Goal: Information Seeking & Learning: Check status

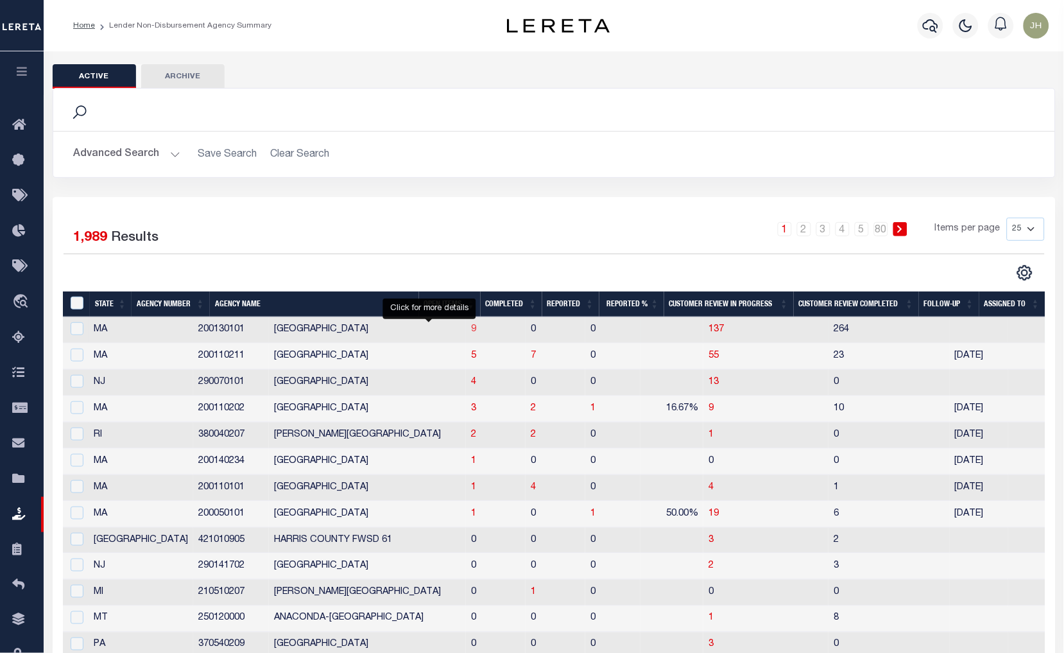
click at [471, 331] on span "9" at bounding box center [473, 329] width 5 height 9
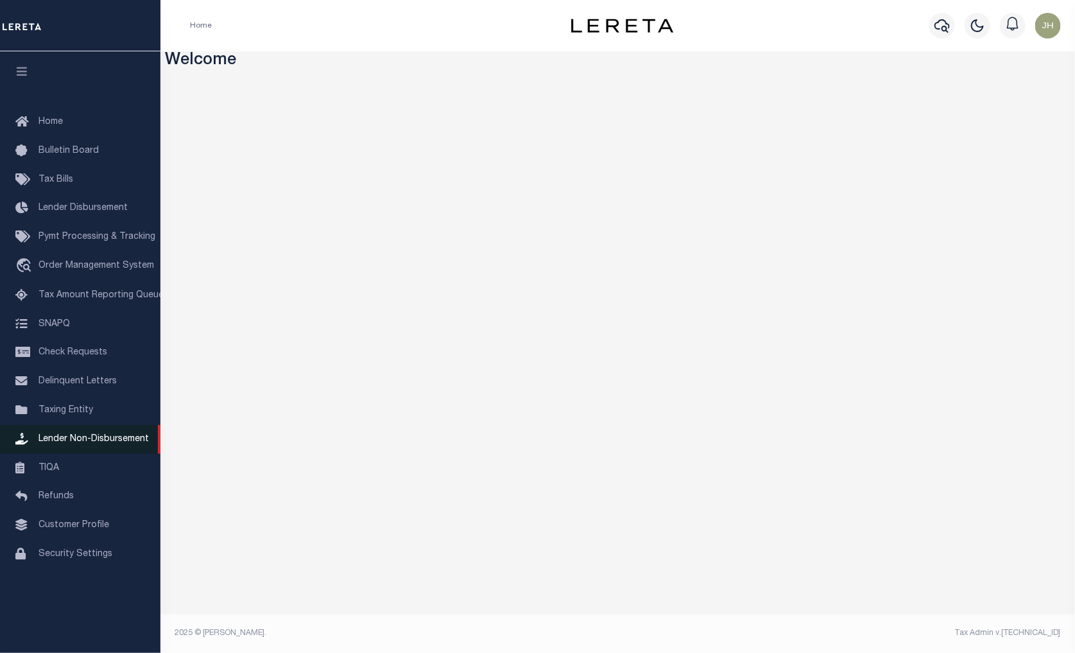
click at [104, 435] on span "Lender Non-Disbursement" at bounding box center [94, 439] width 110 height 9
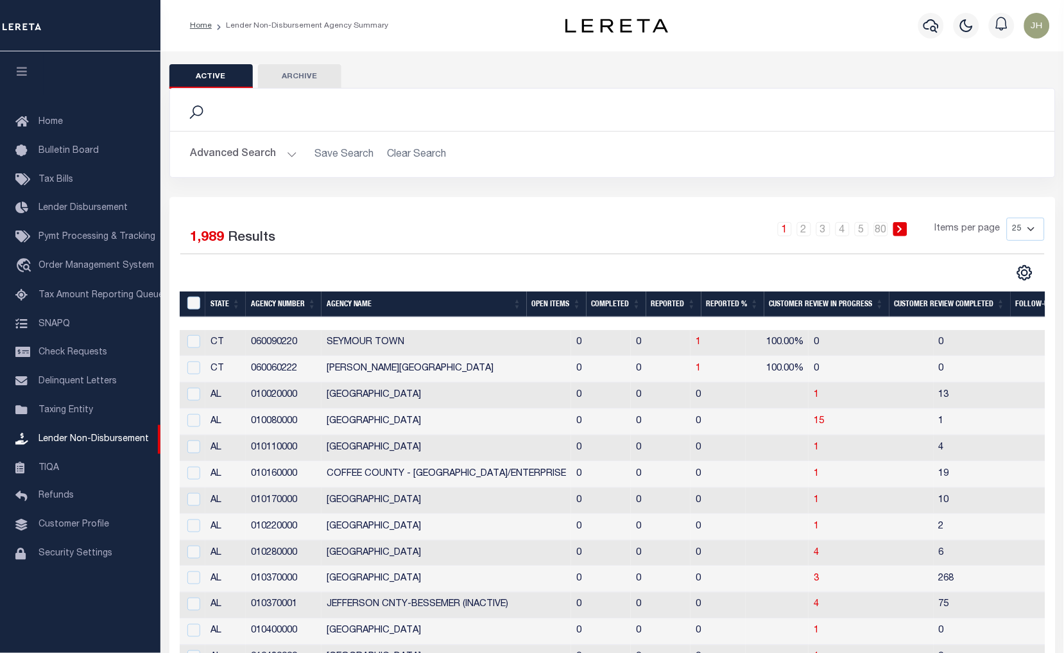
click at [848, 58] on div "Active Archive Search Advanced Search Save Search Clear Search" at bounding box center [612, 551] width 904 height 1000
click at [548, 303] on th "Open Items" at bounding box center [557, 304] width 60 height 26
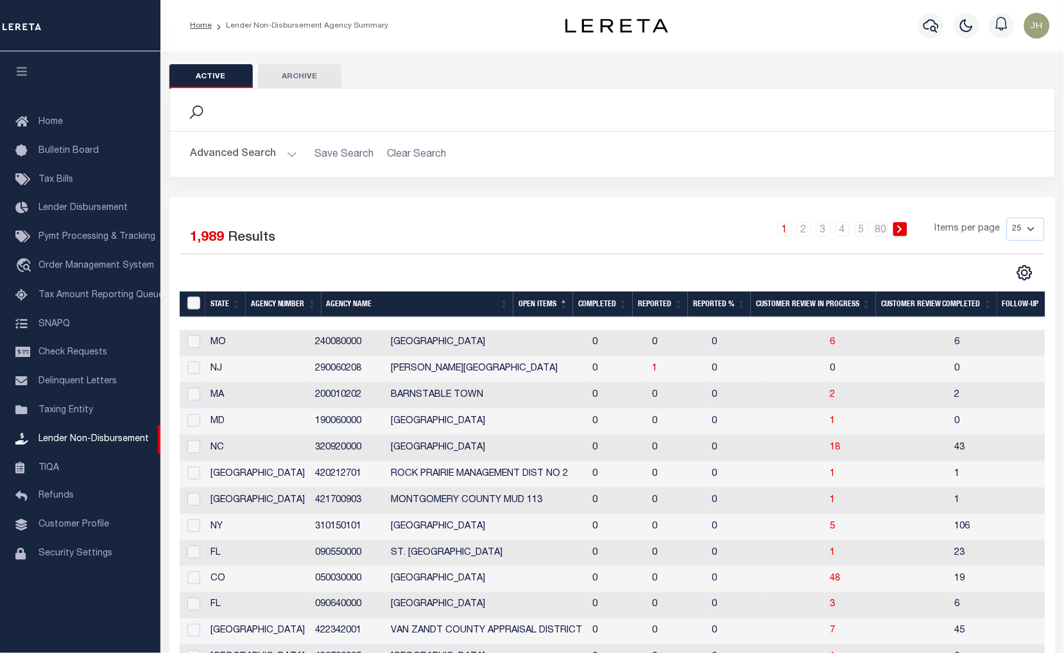
click at [546, 303] on th "Open Items" at bounding box center [544, 304] width 60 height 26
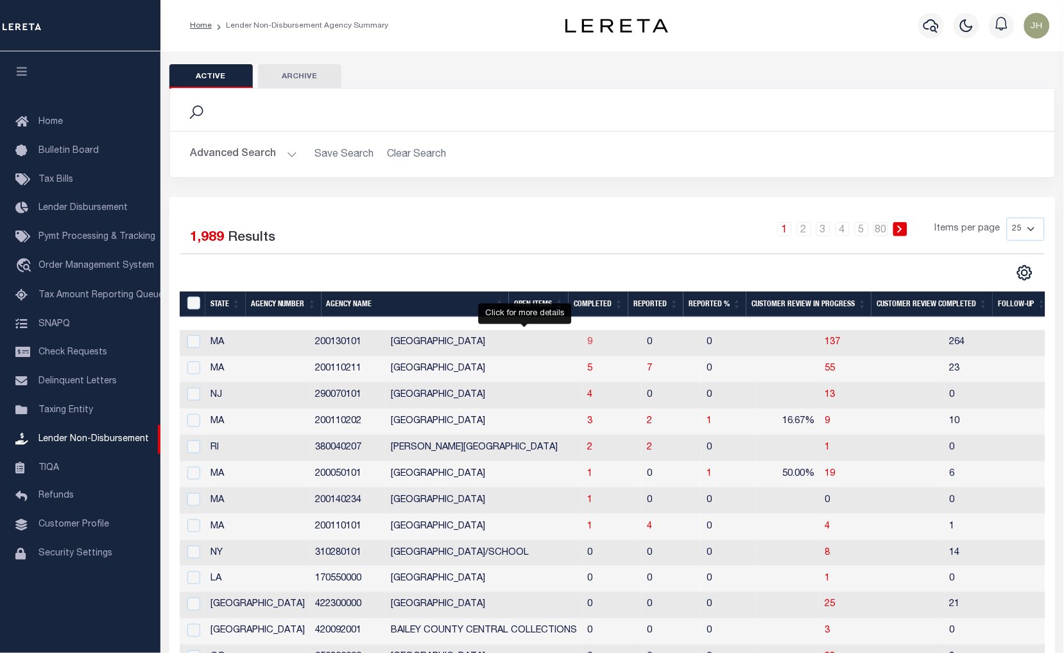
click at [587, 341] on span "9" at bounding box center [589, 342] width 5 height 9
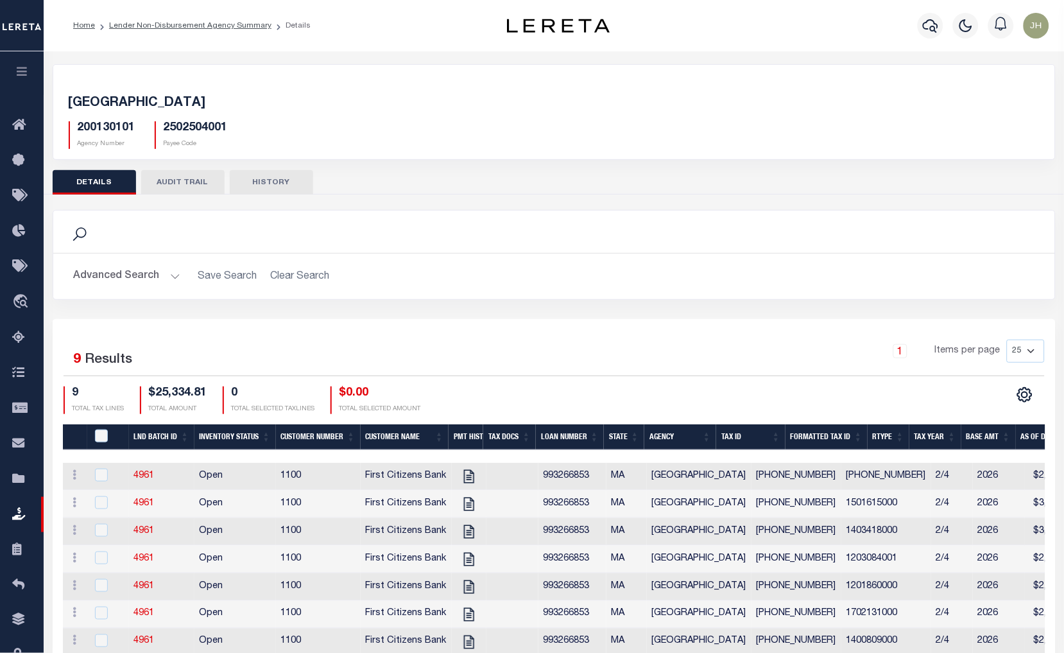
click at [311, 58] on div "BOSTON CITY 200130101 Agency Number 2502504001 Payee Code Search Is 9" at bounding box center [554, 405] width 1021 height 709
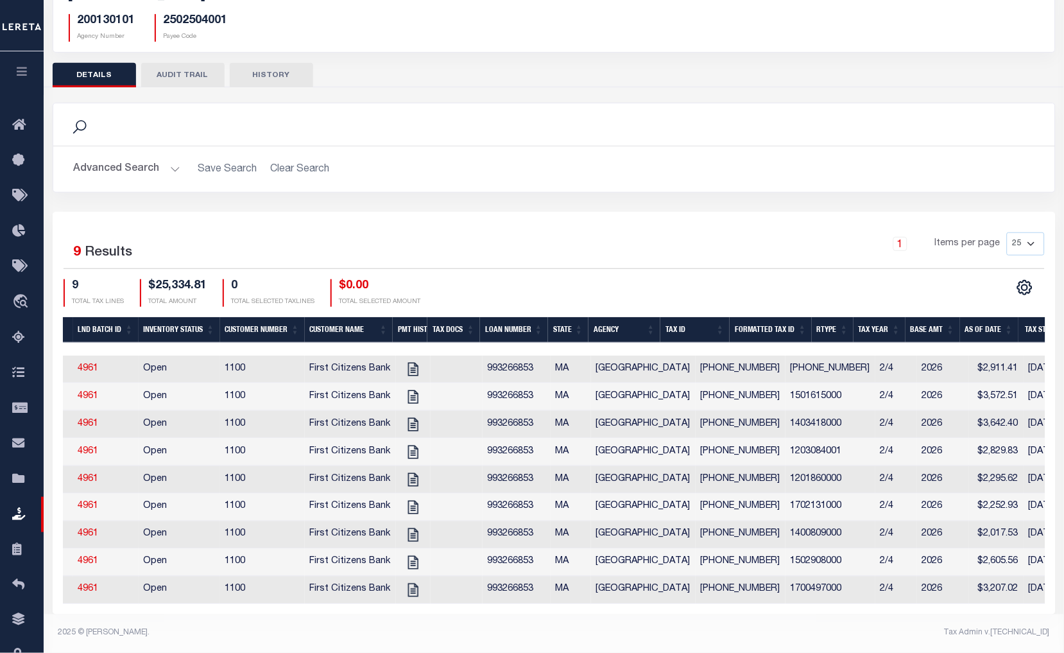
drag, startPoint x: 833, startPoint y: 631, endPoint x: 808, endPoint y: 631, distance: 25.0
click at [833, 631] on div "Tax Admin v.[TECHNICAL_ID]" at bounding box center [807, 633] width 487 height 12
click at [408, 361] on icon "" at bounding box center [413, 369] width 17 height 17
checkbox input "true"
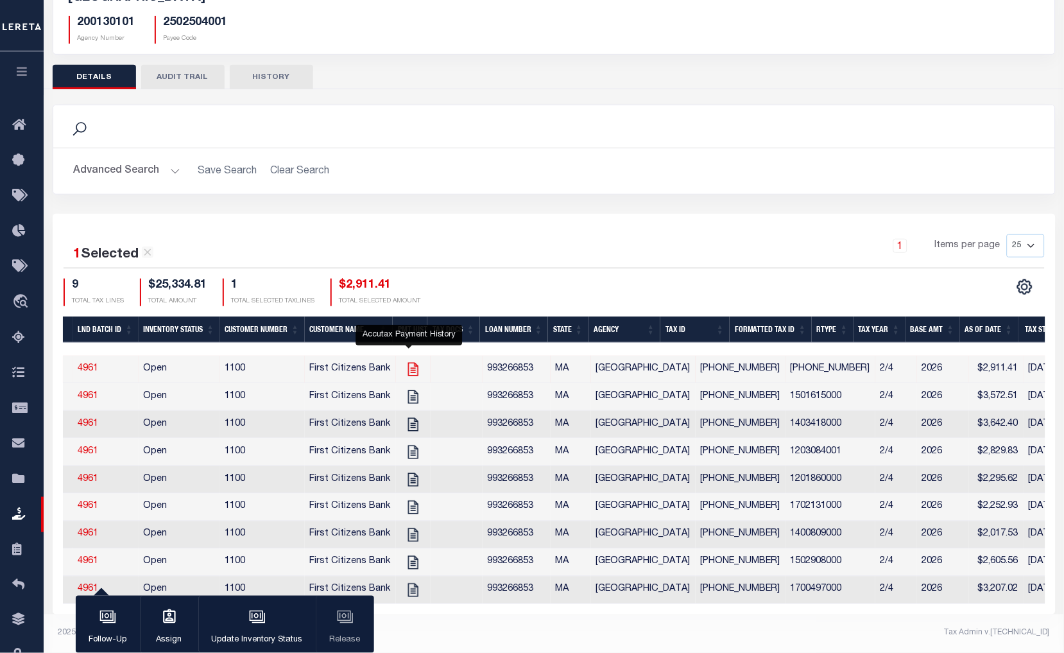
scroll to position [117, 0]
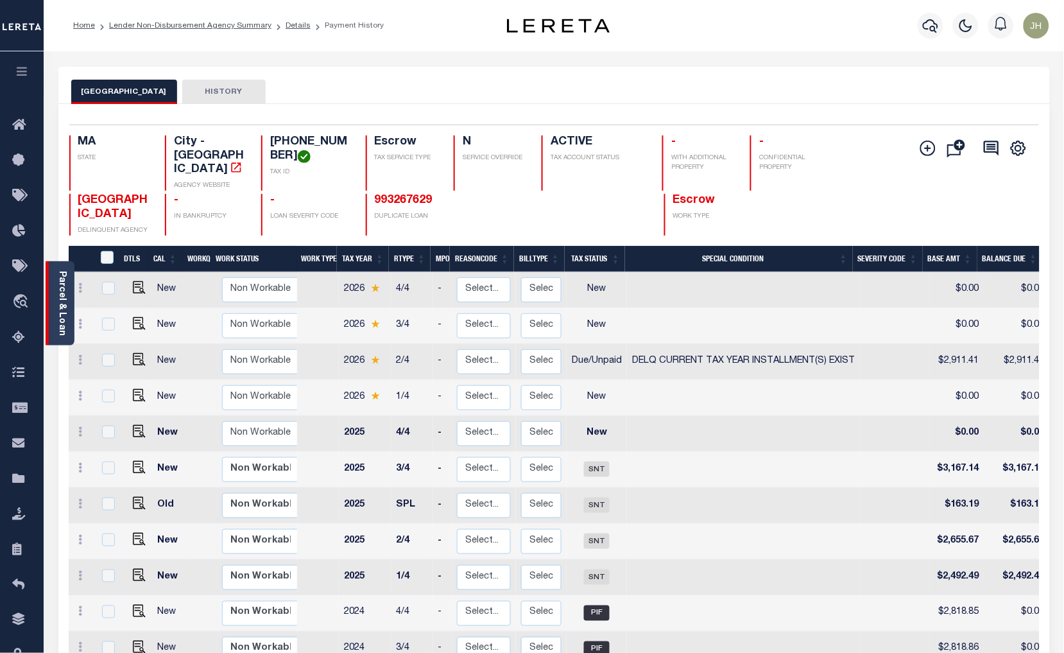
click at [63, 300] on link "Parcel & Loan" at bounding box center [61, 303] width 9 height 65
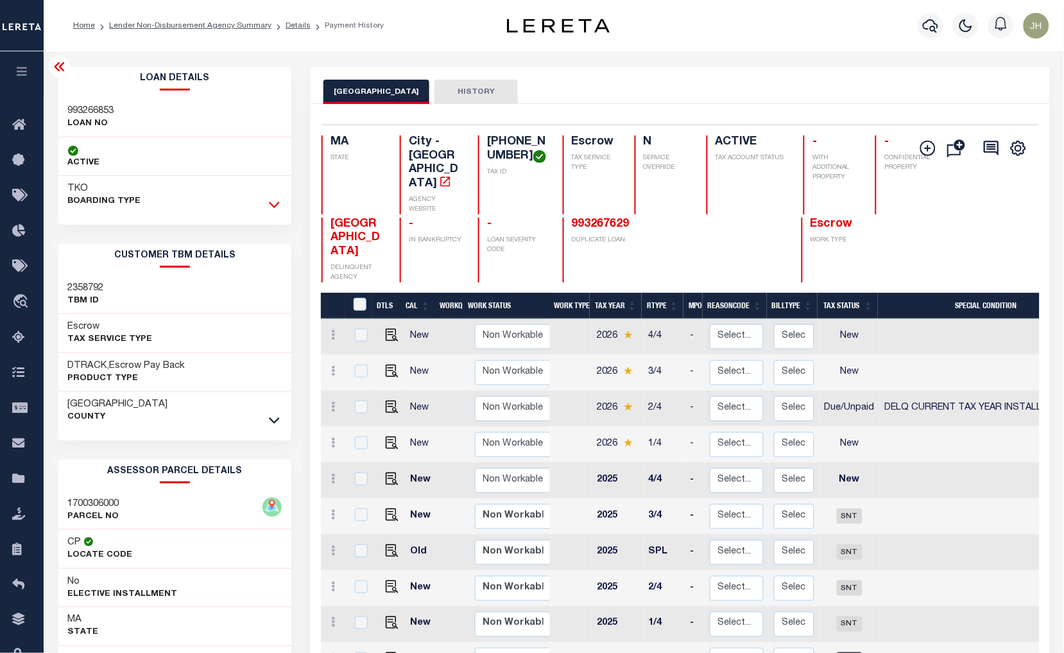
click at [278, 209] on icon at bounding box center [274, 204] width 11 height 13
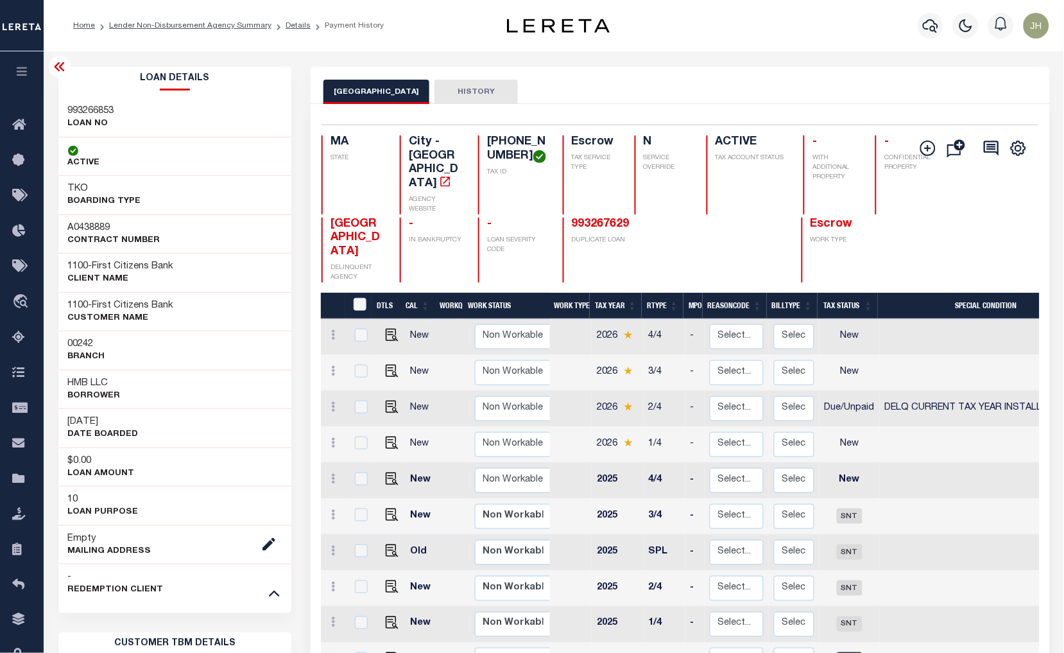
click at [77, 386] on h3 "HMB LLC" at bounding box center [94, 383] width 53 height 13
drag, startPoint x: 62, startPoint y: 382, endPoint x: 112, endPoint y: 388, distance: 50.5
click at [112, 388] on div "HMB LLC Borrower" at bounding box center [175, 389] width 234 height 39
copy h3 "HMB LLC"
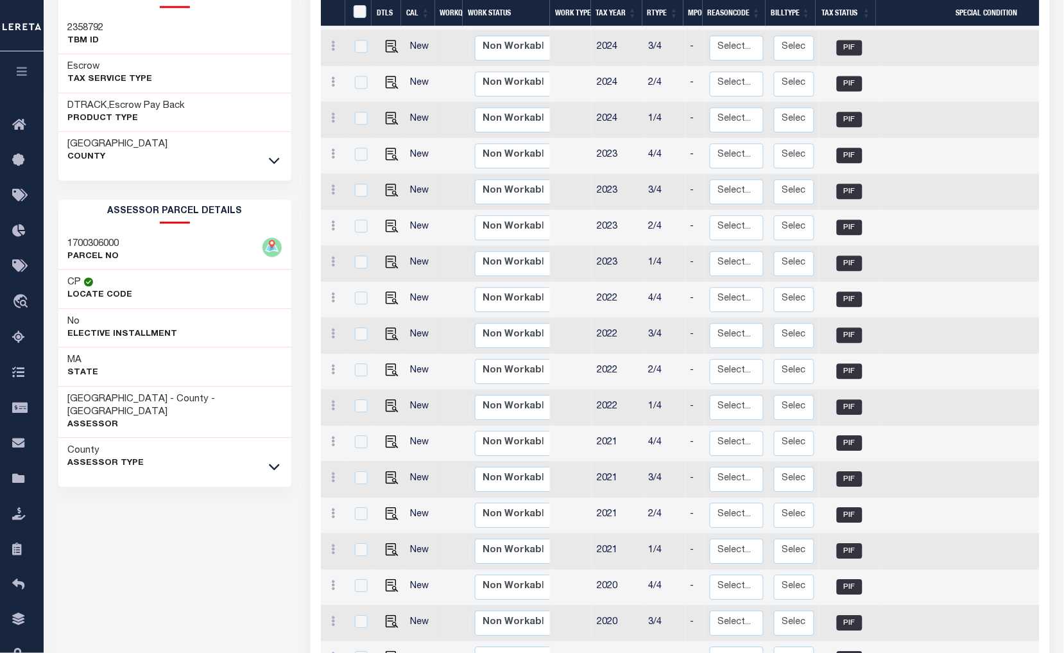
scroll to position [570, 0]
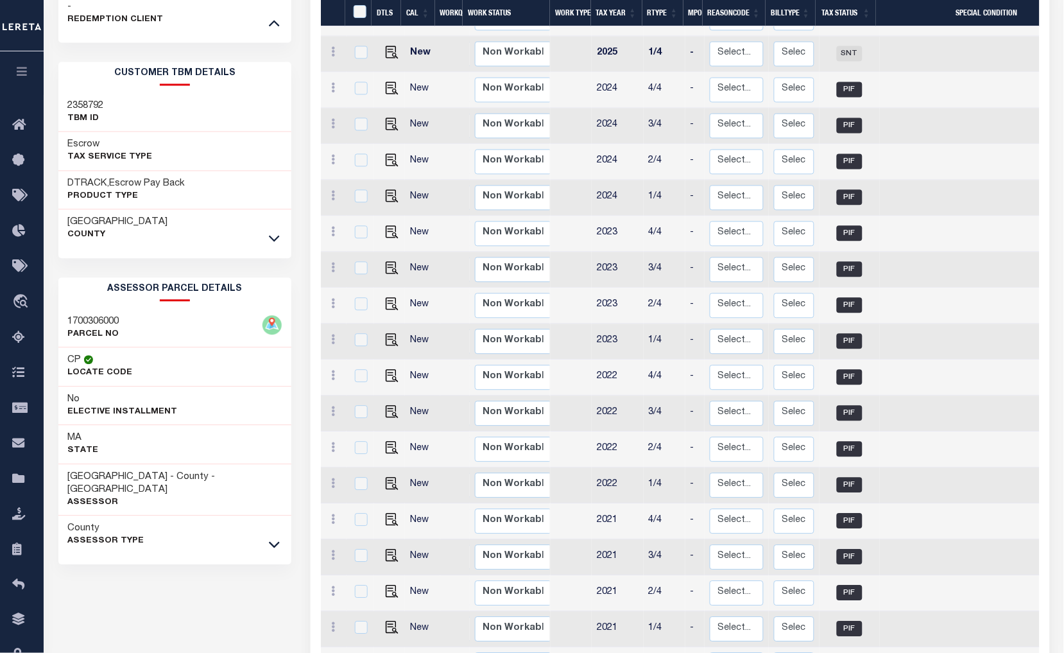
click at [270, 236] on icon at bounding box center [274, 238] width 11 height 13
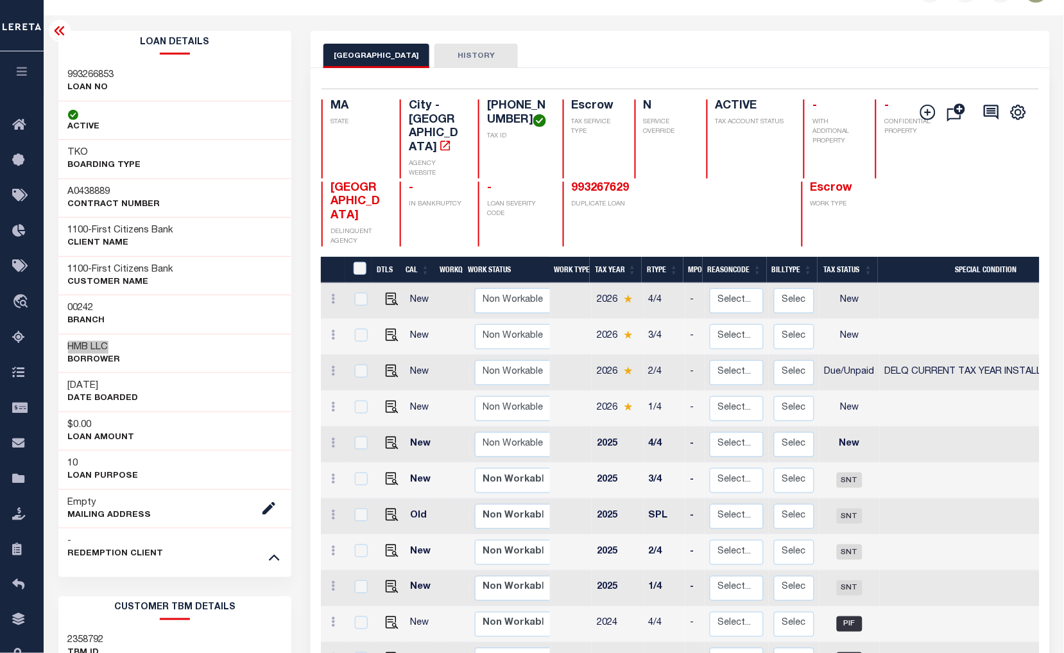
scroll to position [0, 0]
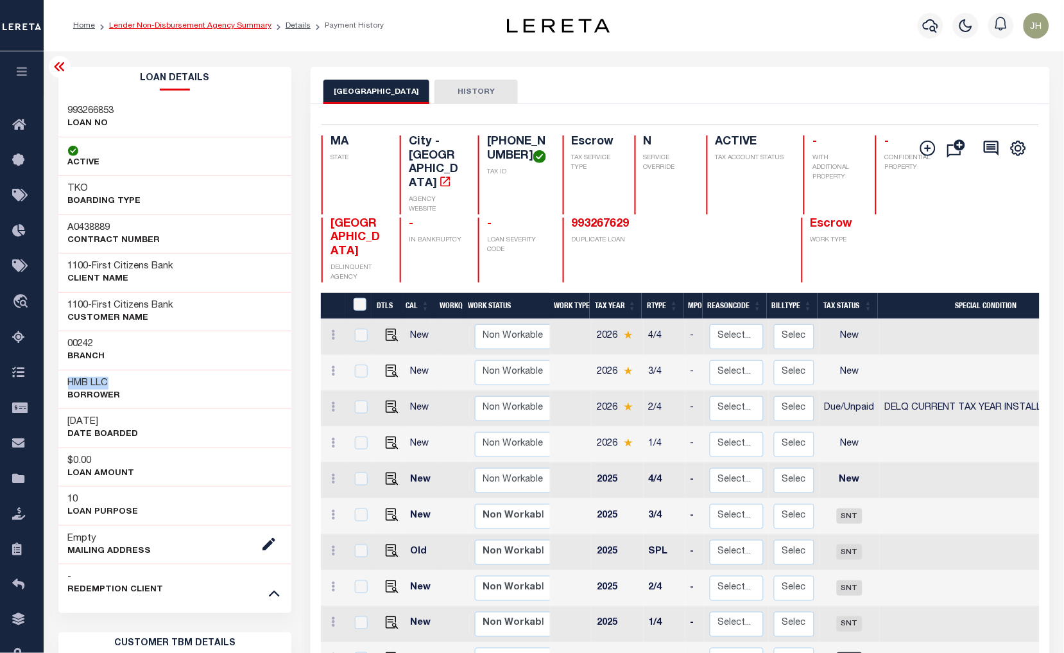
click at [124, 28] on link "Lender Non-Disbursement Agency Summary" at bounding box center [190, 26] width 162 height 8
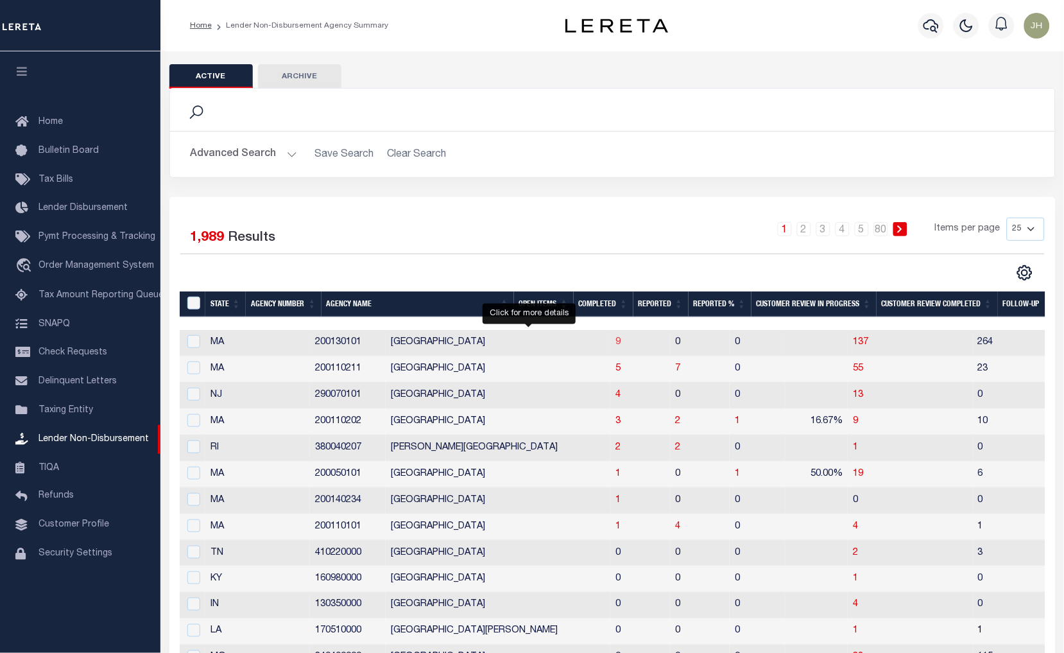
click at [616, 347] on span "9" at bounding box center [618, 342] width 5 height 9
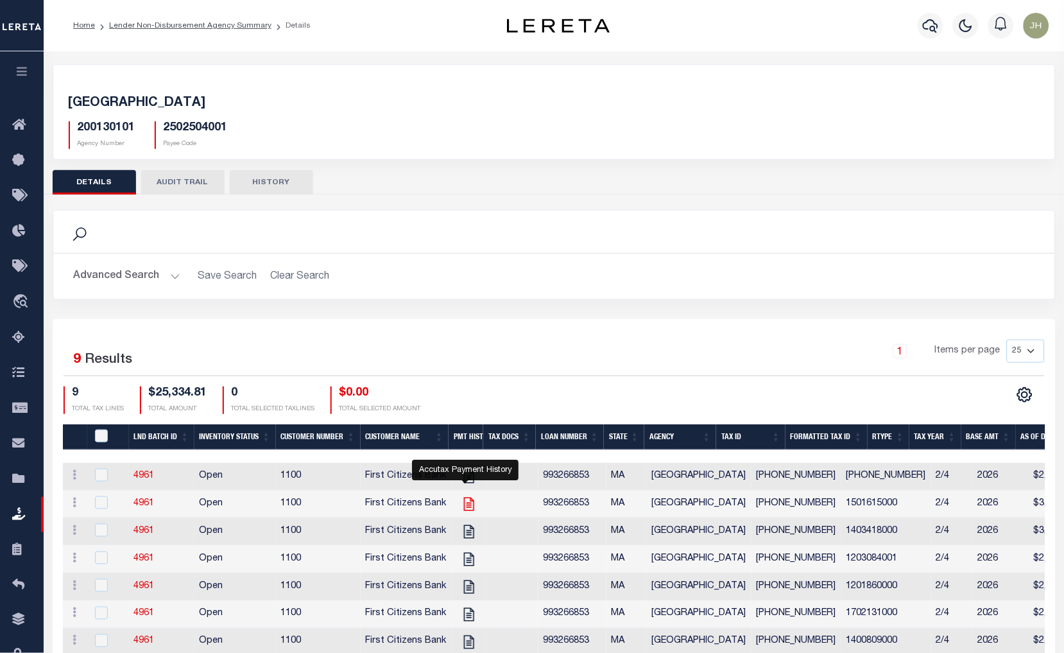
click at [463, 509] on icon "" at bounding box center [468, 504] width 10 height 13
checkbox input "true"
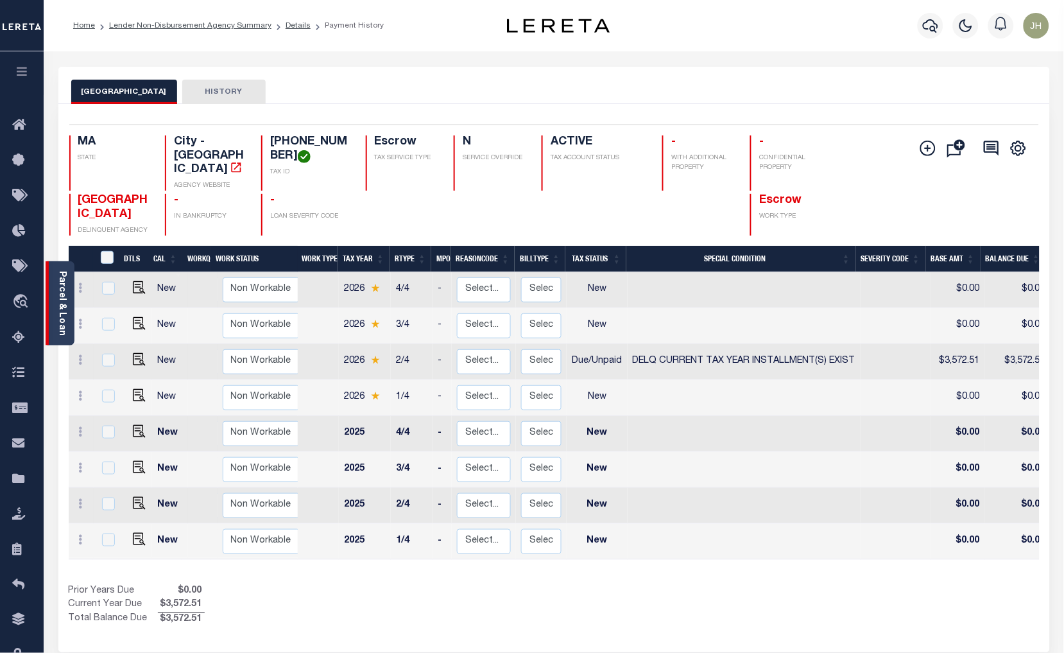
click at [60, 297] on link "Parcel & Loan" at bounding box center [61, 303] width 9 height 65
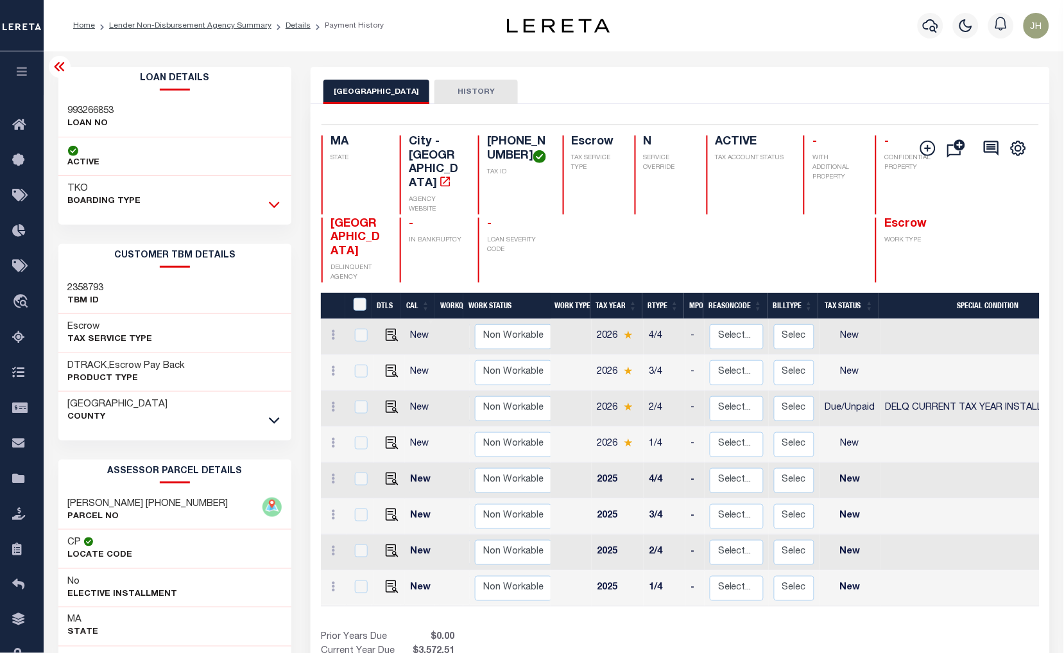
click at [271, 206] on icon at bounding box center [274, 204] width 11 height 13
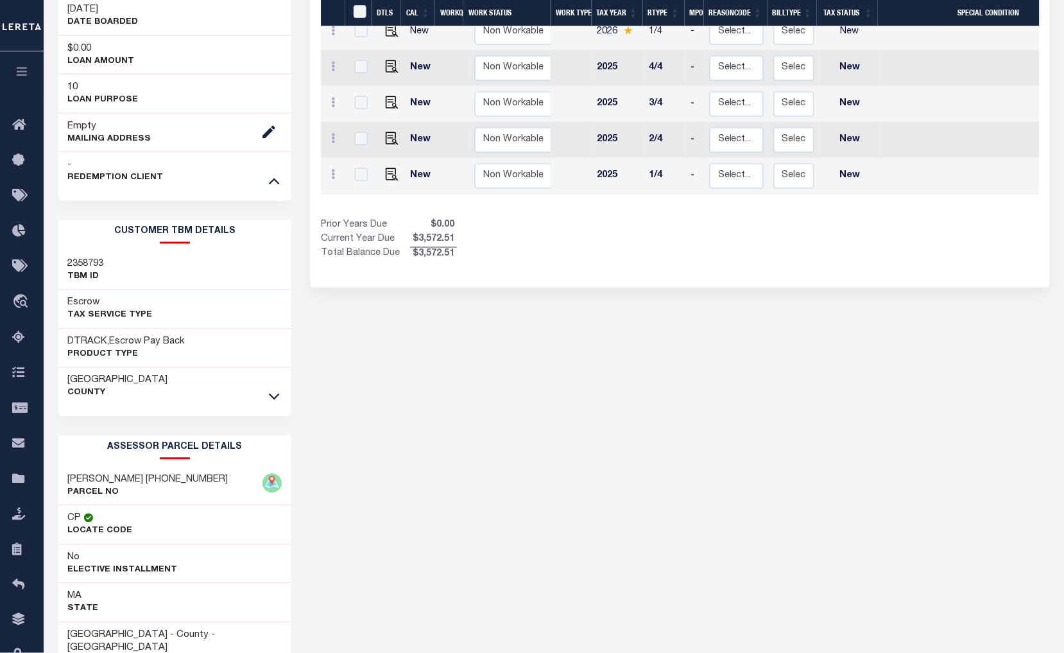
scroll to position [428, 0]
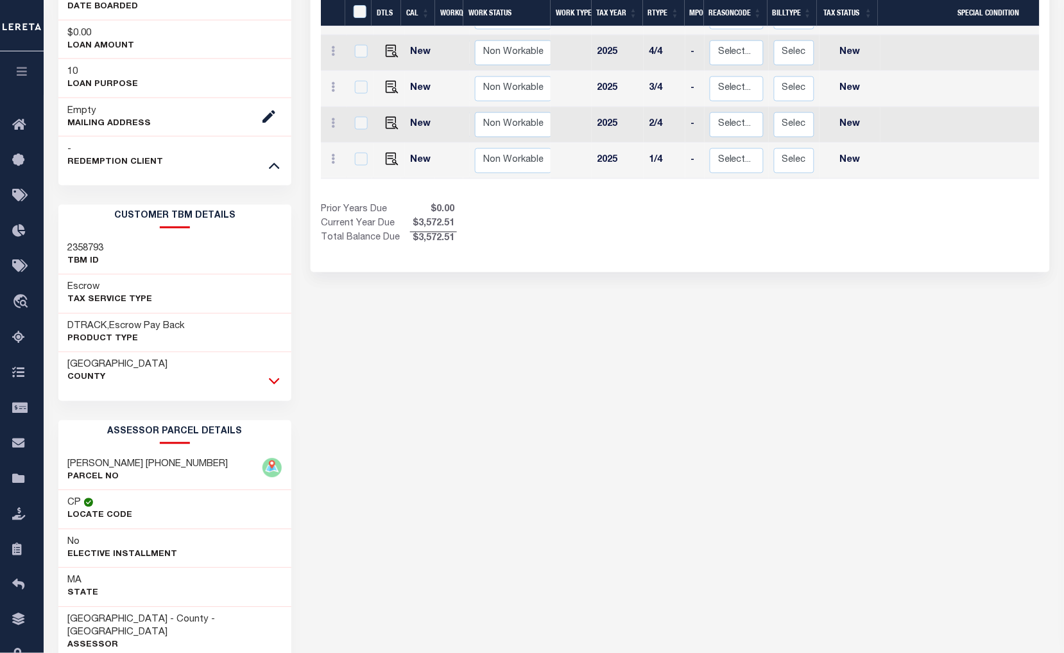
click at [276, 381] on icon at bounding box center [274, 380] width 11 height 13
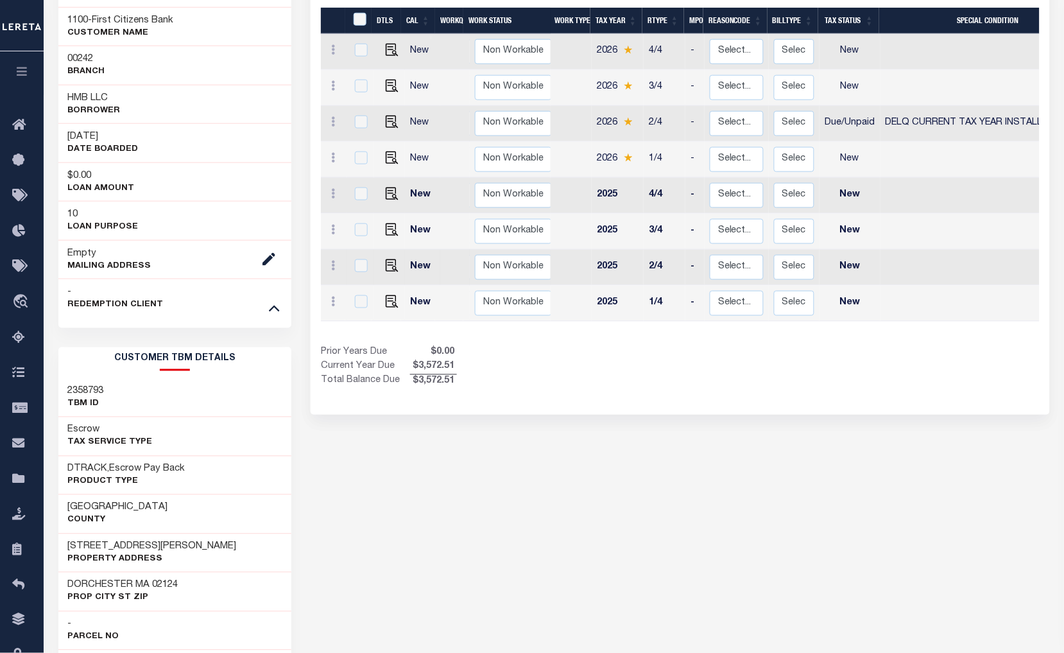
scroll to position [0, 0]
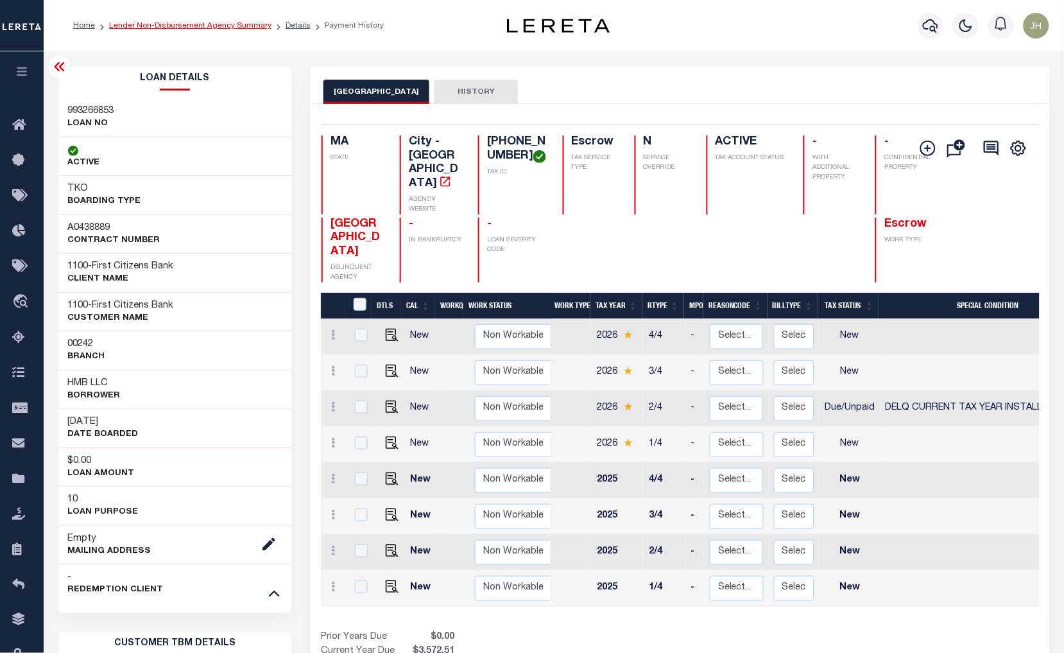
click at [165, 28] on link "Lender Non-Disbursement Agency Summary" at bounding box center [190, 26] width 162 height 8
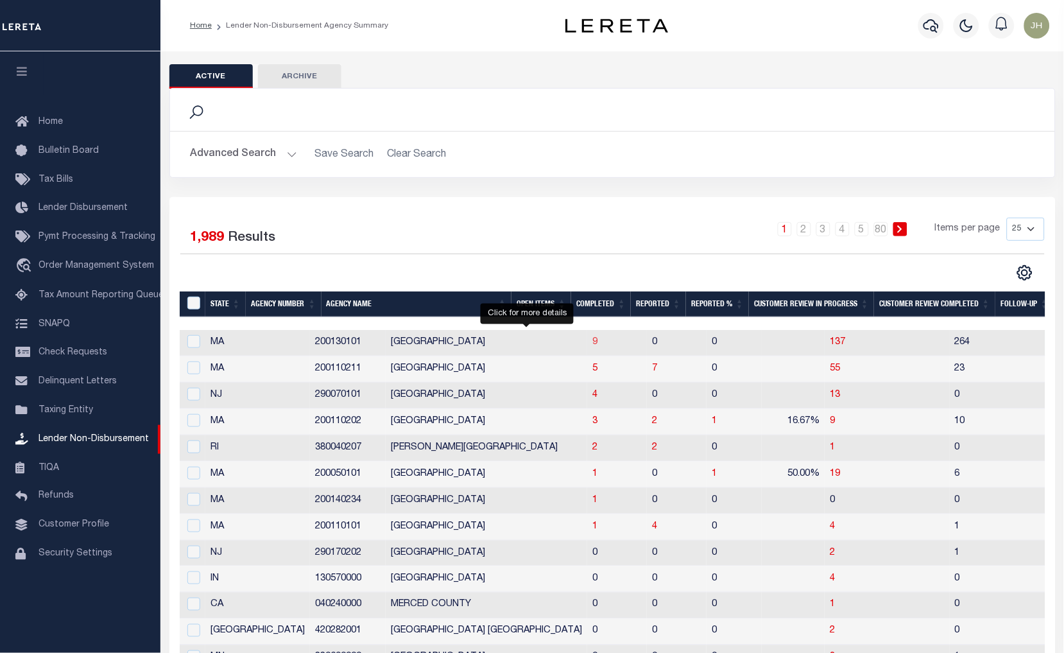
click at [593, 342] on span "9" at bounding box center [595, 342] width 5 height 9
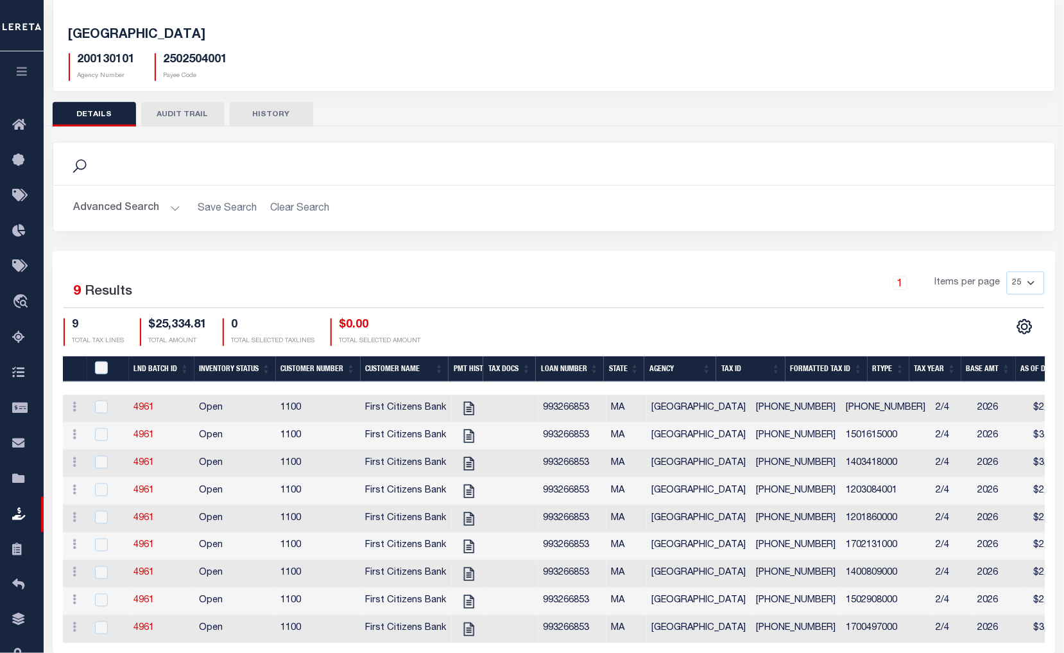
scroll to position [119, 0]
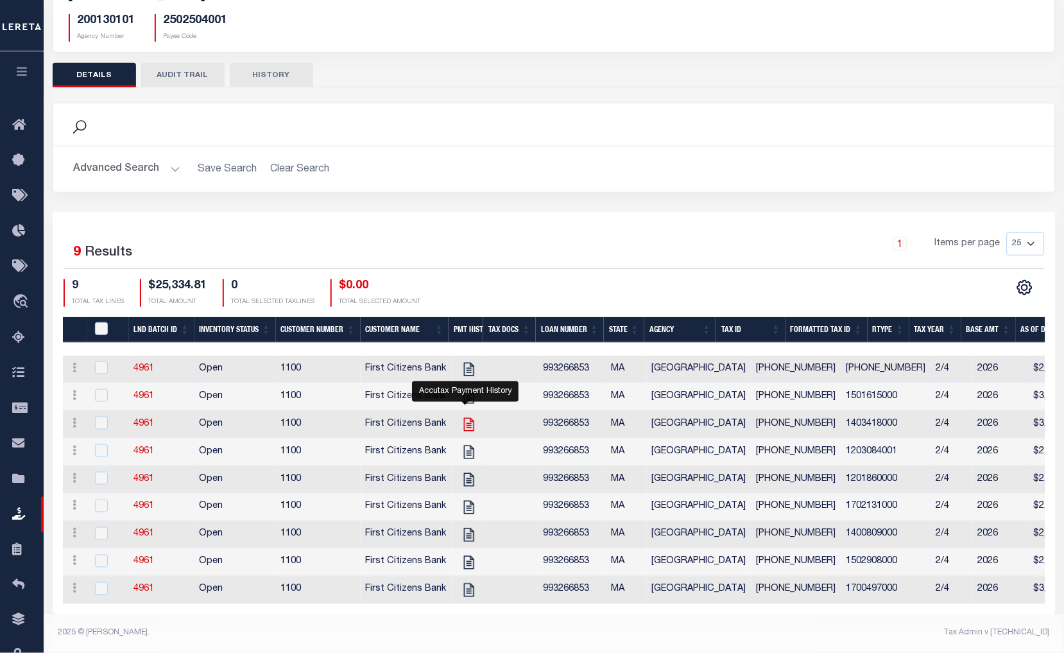
click at [469, 418] on icon "" at bounding box center [469, 424] width 17 height 17
checkbox input "true"
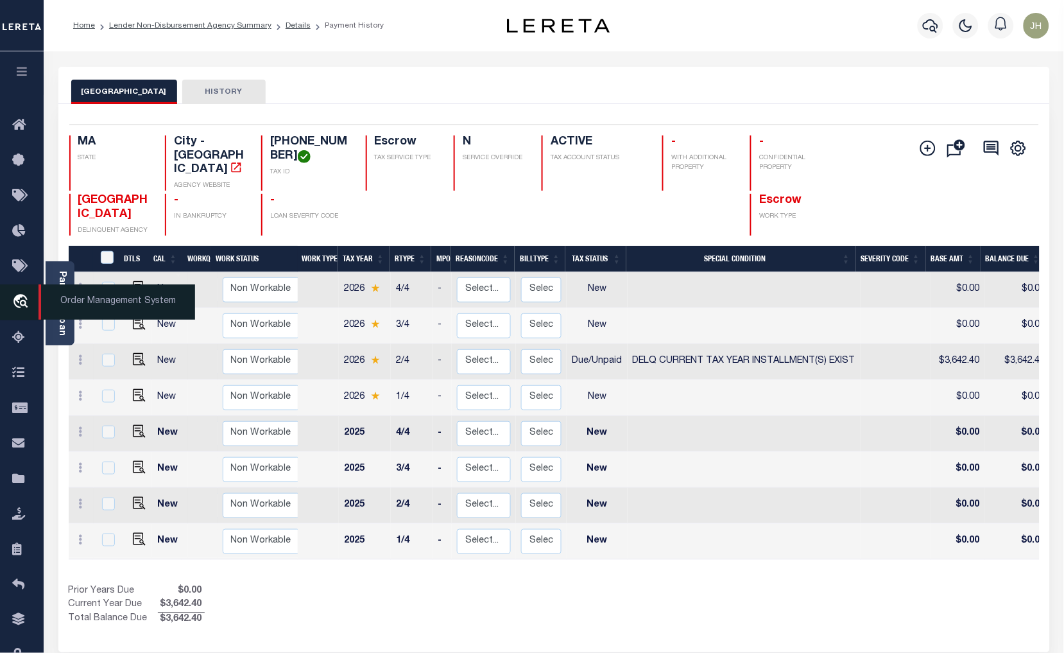
click at [60, 317] on span "Order Management System" at bounding box center [117, 301] width 157 height 35
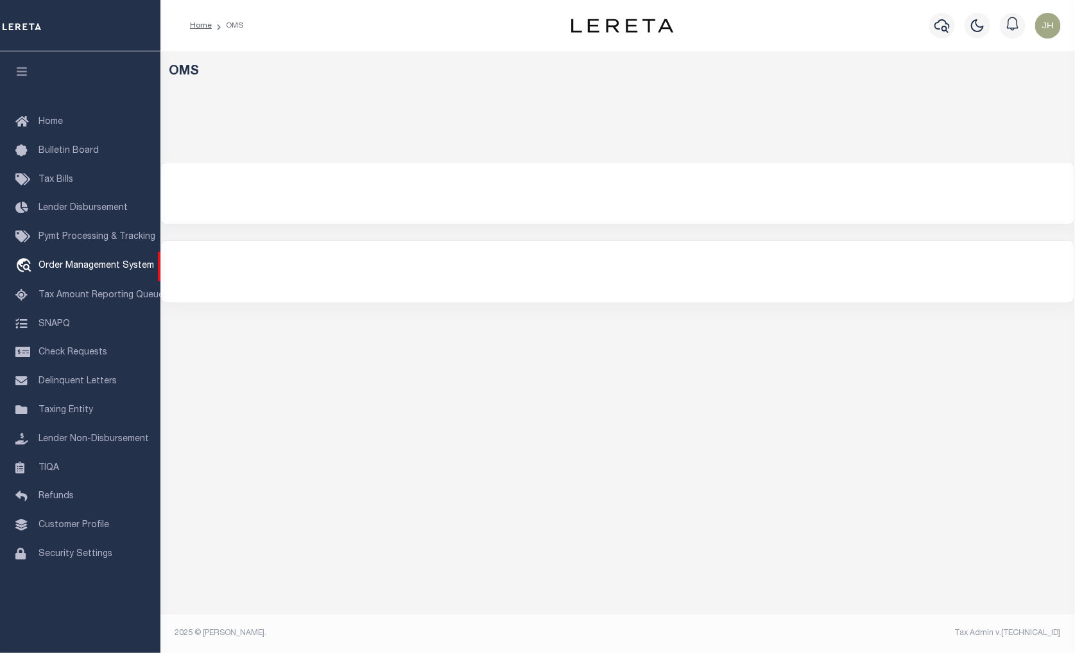
select select "200"
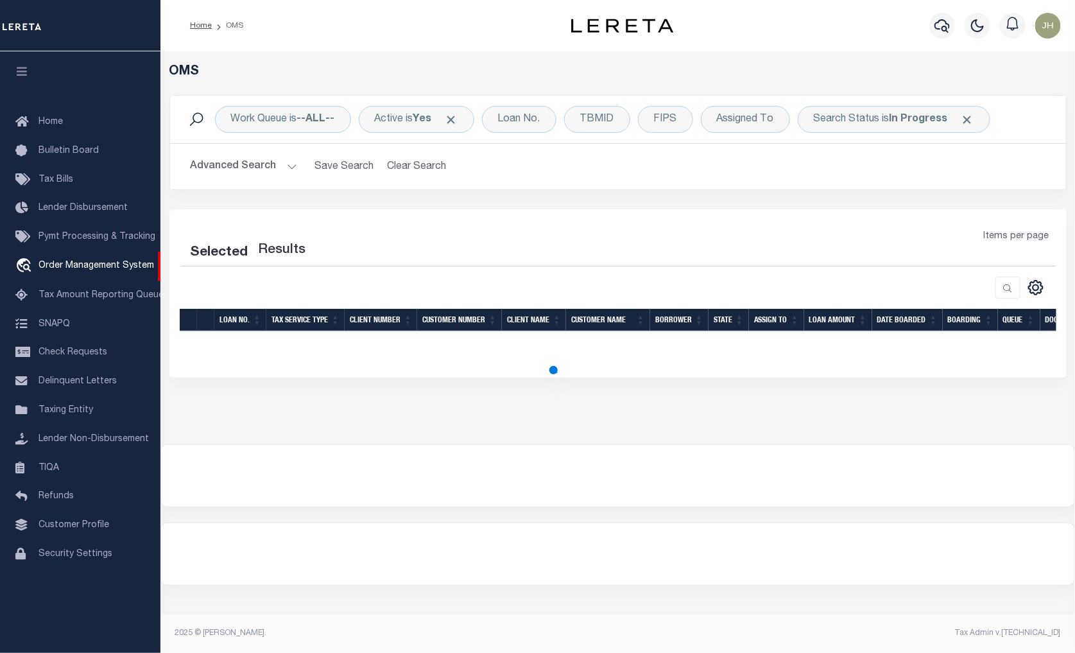
select select "200"
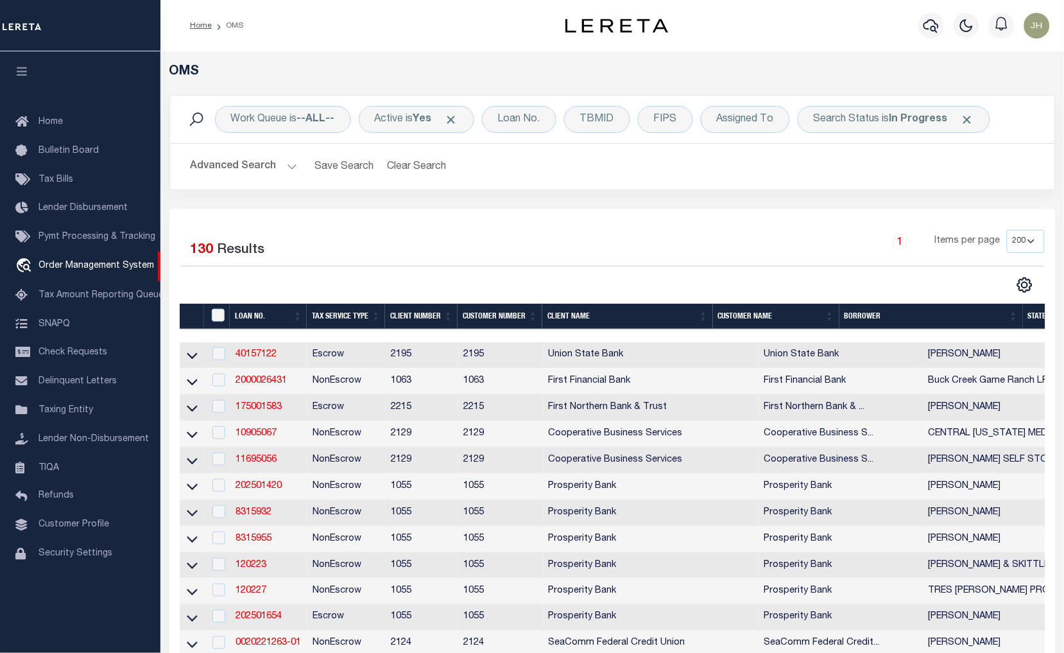
click at [487, 241] on div "1 Items per page 10 25 50 100 200" at bounding box center [723, 246] width 644 height 33
click at [453, 234] on div "1 Items per page 10 25 50 100 200" at bounding box center [723, 246] width 644 height 33
click at [97, 442] on span "Lender Non-Disbursement" at bounding box center [94, 439] width 110 height 9
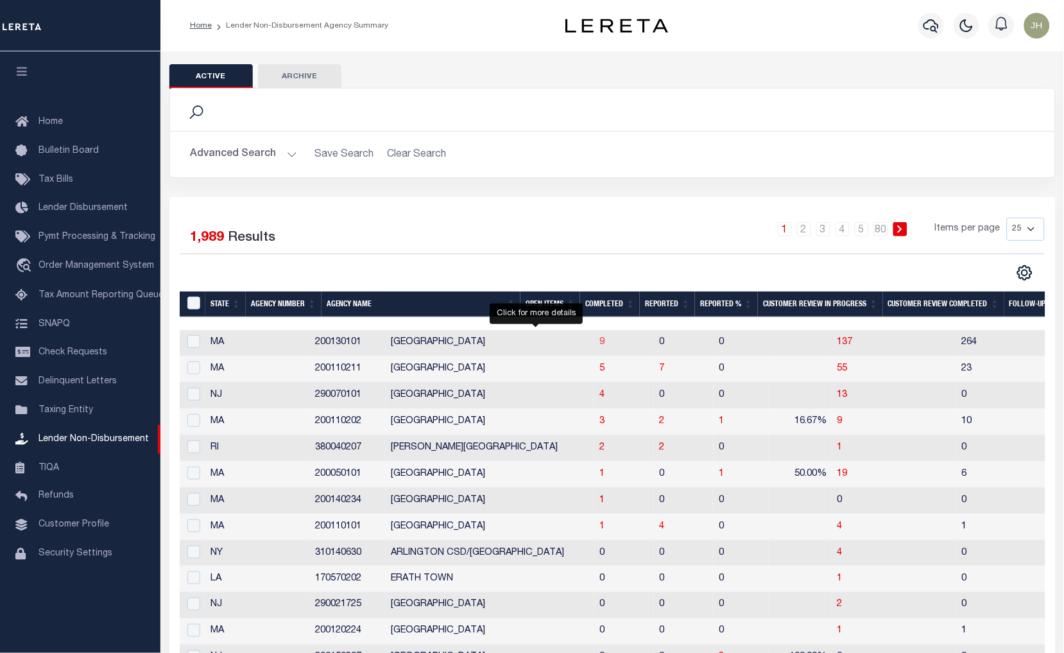
click at [600, 342] on span "9" at bounding box center [602, 342] width 5 height 9
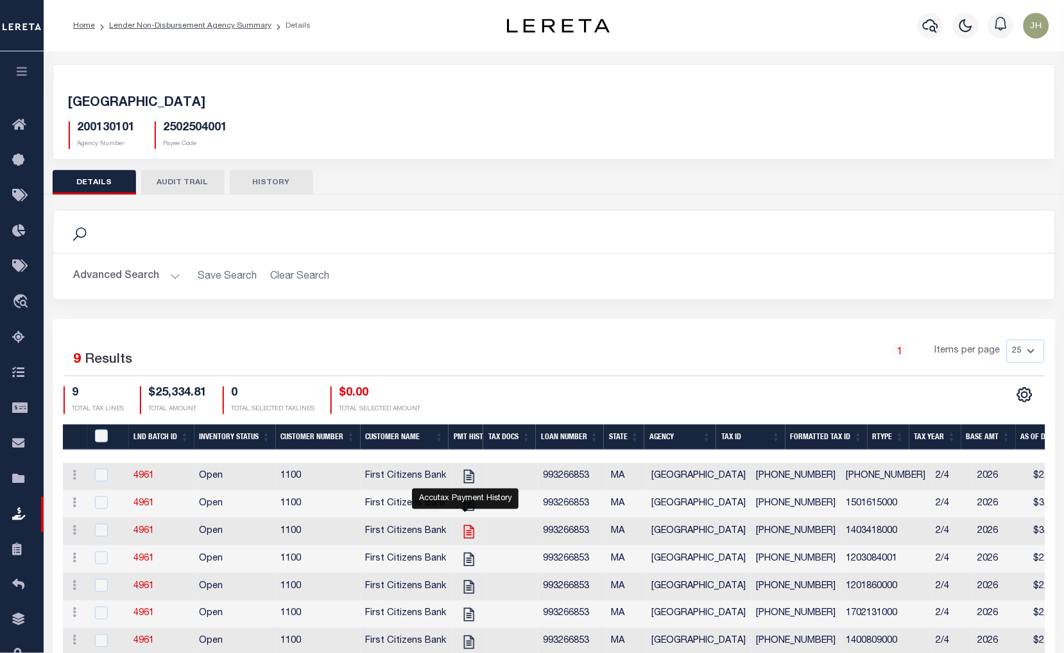
click at [465, 534] on icon "" at bounding box center [468, 531] width 10 height 13
checkbox input "true"
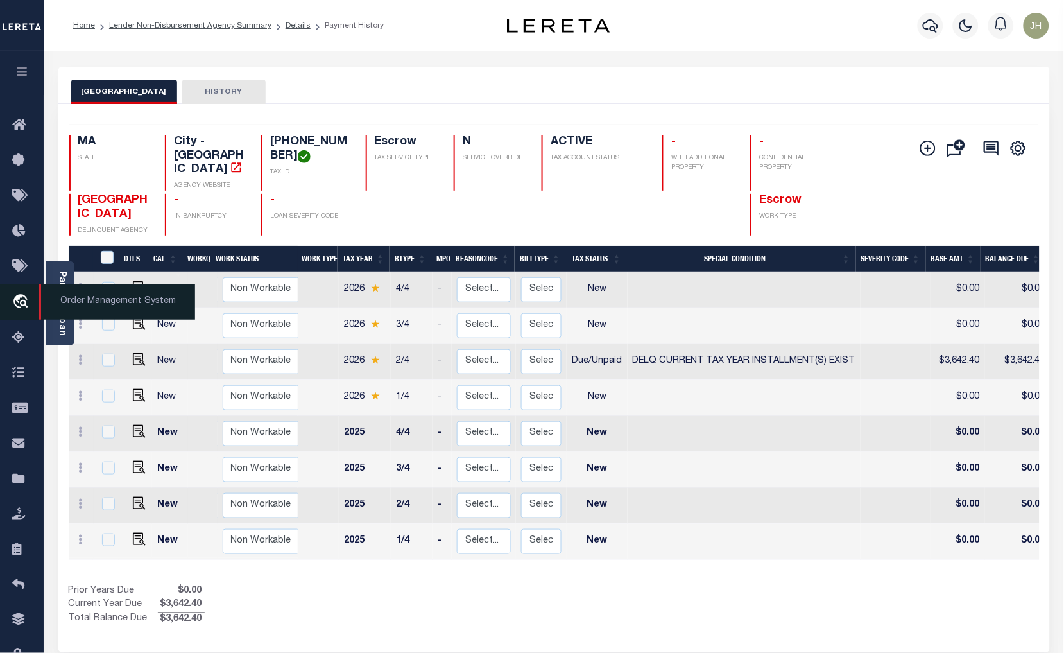
click at [55, 316] on span "Order Management System" at bounding box center [117, 301] width 157 height 35
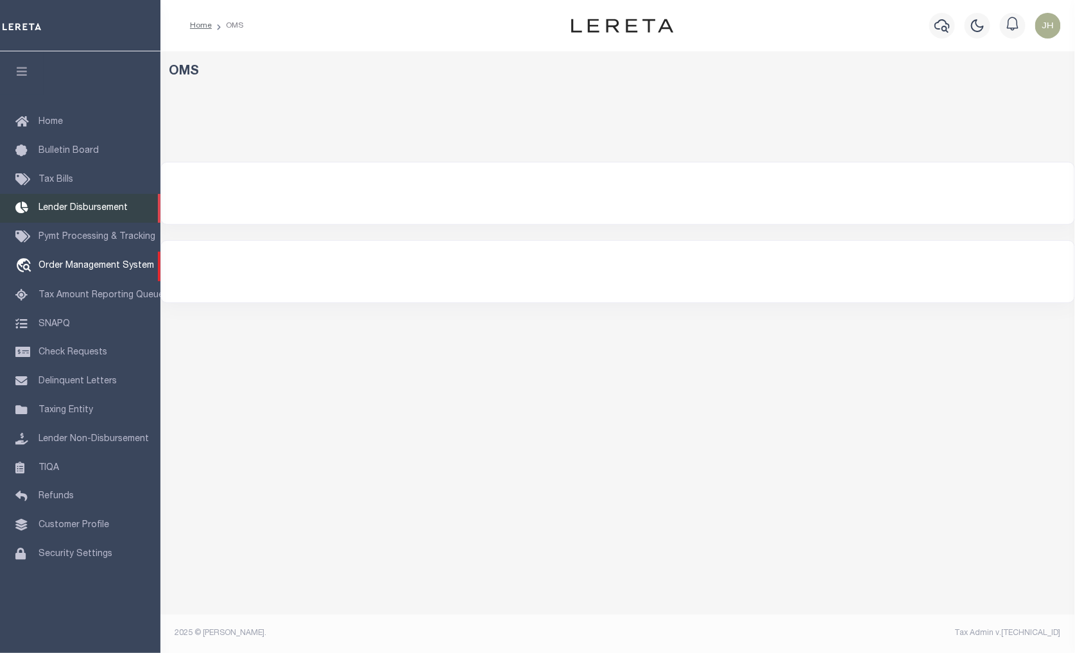
select select "200"
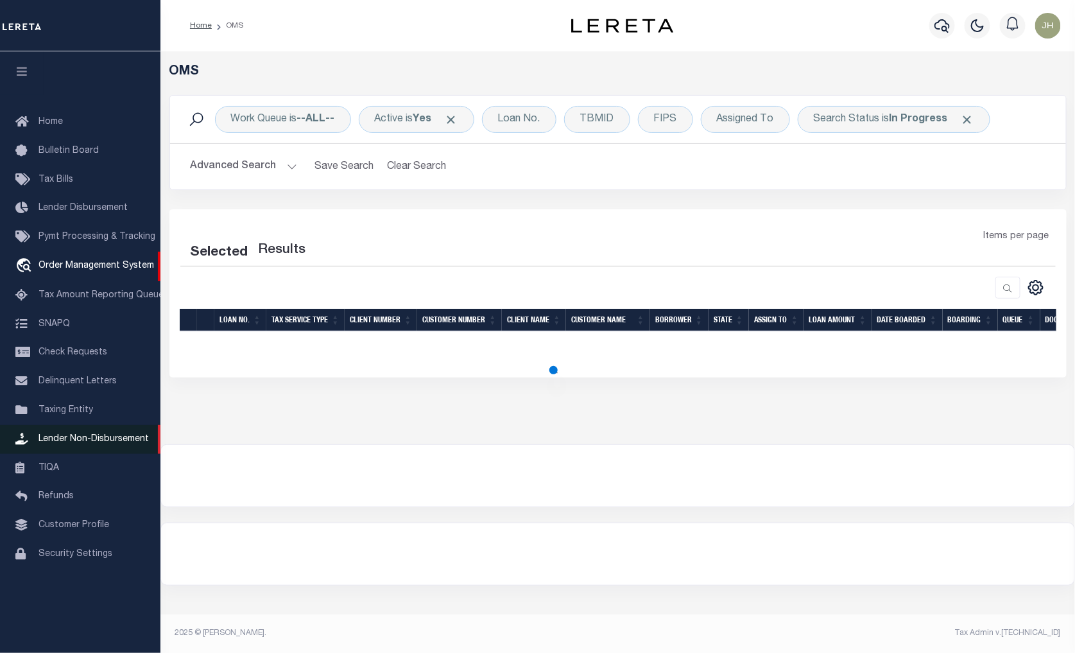
select select "200"
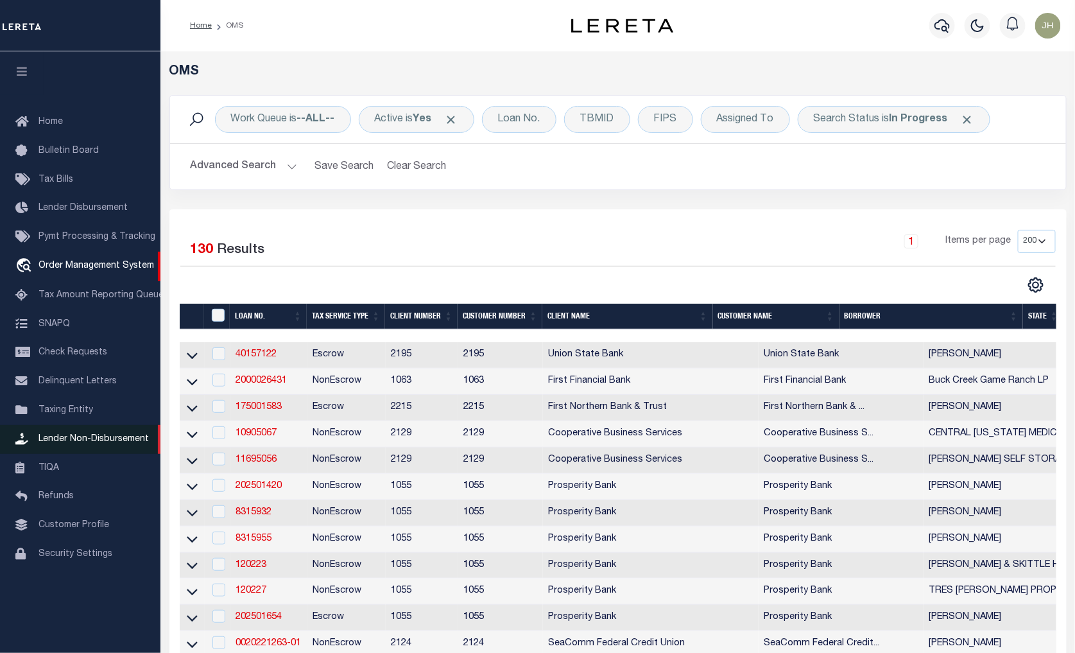
click at [71, 435] on span "Lender Non-Disbursement" at bounding box center [94, 439] width 110 height 9
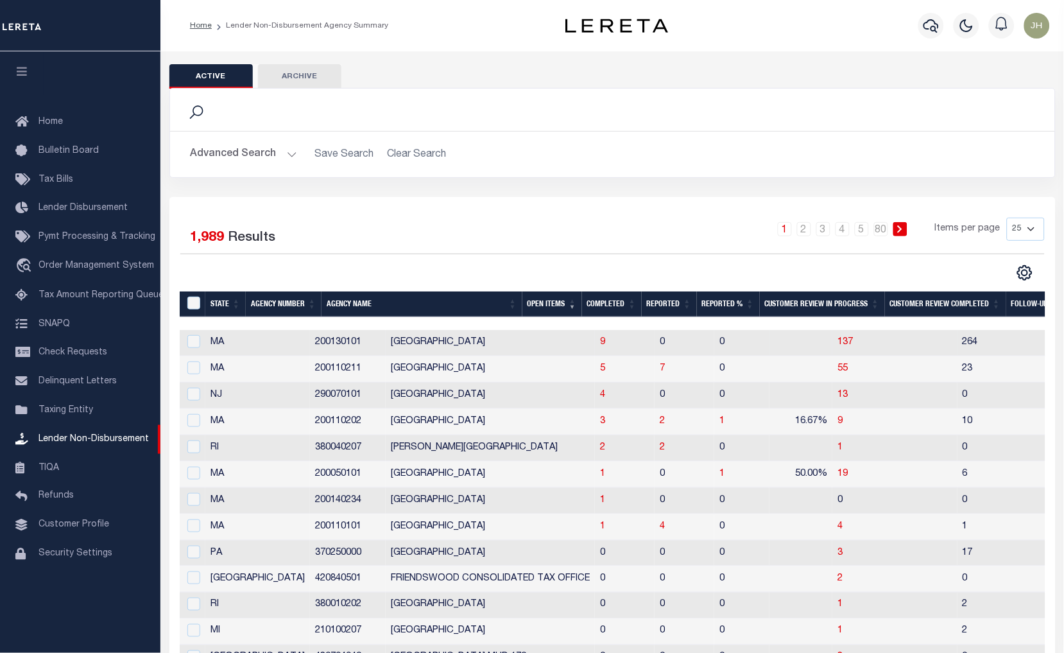
click at [595, 345] on td "9" at bounding box center [625, 343] width 60 height 26
checkbox input "true"
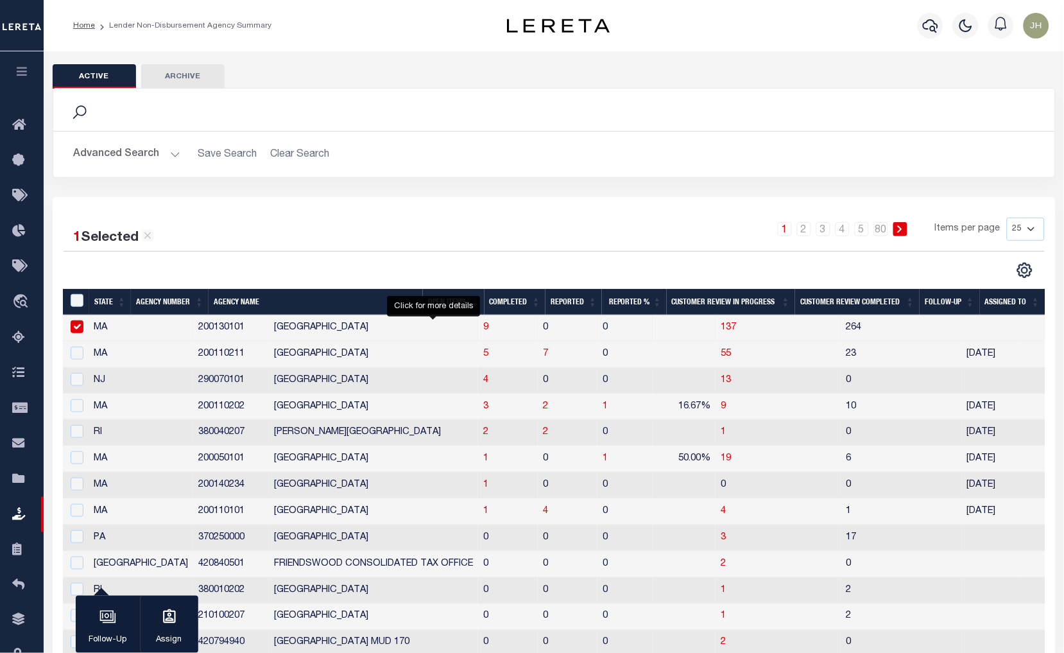
click at [483, 327] on span "9" at bounding box center [485, 327] width 5 height 9
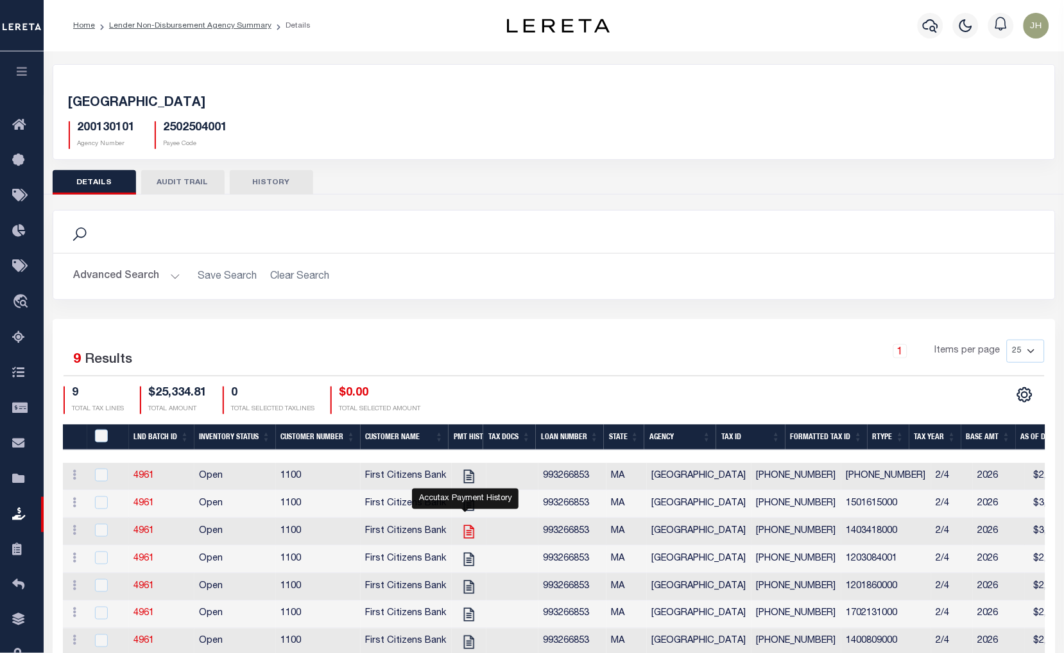
click at [465, 535] on icon "" at bounding box center [468, 531] width 10 height 13
checkbox input "true"
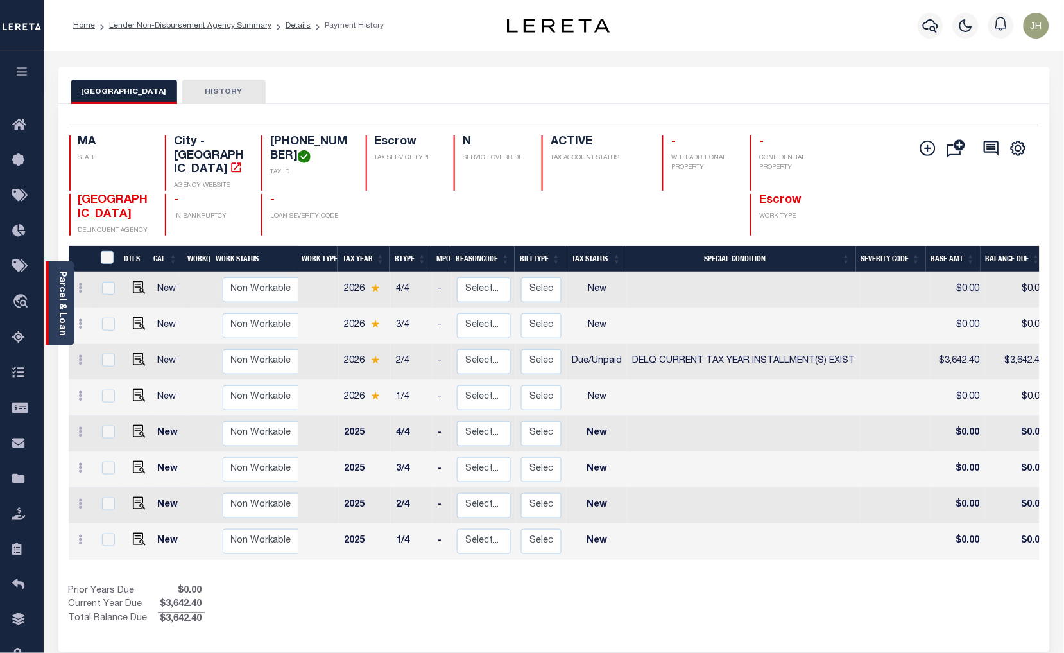
click at [62, 288] on link "Parcel & Loan" at bounding box center [61, 303] width 9 height 65
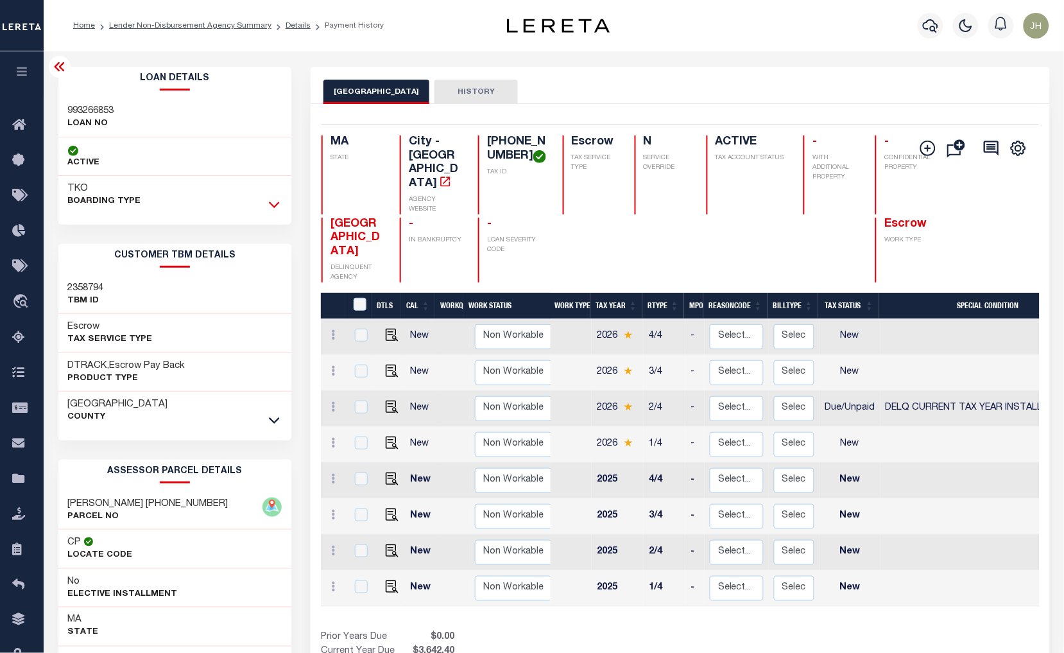
click at [272, 202] on icon at bounding box center [274, 204] width 11 height 13
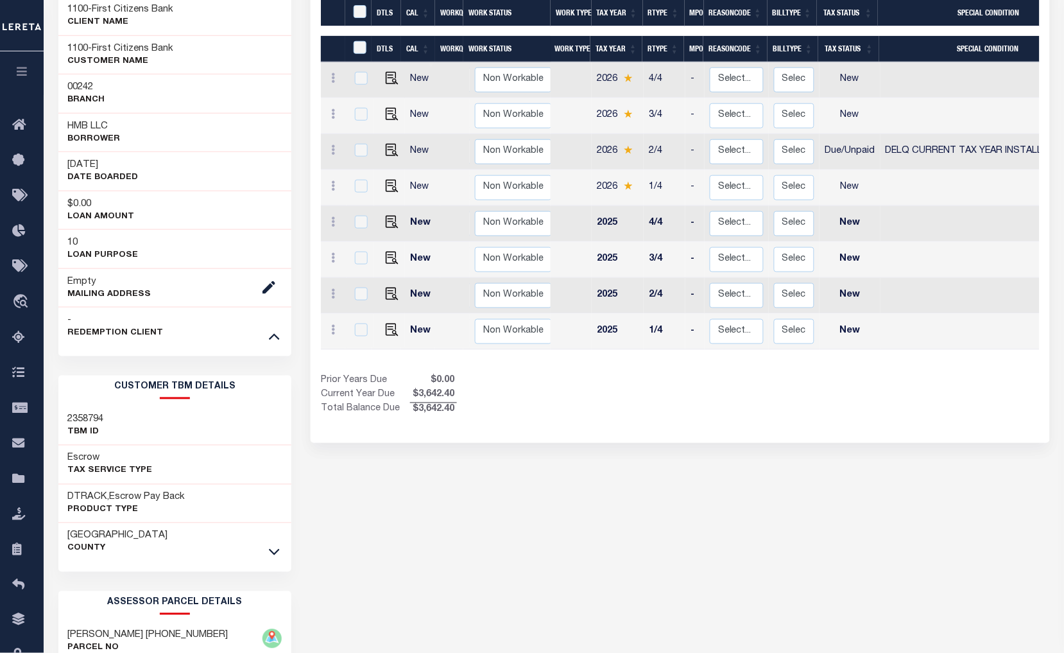
scroll to position [356, 0]
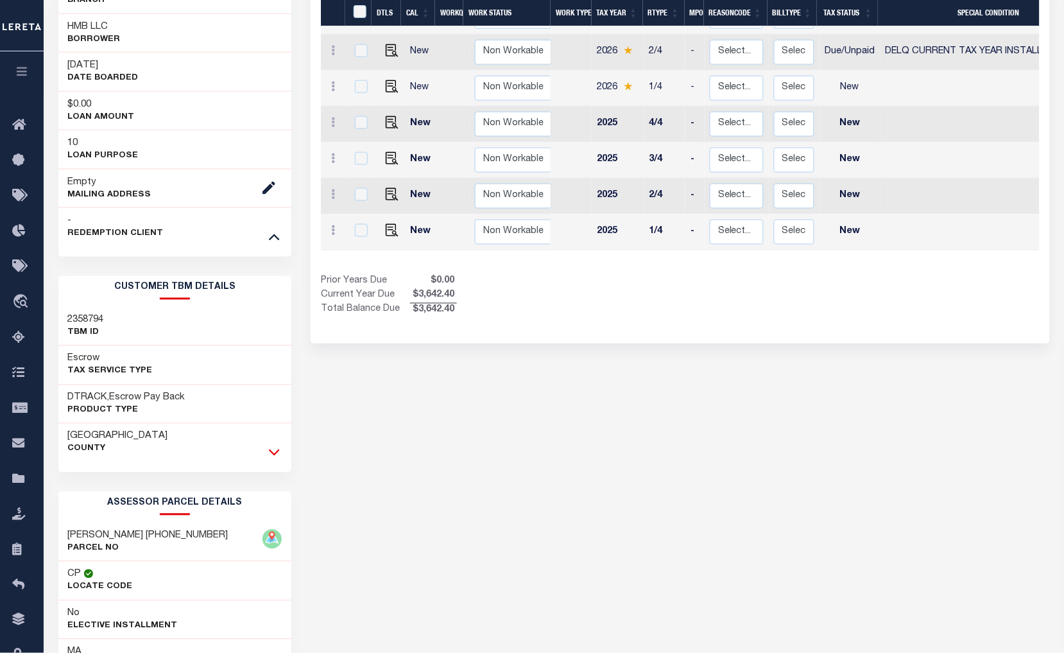
click at [273, 453] on icon at bounding box center [274, 452] width 11 height 13
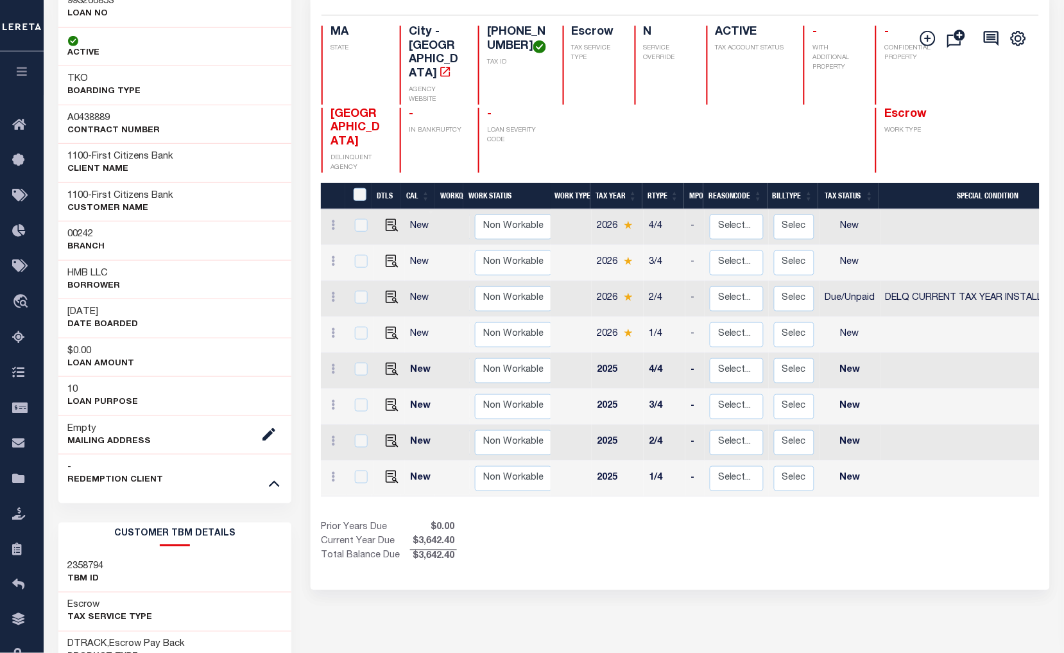
scroll to position [0, 0]
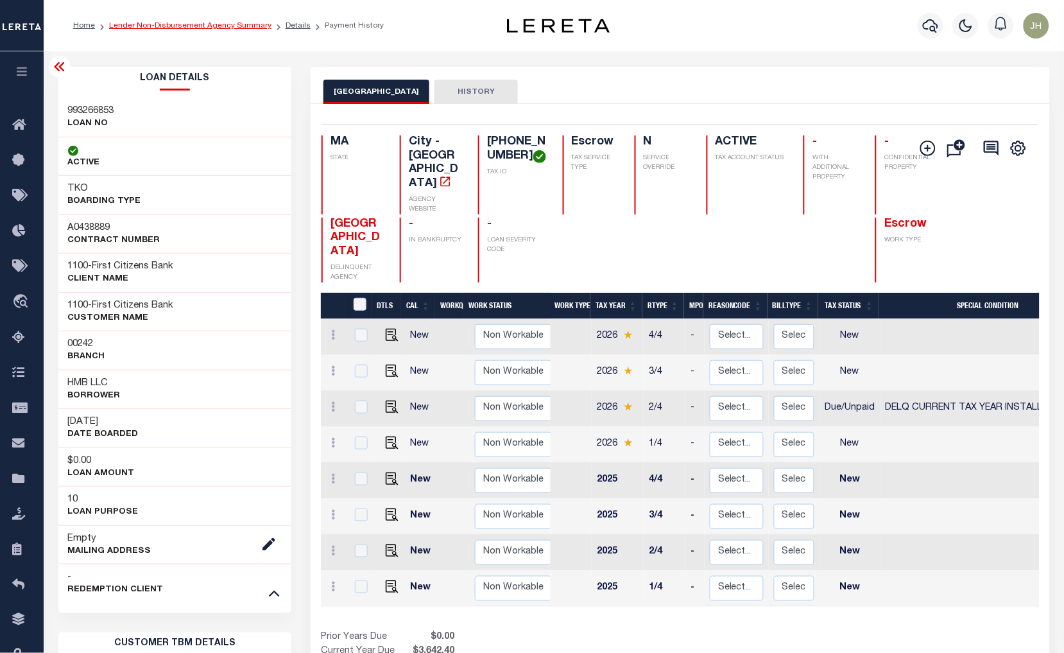
click at [173, 24] on link "Lender Non-Disbursement Agency Summary" at bounding box center [190, 26] width 162 height 8
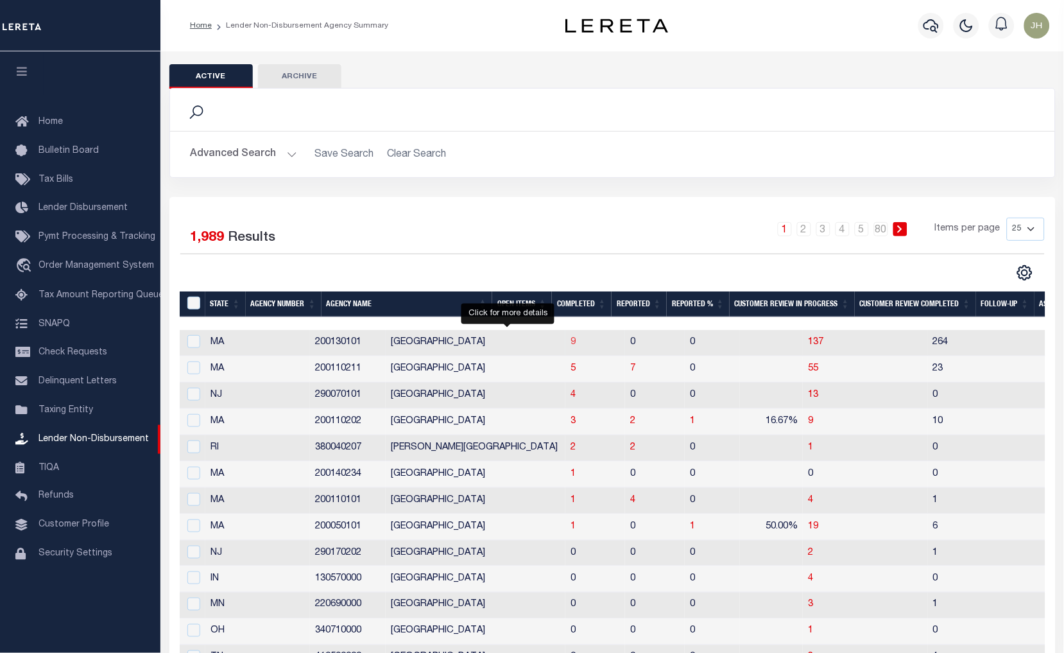
click at [571, 343] on span "9" at bounding box center [573, 342] width 5 height 9
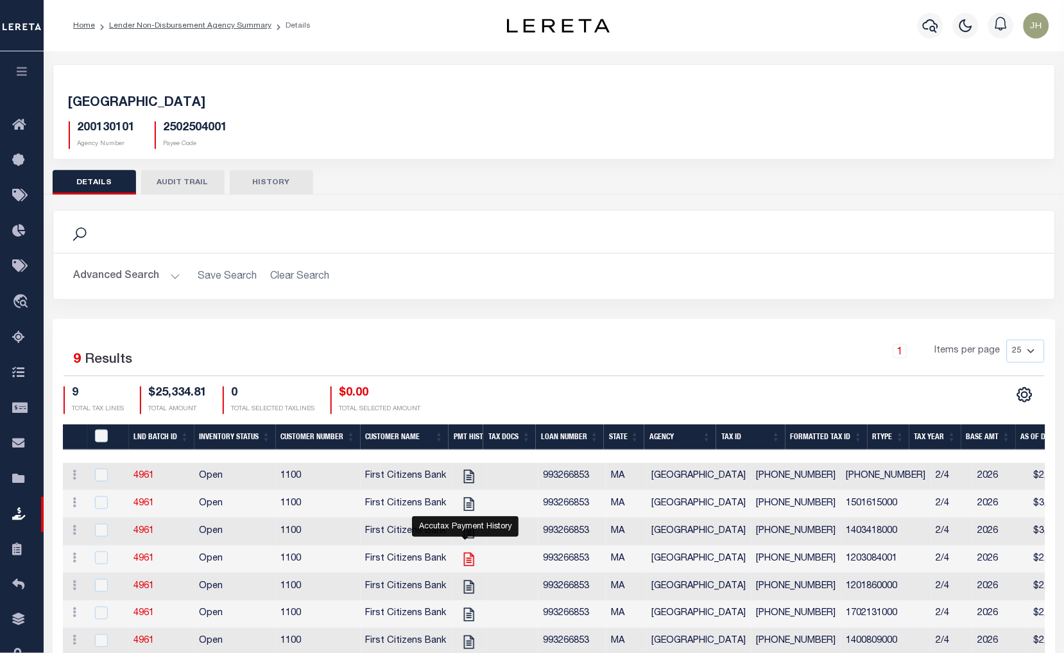
click at [467, 562] on icon "" at bounding box center [469, 559] width 17 height 17
checkbox input "true"
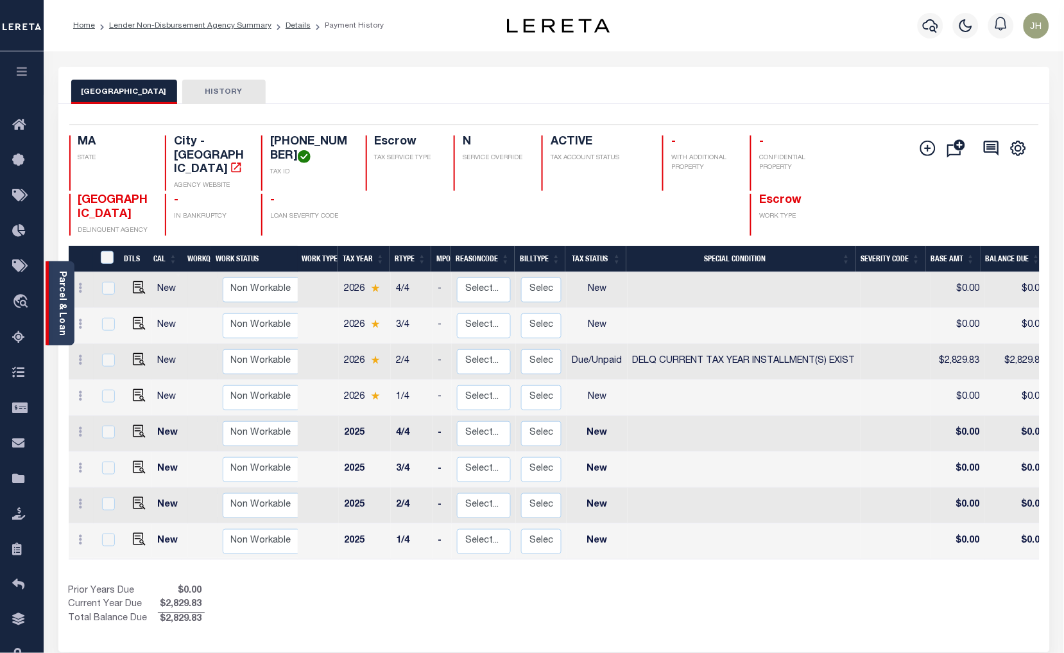
click at [55, 320] on div "Parcel & Loan" at bounding box center [60, 303] width 29 height 84
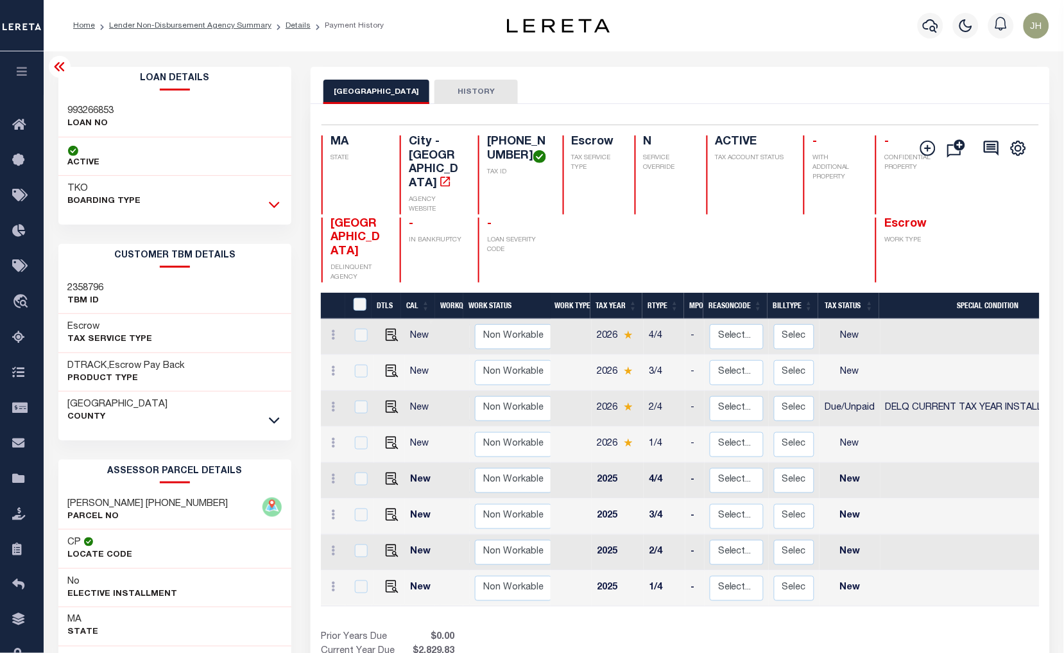
click at [274, 208] on icon at bounding box center [274, 205] width 11 height 6
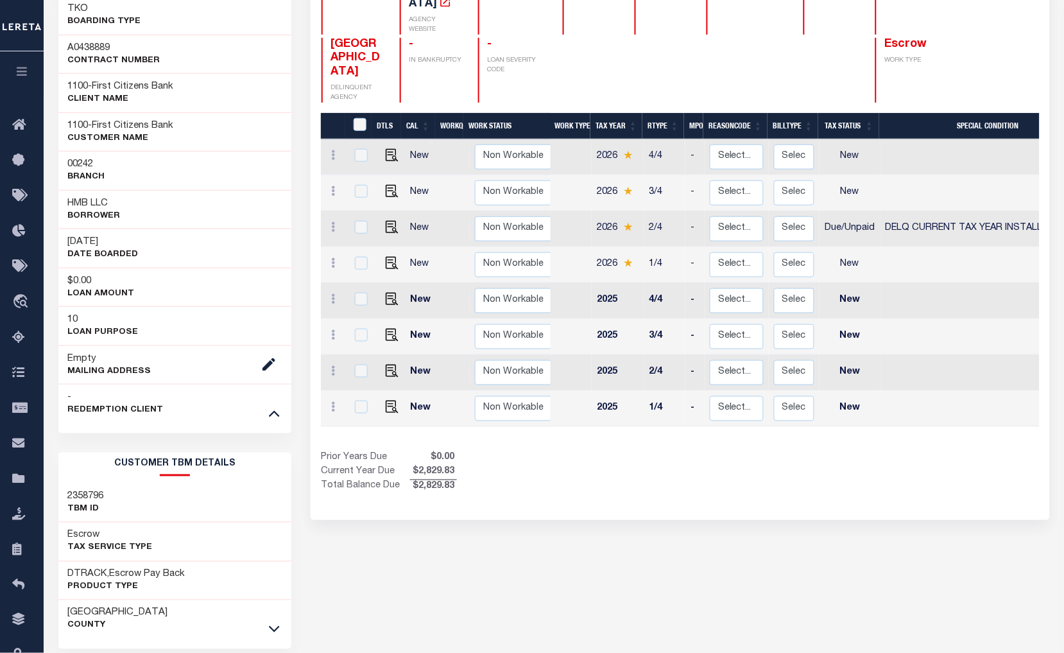
scroll to position [285, 0]
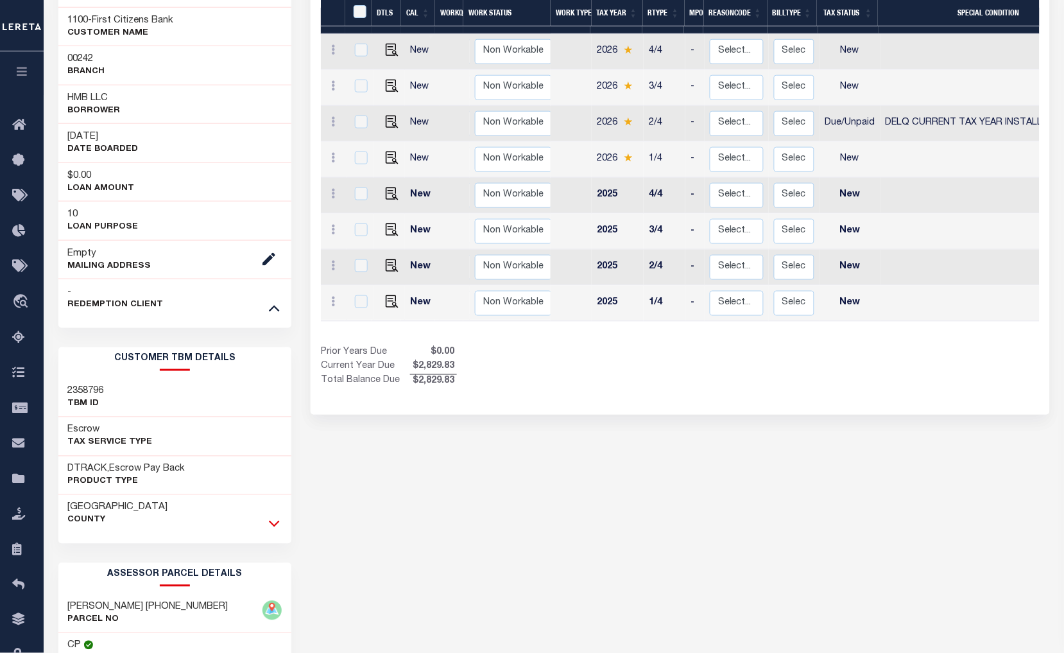
click at [272, 528] on icon at bounding box center [274, 523] width 11 height 13
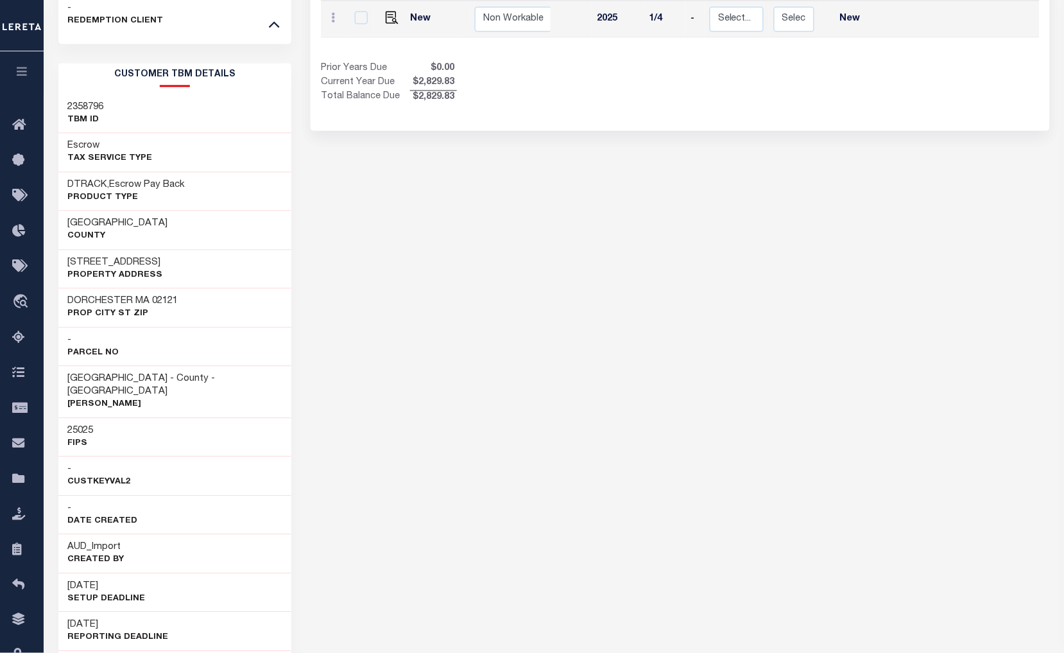
scroll to position [570, 0]
drag, startPoint x: 435, startPoint y: 261, endPoint x: 413, endPoint y: 258, distance: 22.6
click at [435, 261] on div "BOSTON CITY HISTORY Selected 8 Results" at bounding box center [680, 280] width 758 height 1566
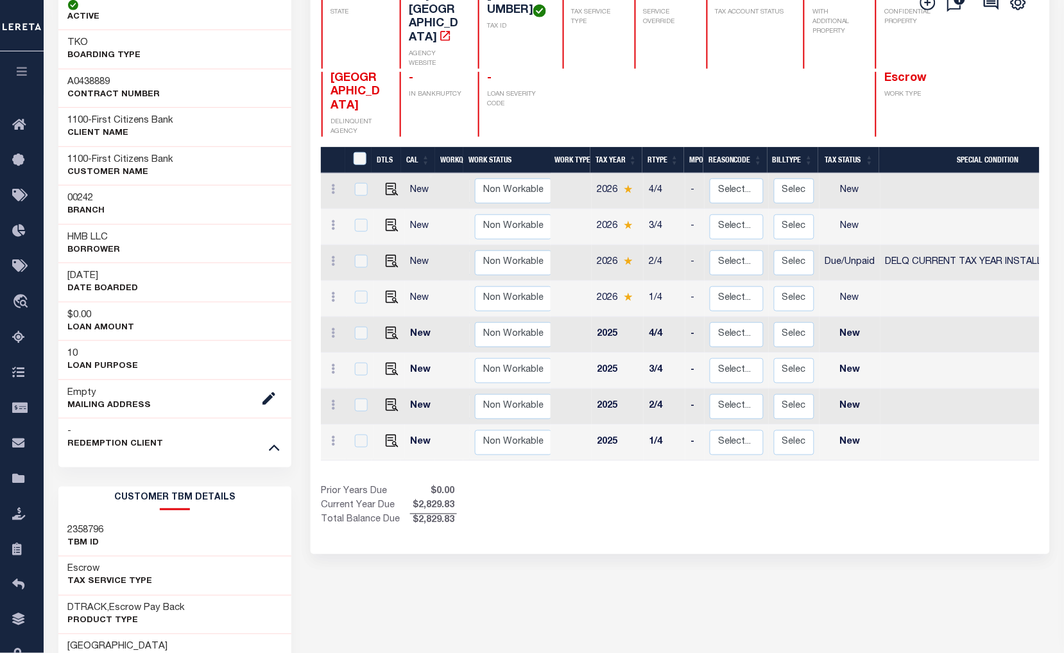
scroll to position [71, 0]
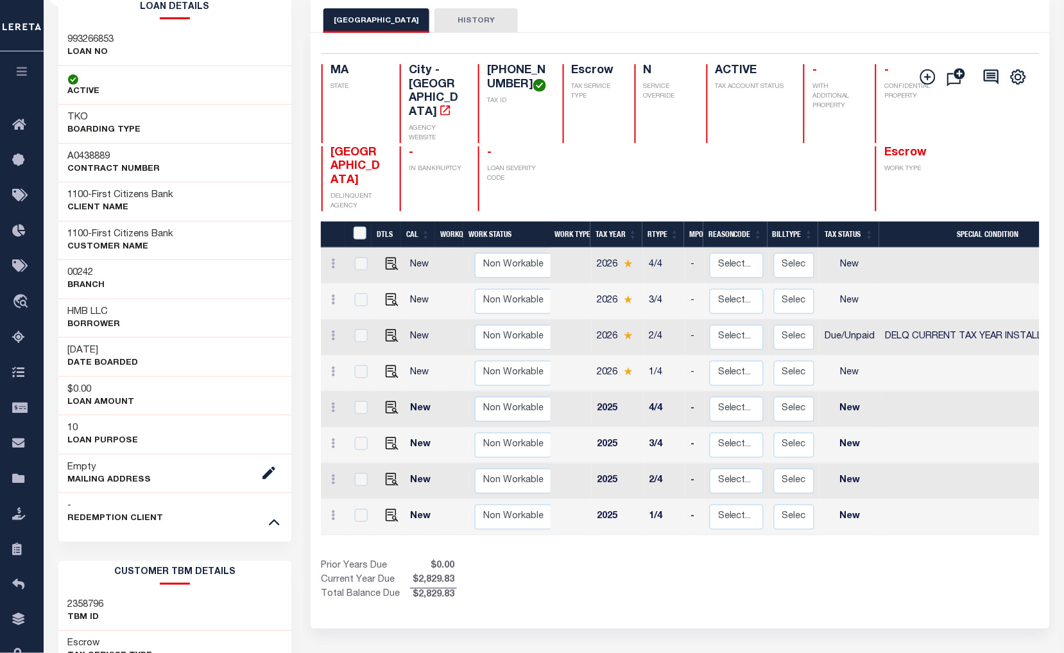
click at [353, 22] on button "[GEOGRAPHIC_DATA]" at bounding box center [377, 20] width 106 height 24
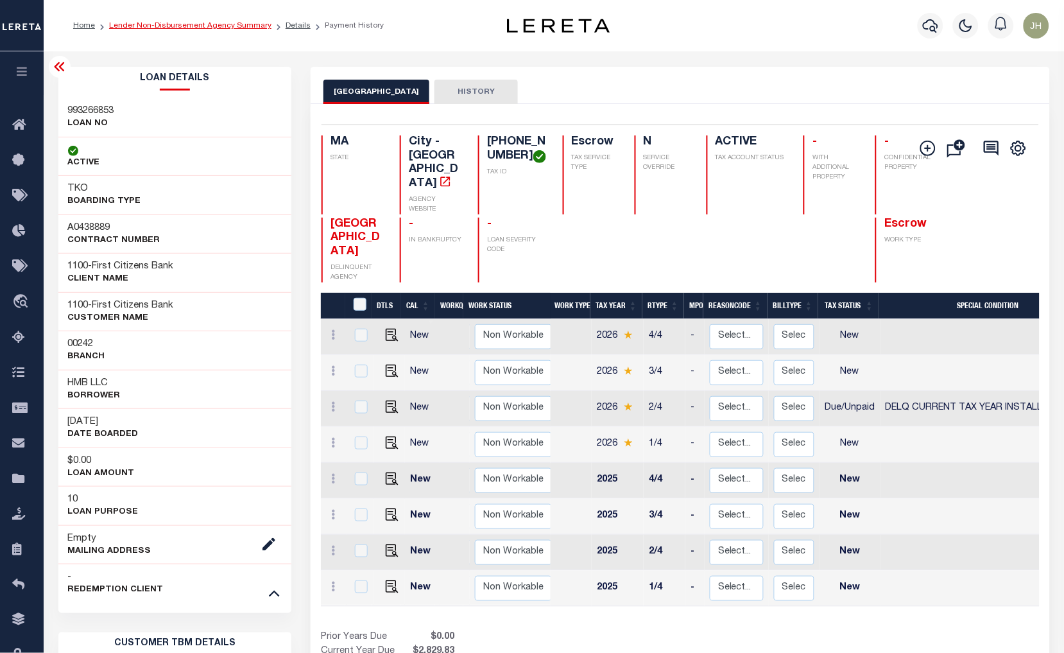
click at [161, 29] on link "Lender Non-Disbursement Agency Summary" at bounding box center [190, 26] width 162 height 8
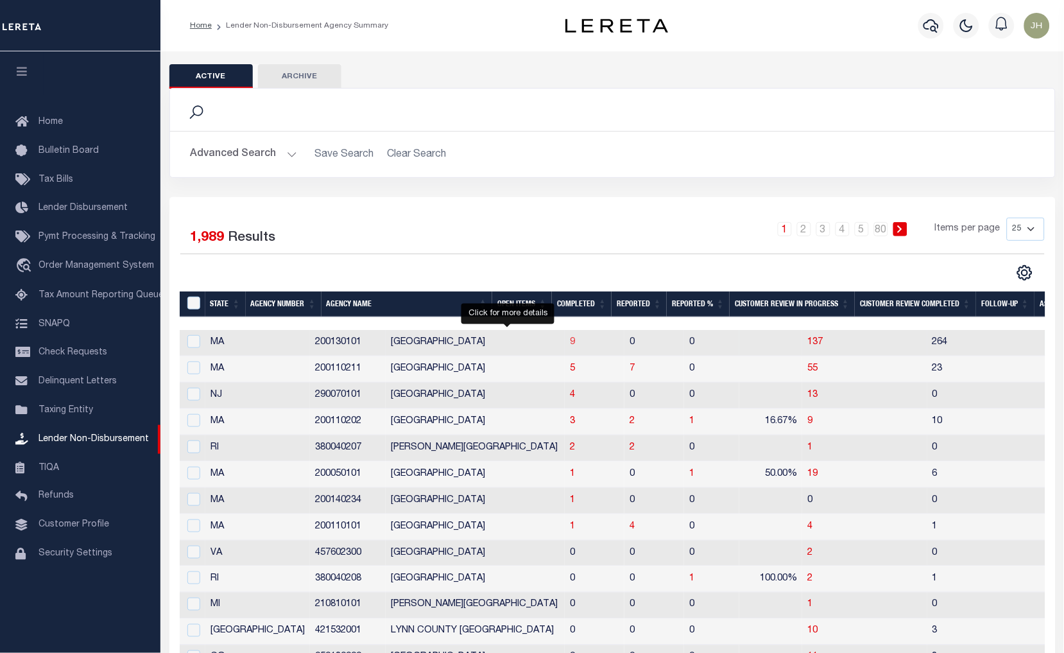
click at [570, 344] on span "9" at bounding box center [572, 342] width 5 height 9
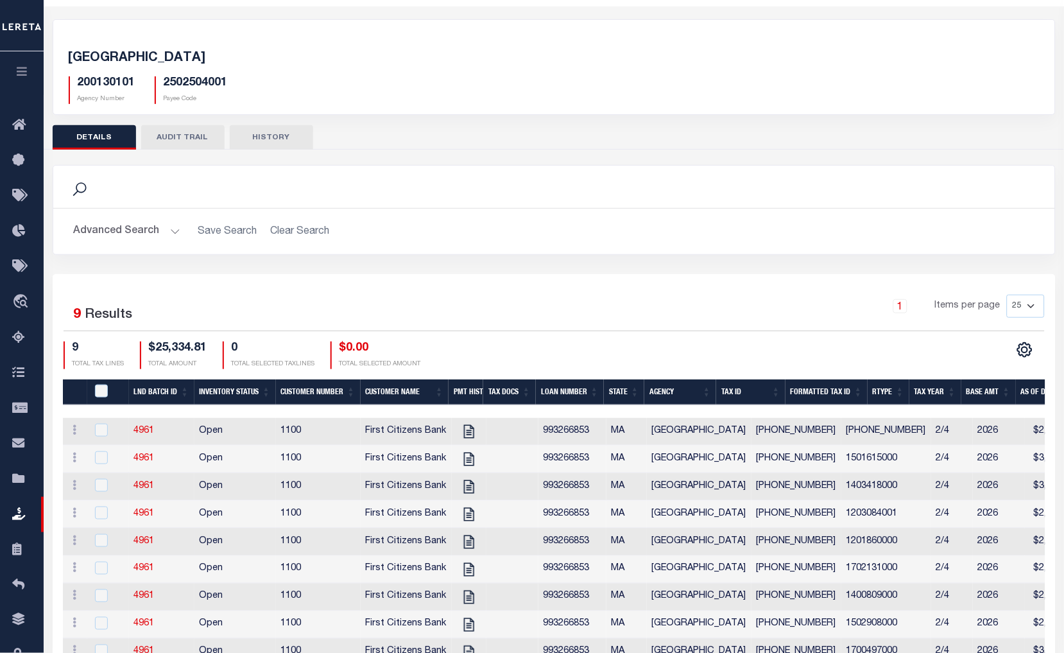
scroll to position [71, 0]
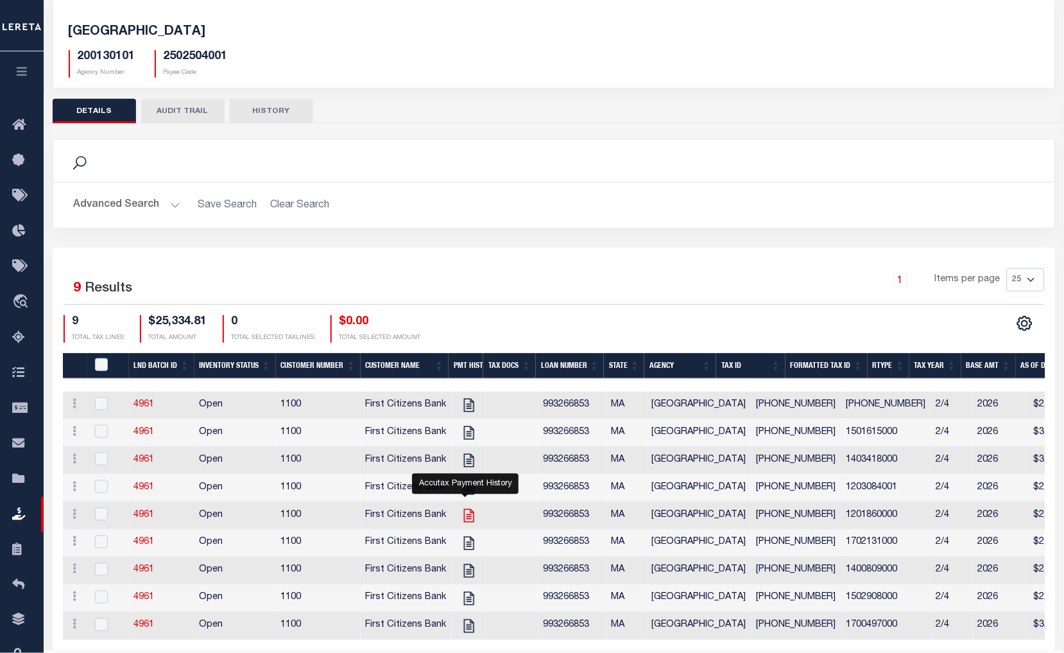
click at [467, 521] on icon "" at bounding box center [469, 515] width 17 height 17
checkbox input "true"
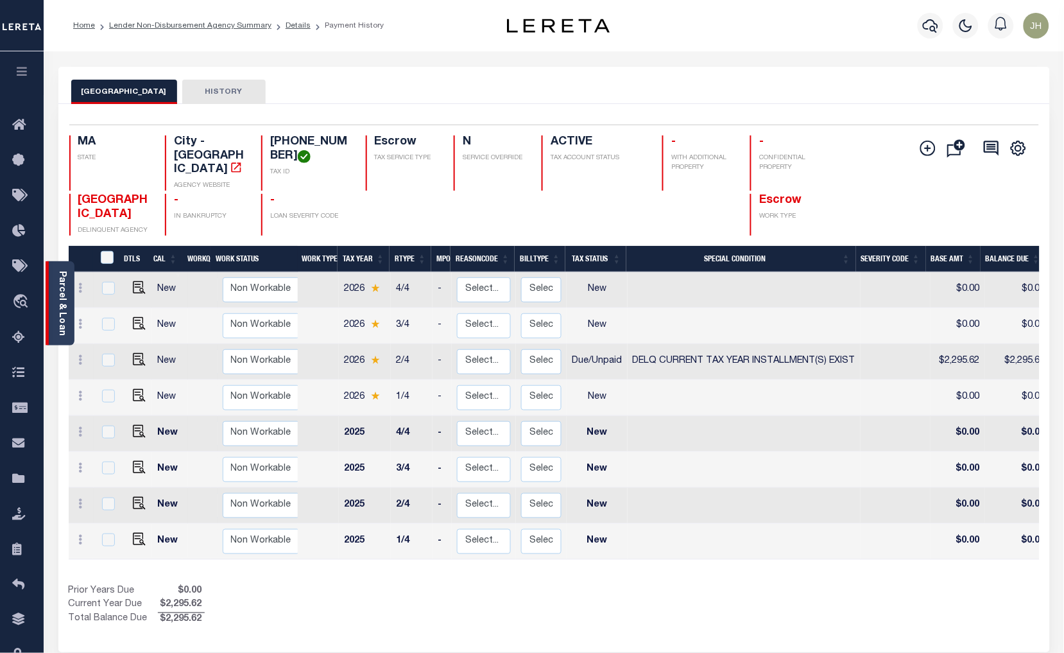
click at [60, 309] on link "Parcel & Loan" at bounding box center [61, 303] width 9 height 65
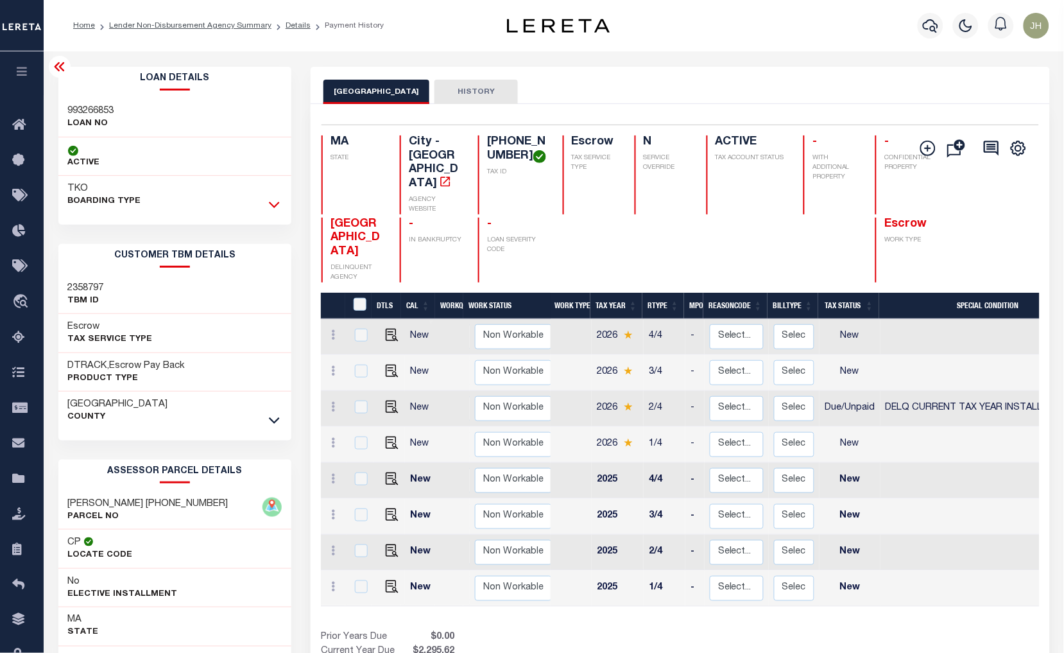
click at [277, 203] on icon at bounding box center [274, 204] width 11 height 13
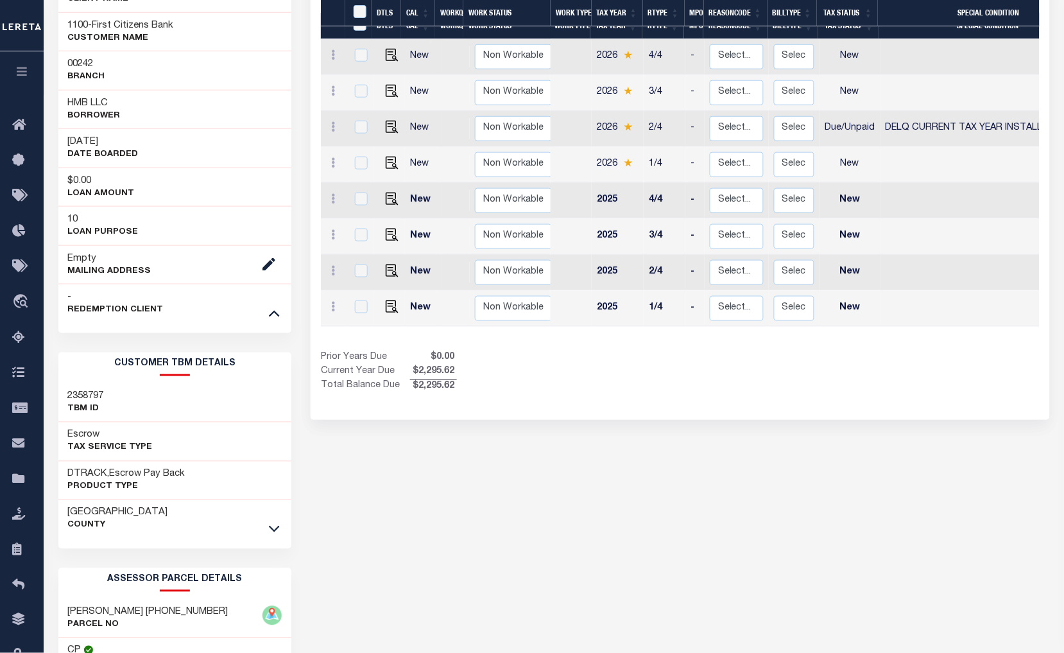
scroll to position [356, 0]
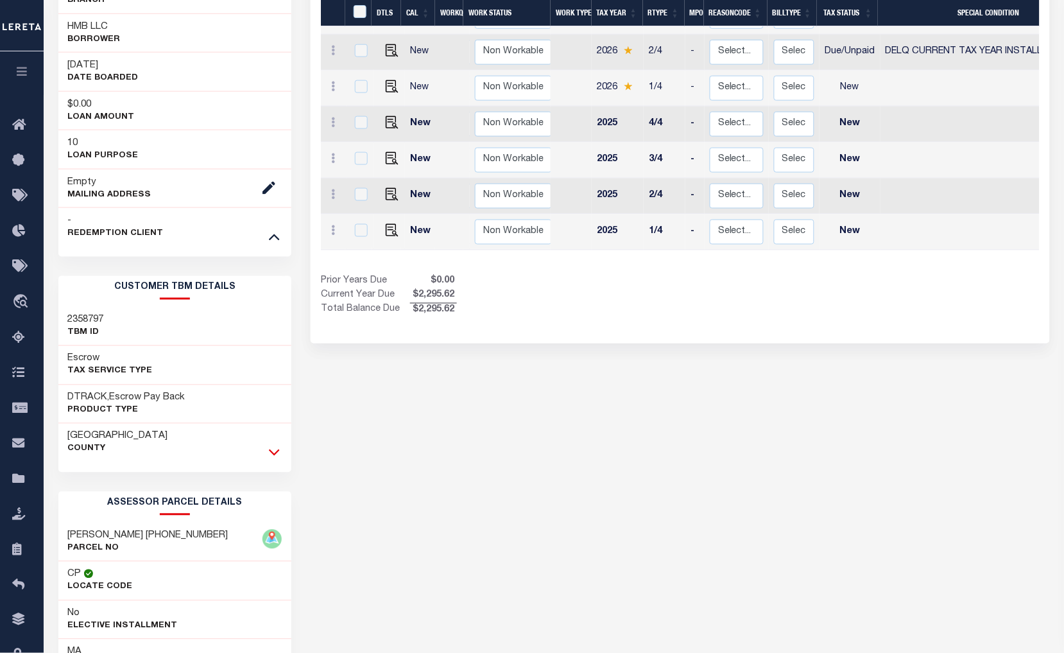
click at [272, 456] on icon at bounding box center [274, 452] width 11 height 13
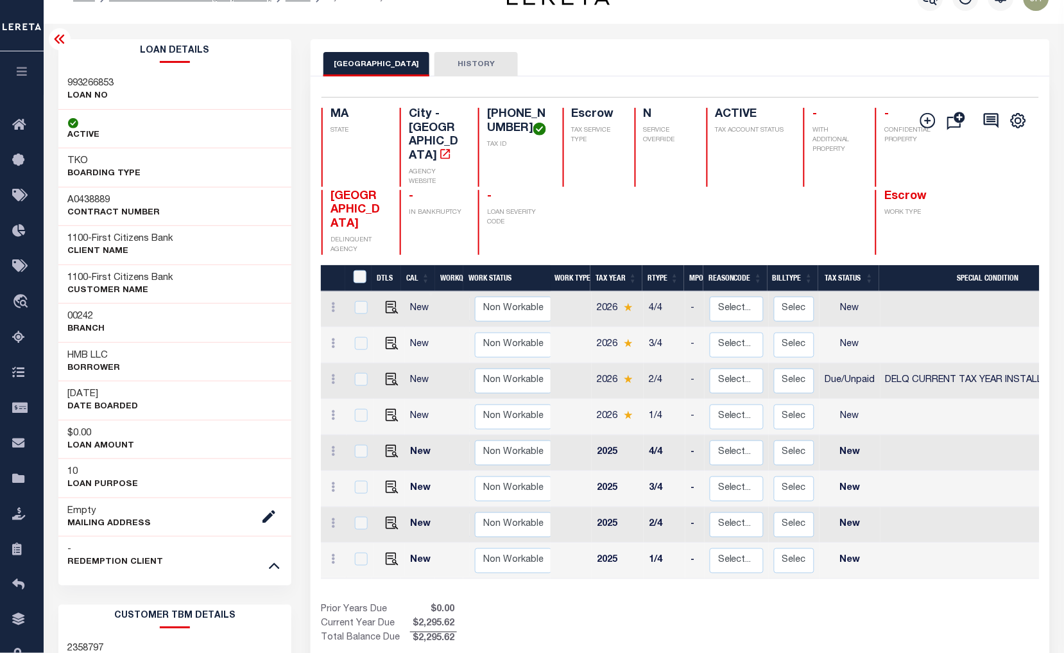
scroll to position [0, 0]
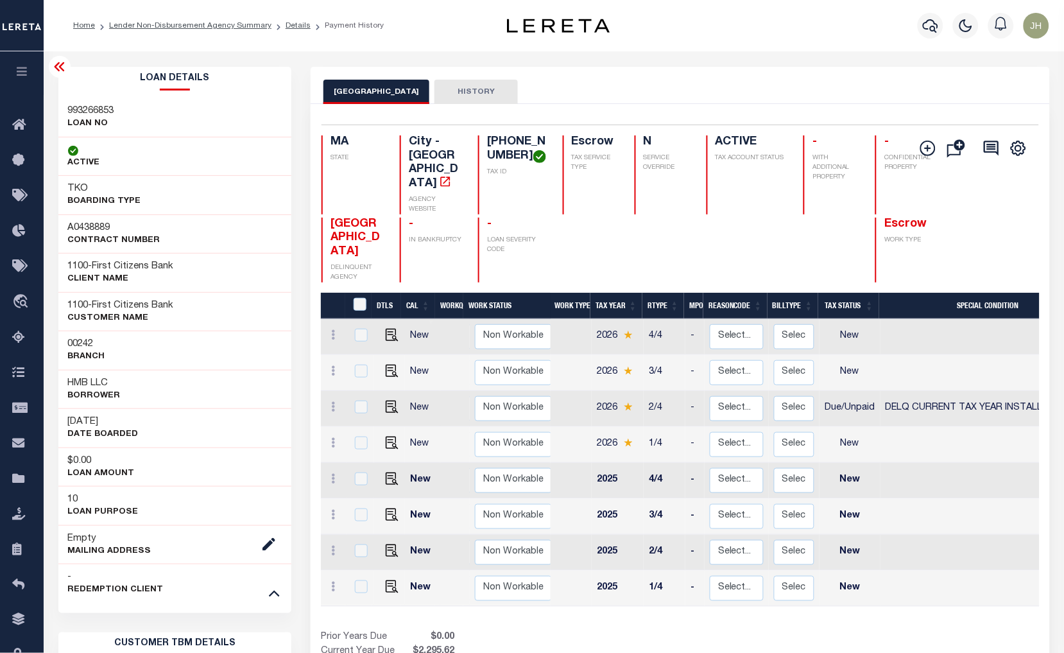
click at [183, 30] on li "Lender Non-Disbursement Agency Summary" at bounding box center [183, 26] width 177 height 12
click at [162, 30] on li "Lender Non-Disbursement Agency Summary" at bounding box center [183, 26] width 177 height 12
click at [181, 28] on link "Lender Non-Disbursement Agency Summary" at bounding box center [190, 26] width 162 height 8
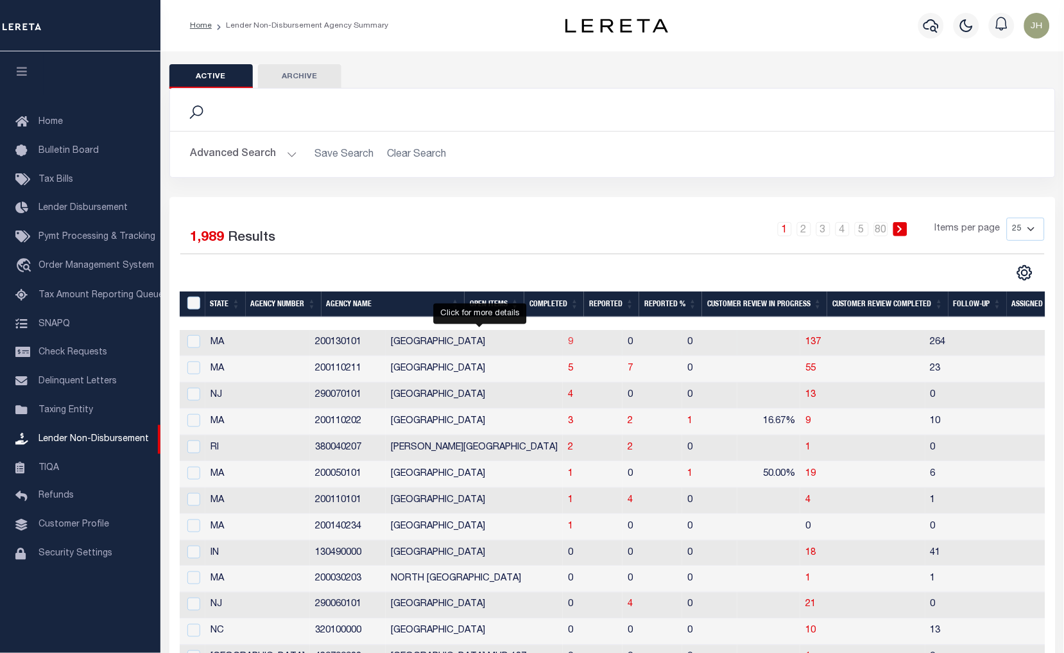
click at [568, 342] on span "9" at bounding box center [570, 342] width 5 height 9
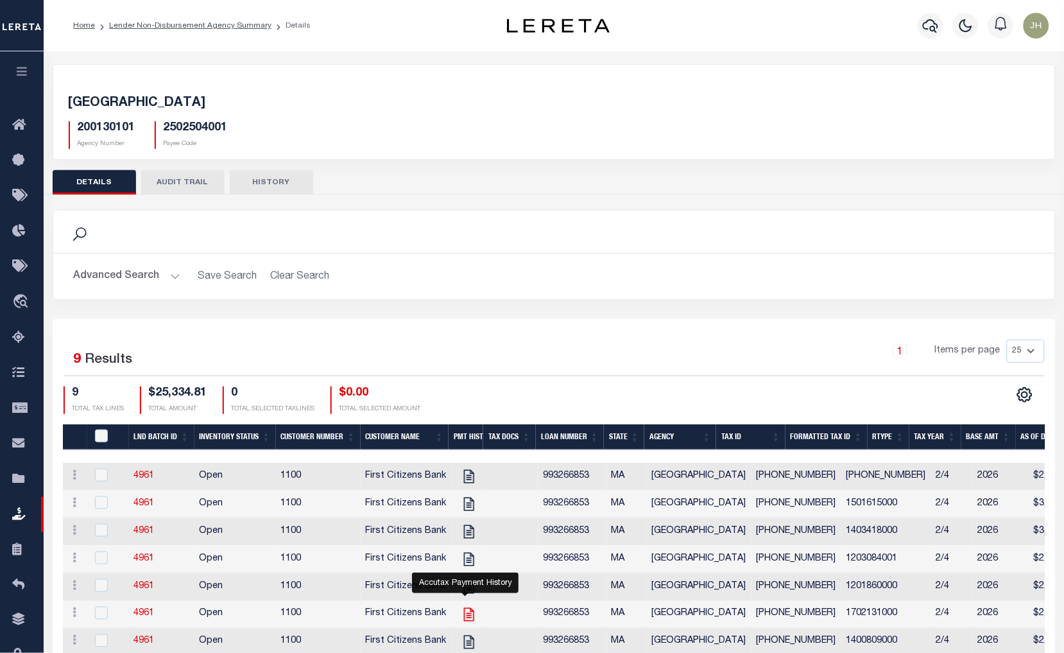
click at [466, 621] on icon "" at bounding box center [468, 614] width 10 height 13
checkbox input "true"
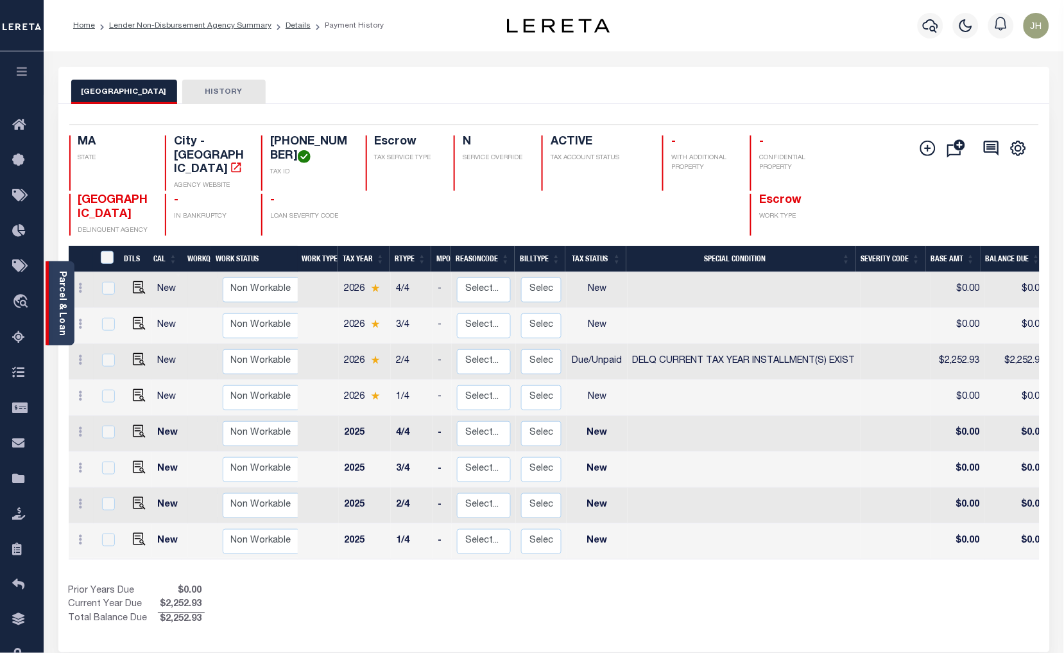
click at [59, 286] on link "Parcel & Loan" at bounding box center [61, 303] width 9 height 65
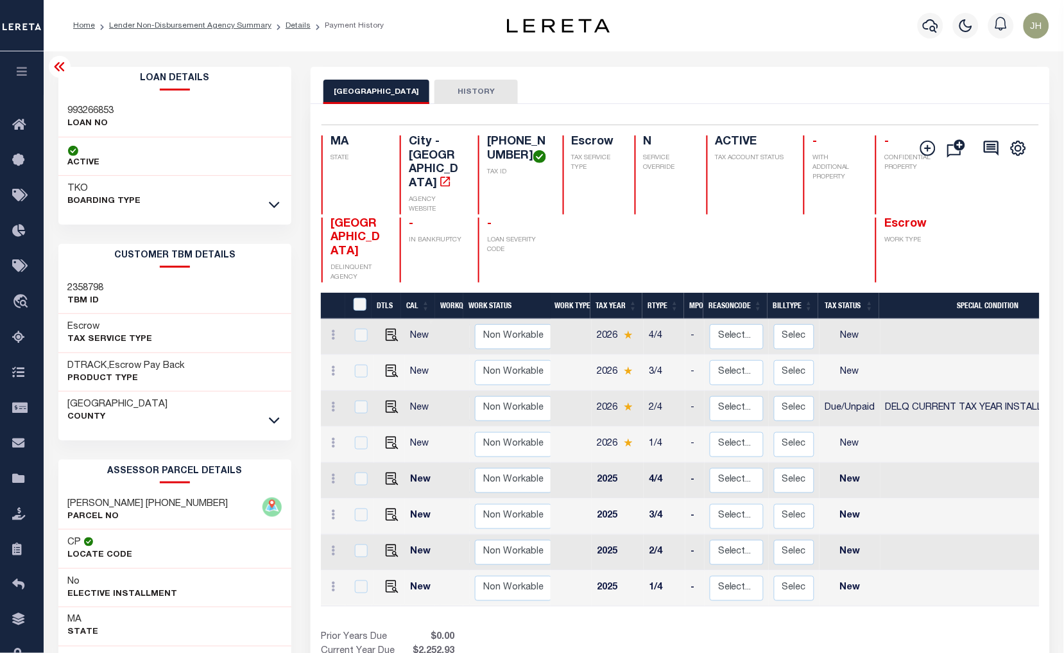
click at [267, 202] on div at bounding box center [274, 205] width 15 height 14
click at [279, 199] on icon at bounding box center [274, 204] width 11 height 13
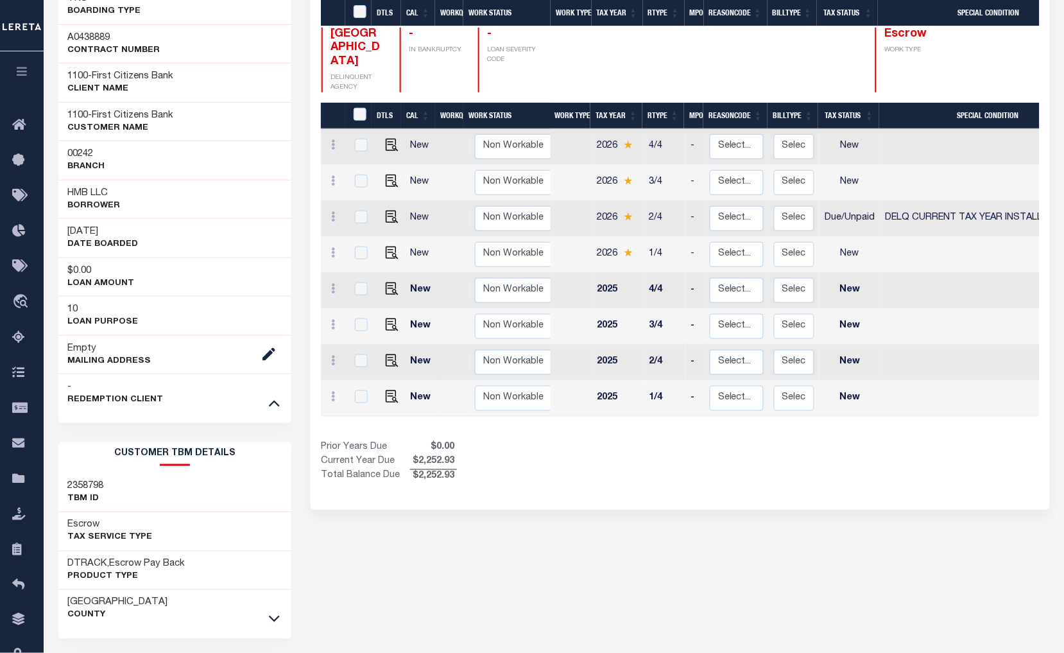
scroll to position [285, 0]
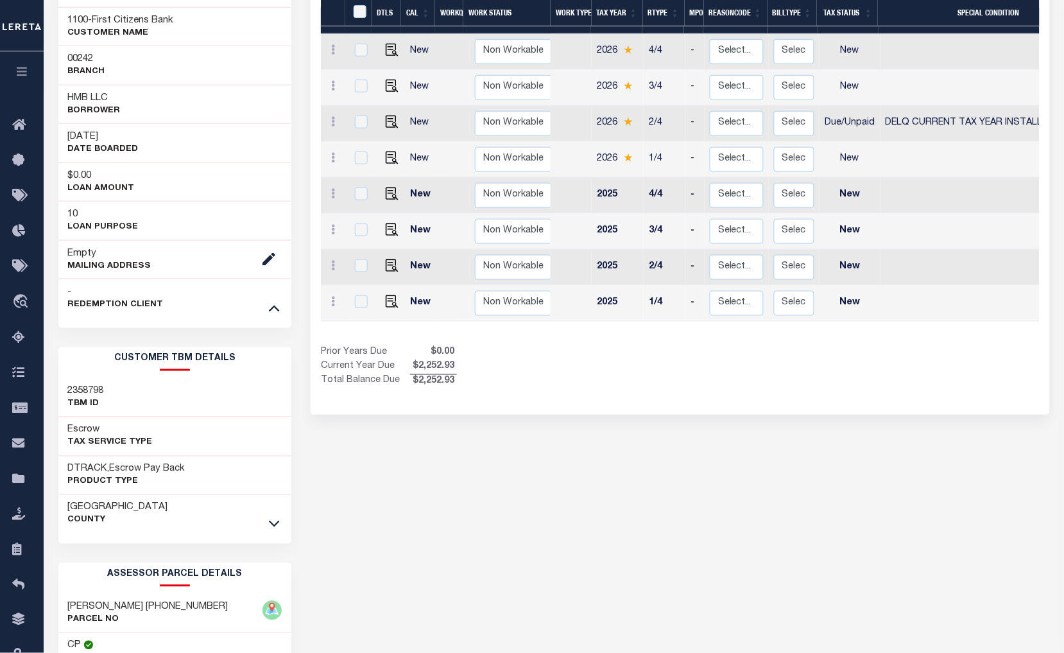
click at [280, 527] on link at bounding box center [274, 523] width 15 height 9
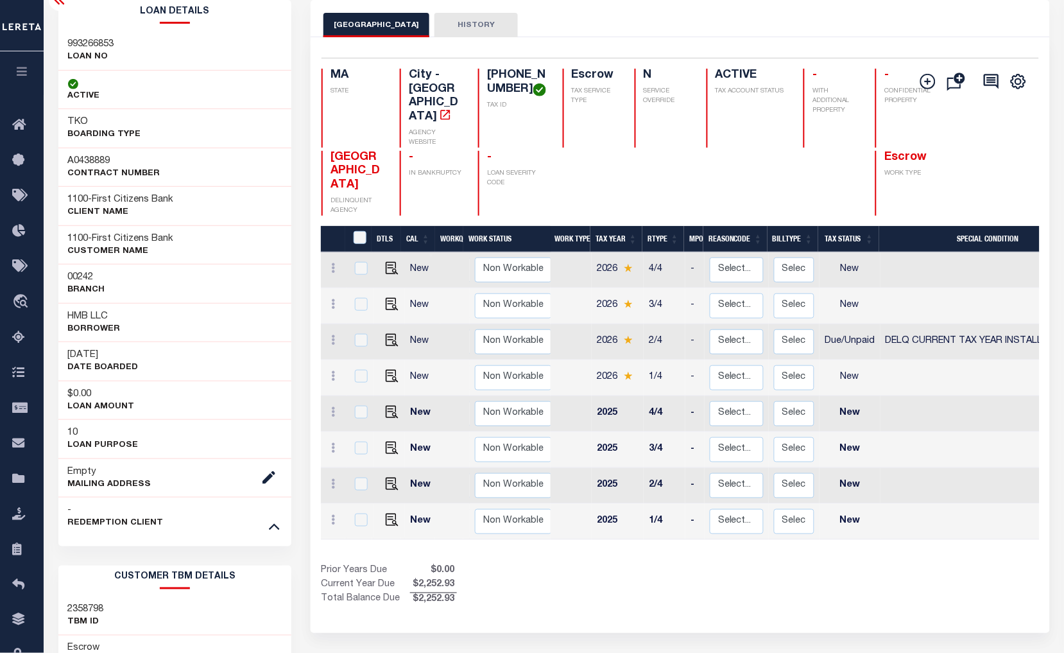
scroll to position [0, 0]
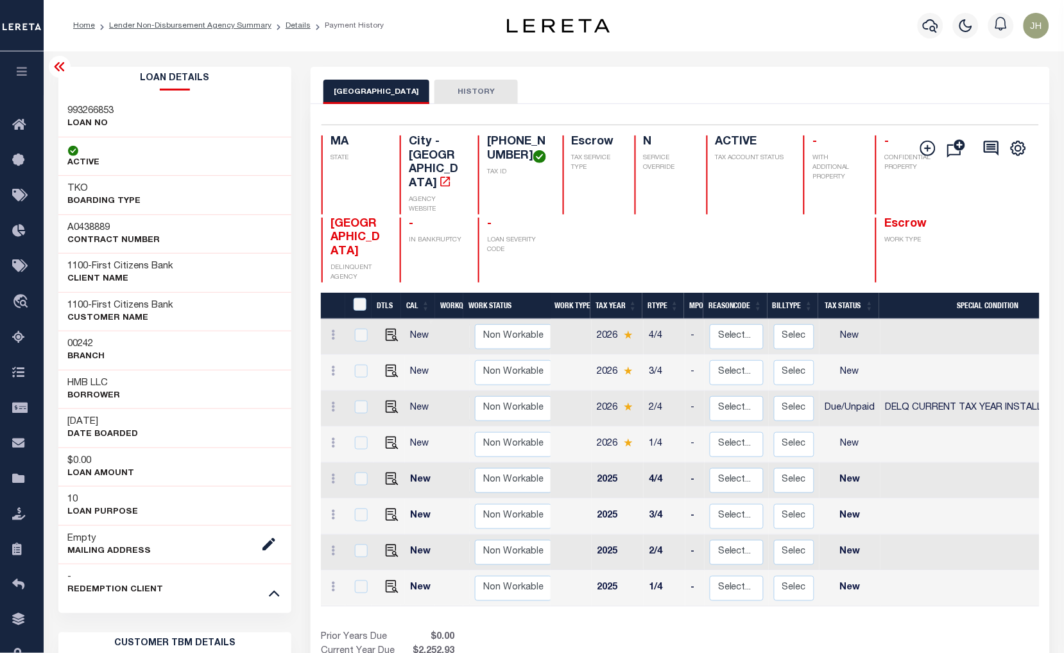
drag, startPoint x: 162, startPoint y: 27, endPoint x: 178, endPoint y: 48, distance: 25.7
click at [162, 27] on link "Lender Non-Disbursement Agency Summary" at bounding box center [190, 26] width 162 height 8
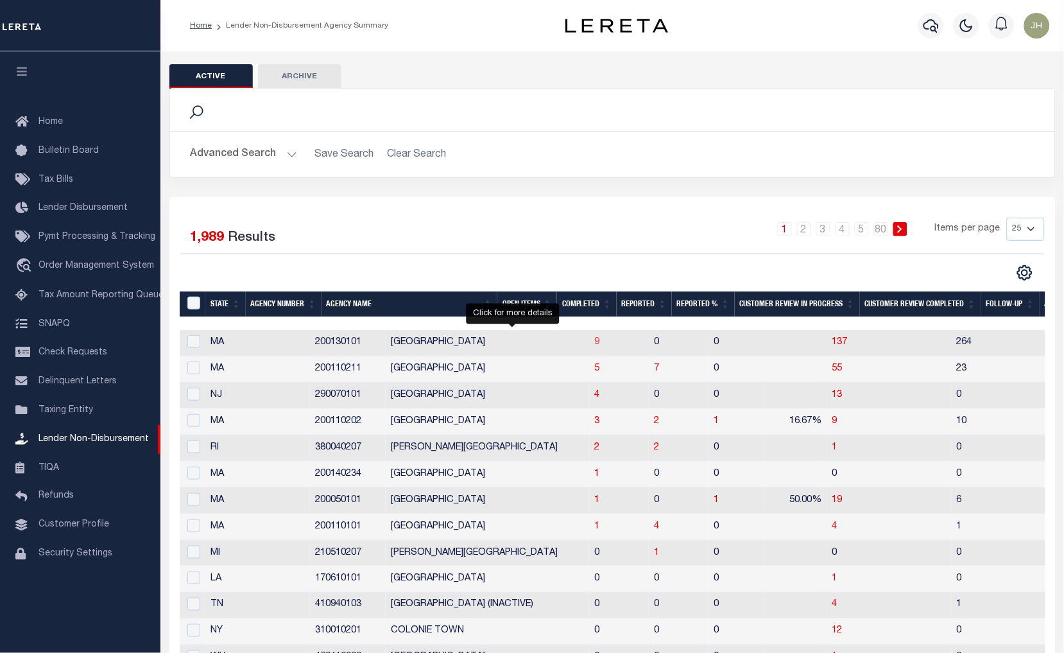
click at [594, 344] on span "9" at bounding box center [596, 342] width 5 height 9
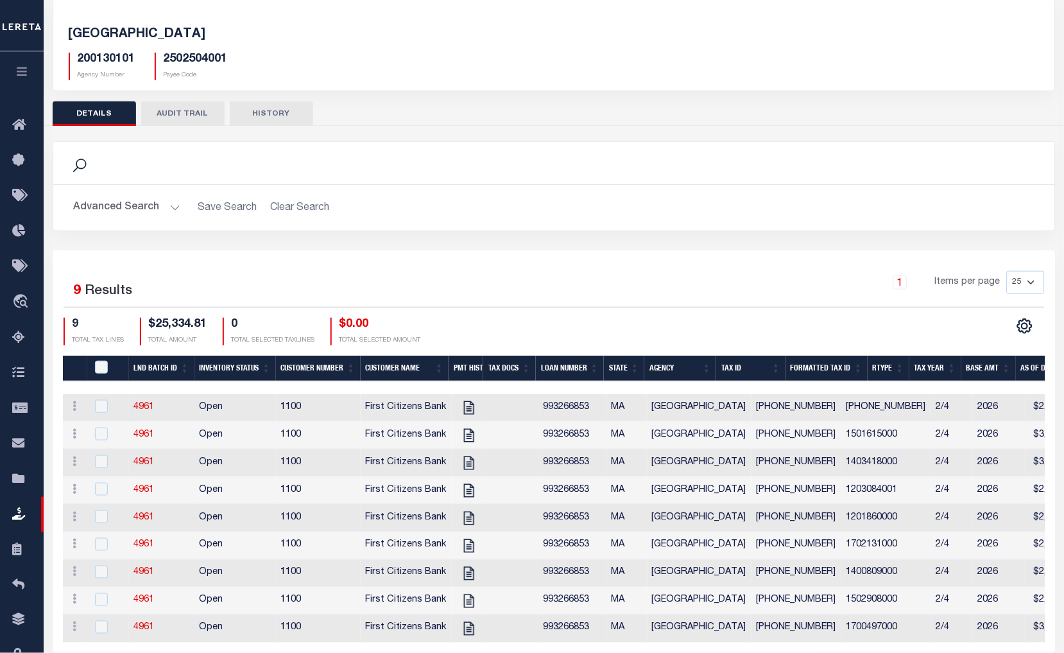
scroll to position [71, 0]
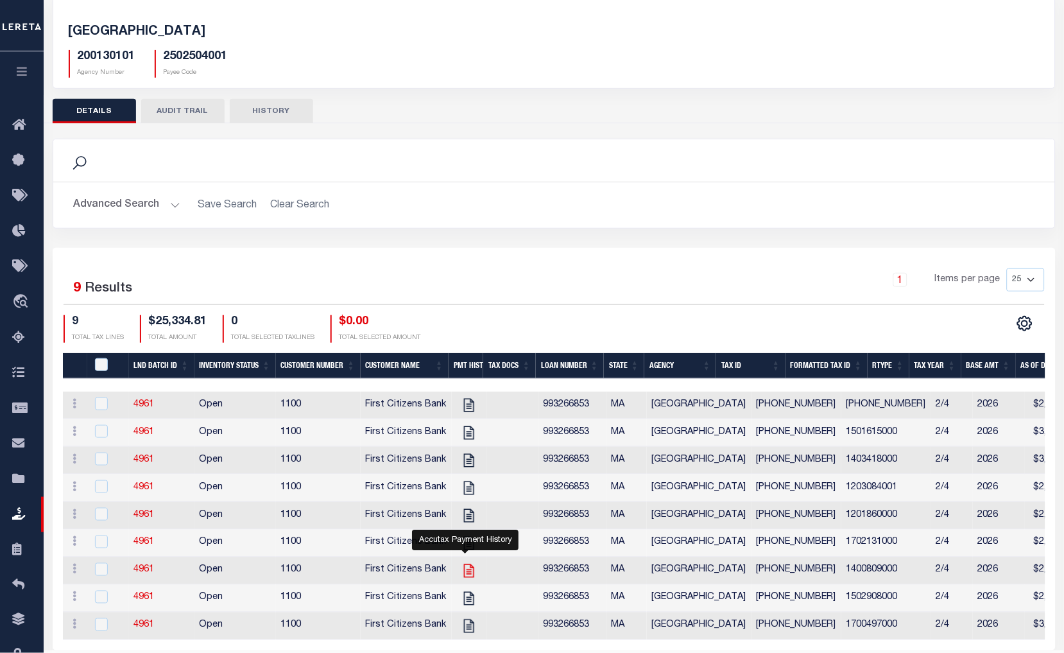
click at [461, 573] on icon "" at bounding box center [469, 570] width 17 height 17
checkbox input "true"
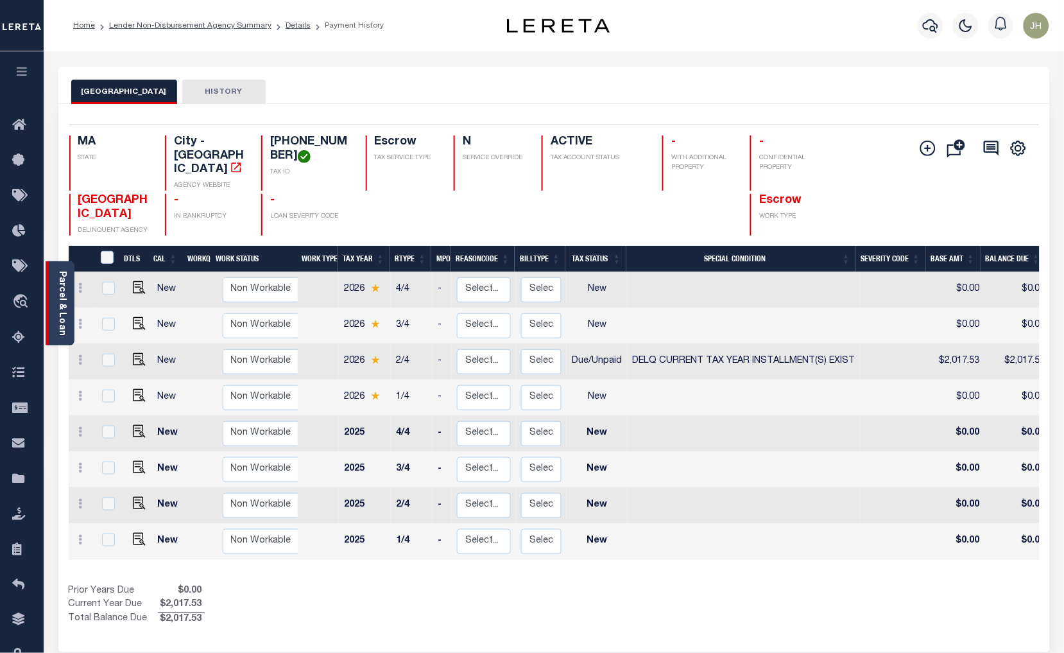
click at [64, 298] on link "Parcel & Loan" at bounding box center [61, 303] width 9 height 65
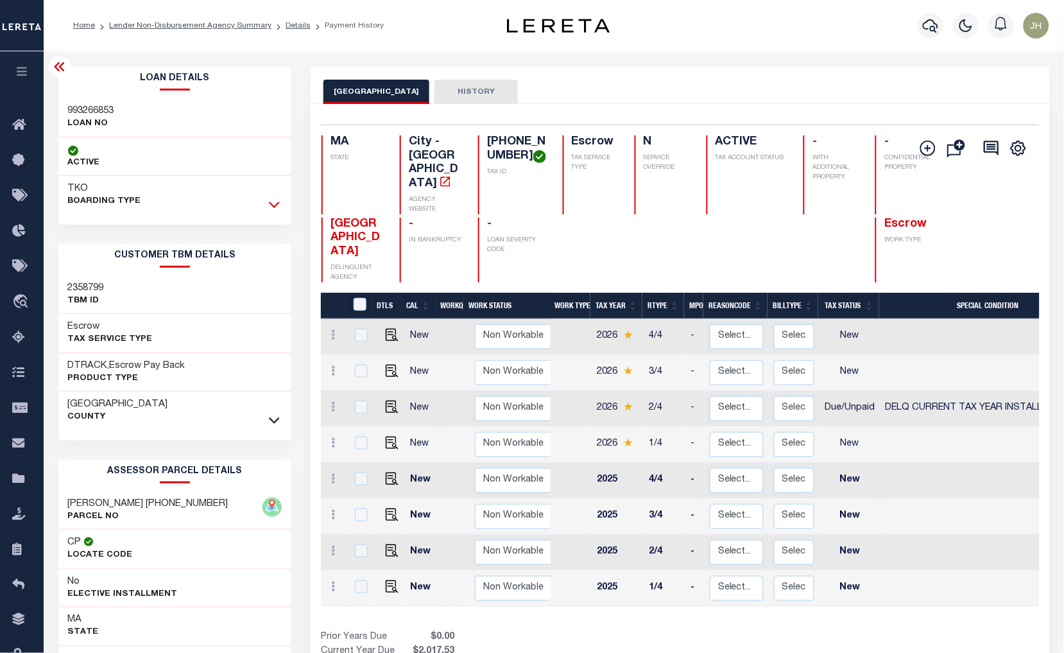
click at [273, 211] on icon at bounding box center [274, 204] width 11 height 13
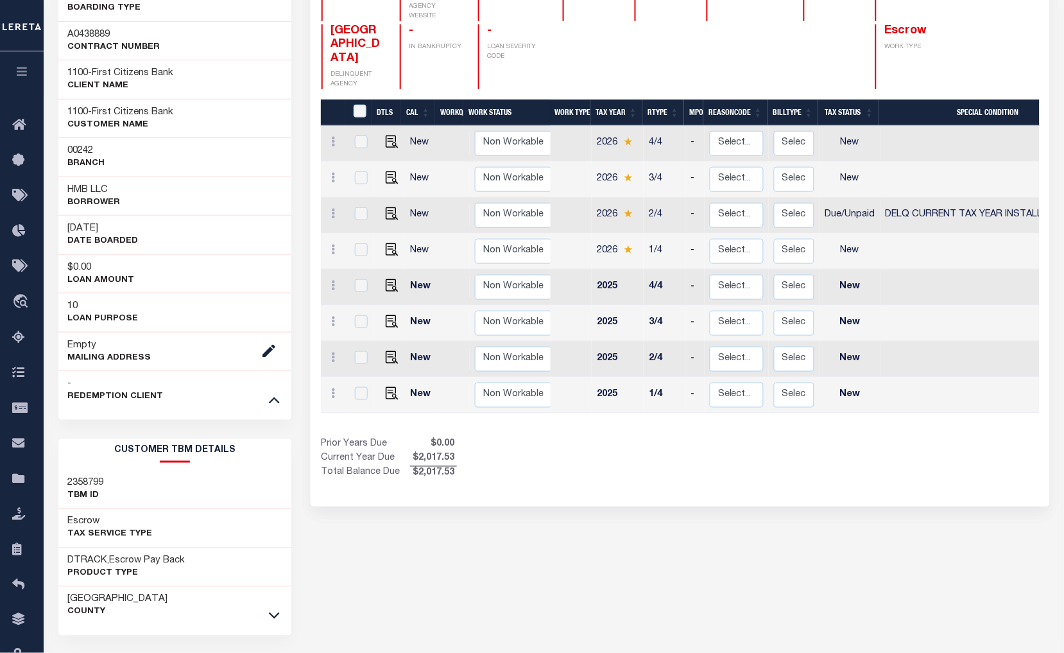
scroll to position [285, 0]
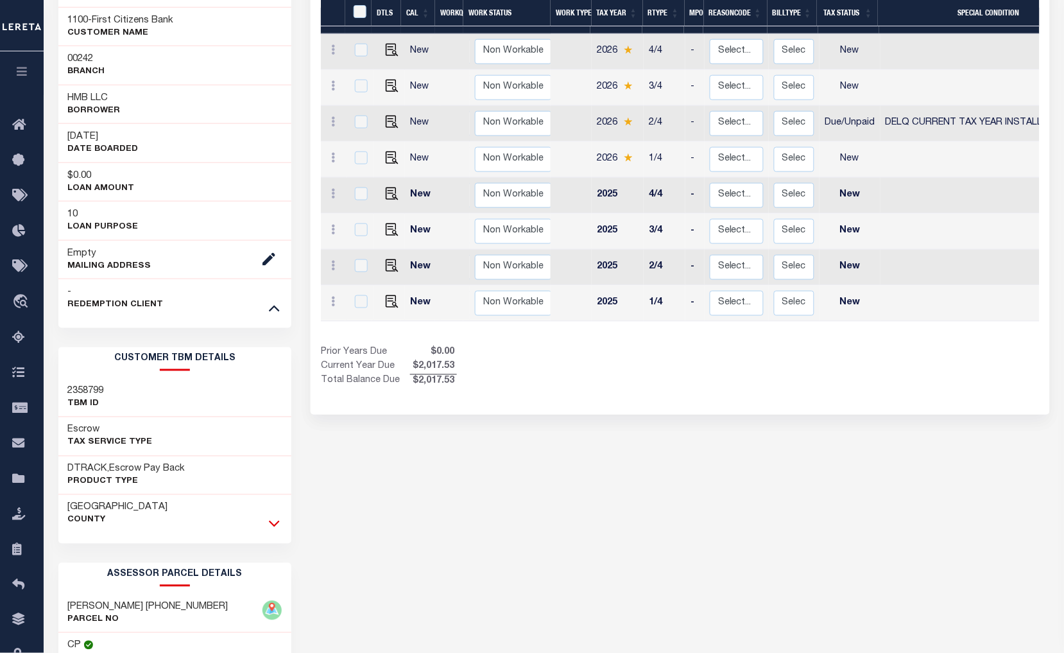
click at [277, 524] on icon at bounding box center [274, 524] width 11 height 6
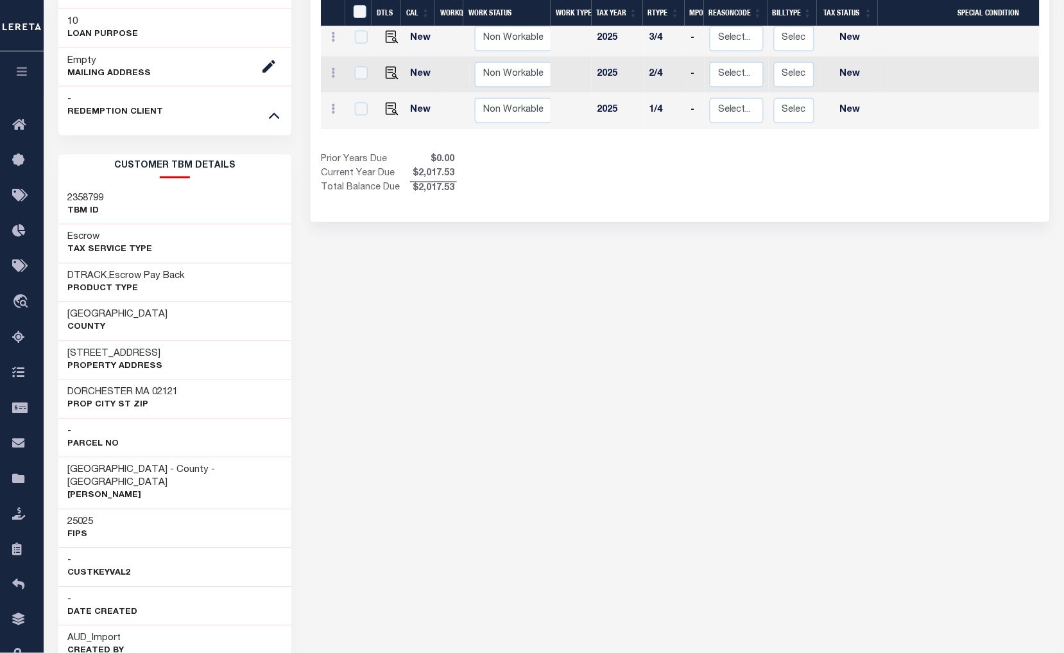
scroll to position [499, 0]
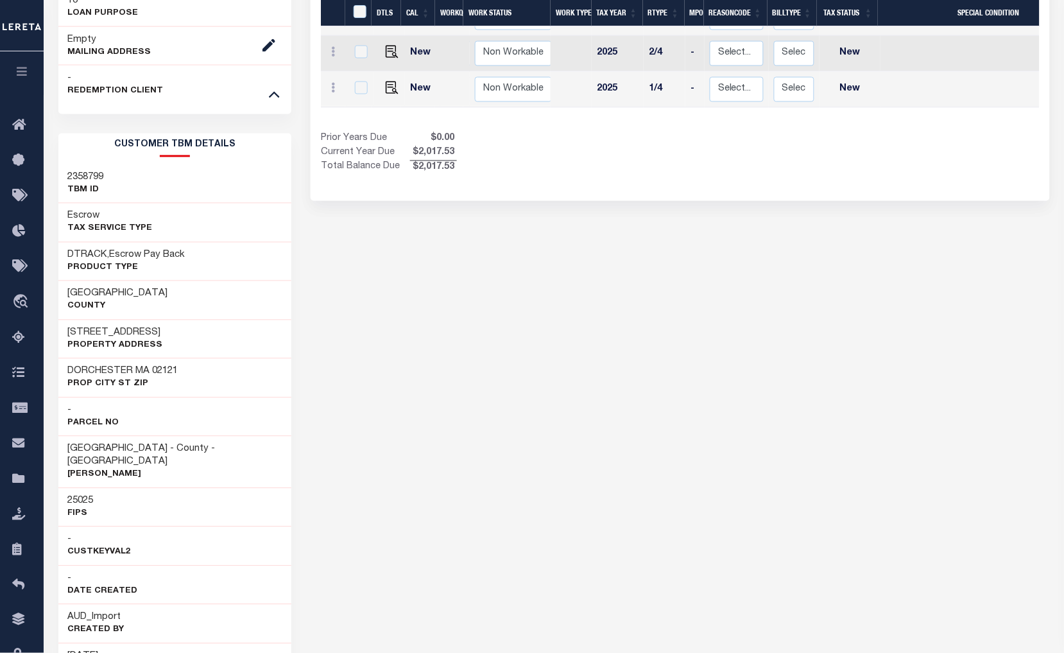
click at [160, 342] on p "Property Address" at bounding box center [115, 346] width 95 height 13
drag, startPoint x: 68, startPoint y: 331, endPoint x: 177, endPoint y: 336, distance: 108.6
click at [177, 336] on div "498 BLUE HILL AVENUE Property Address" at bounding box center [175, 339] width 234 height 39
copy h3 "498 BLUE HILL AVENUE"
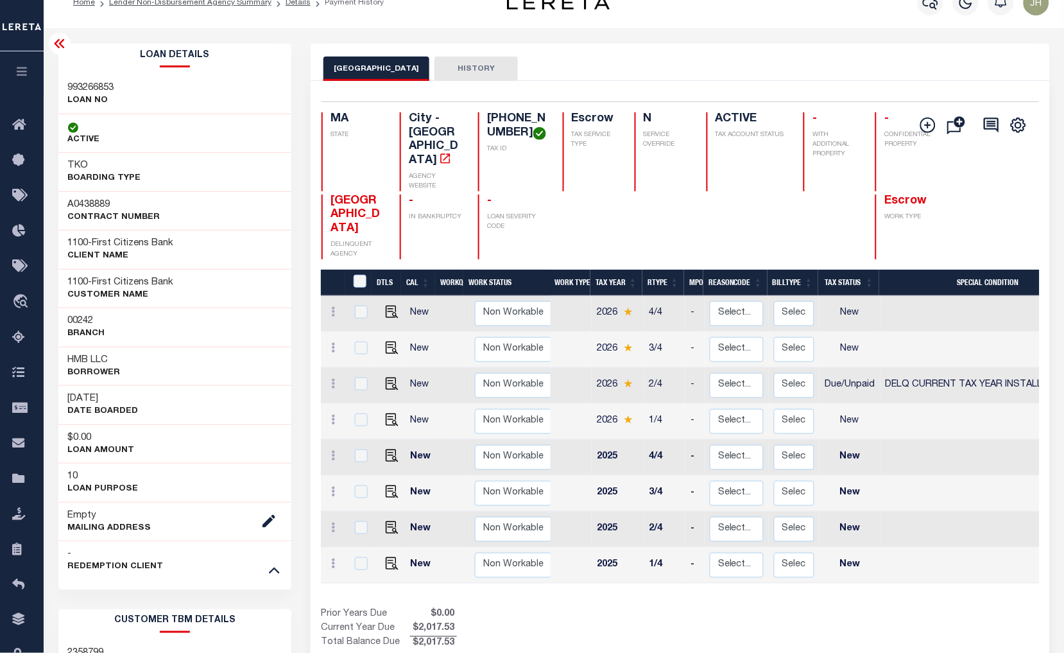
scroll to position [0, 0]
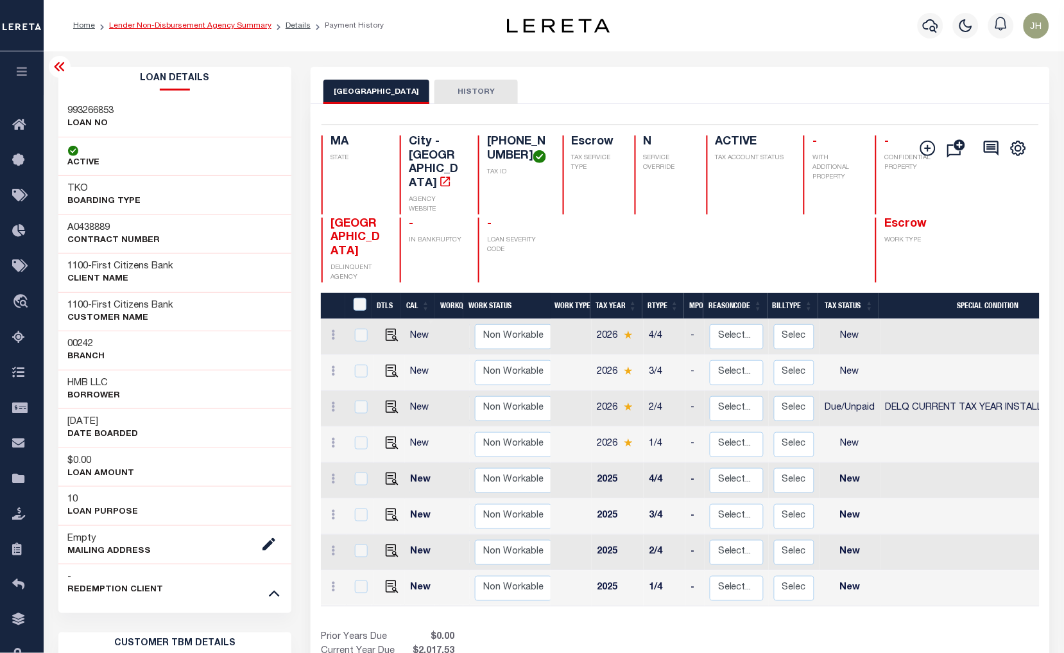
click at [205, 24] on link "Lender Non-Disbursement Agency Summary" at bounding box center [190, 26] width 162 height 8
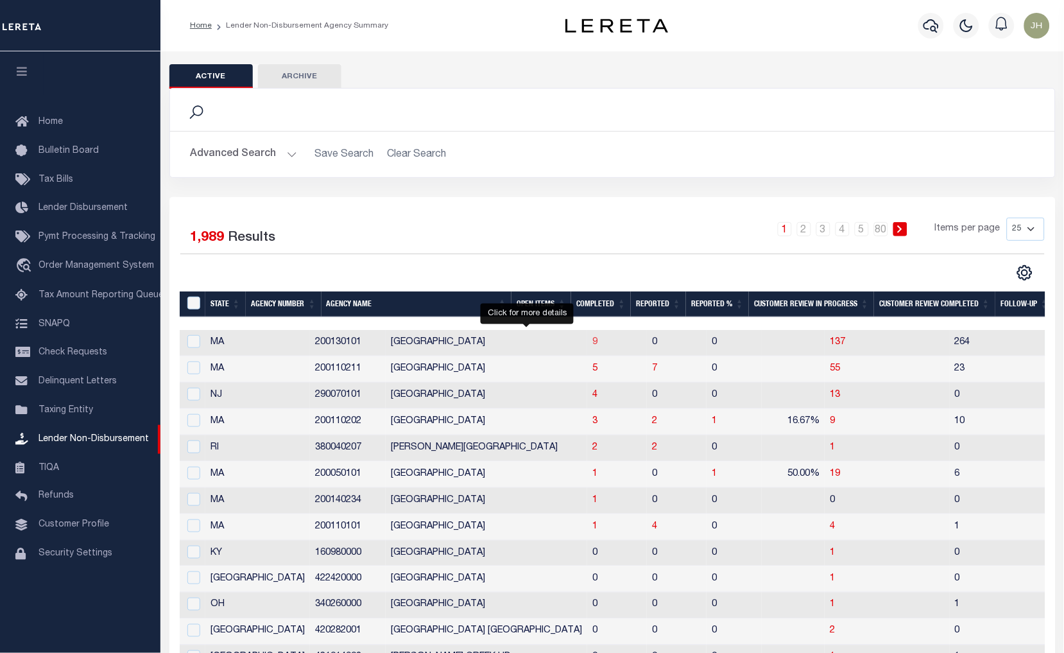
click at [593, 343] on span "9" at bounding box center [595, 342] width 5 height 9
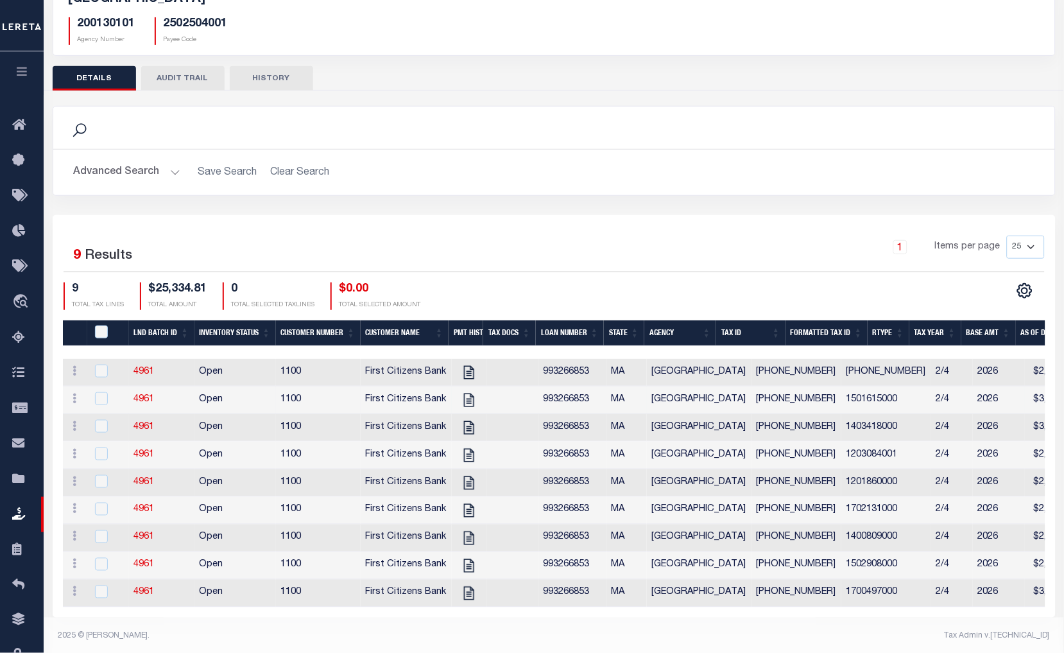
scroll to position [119, 0]
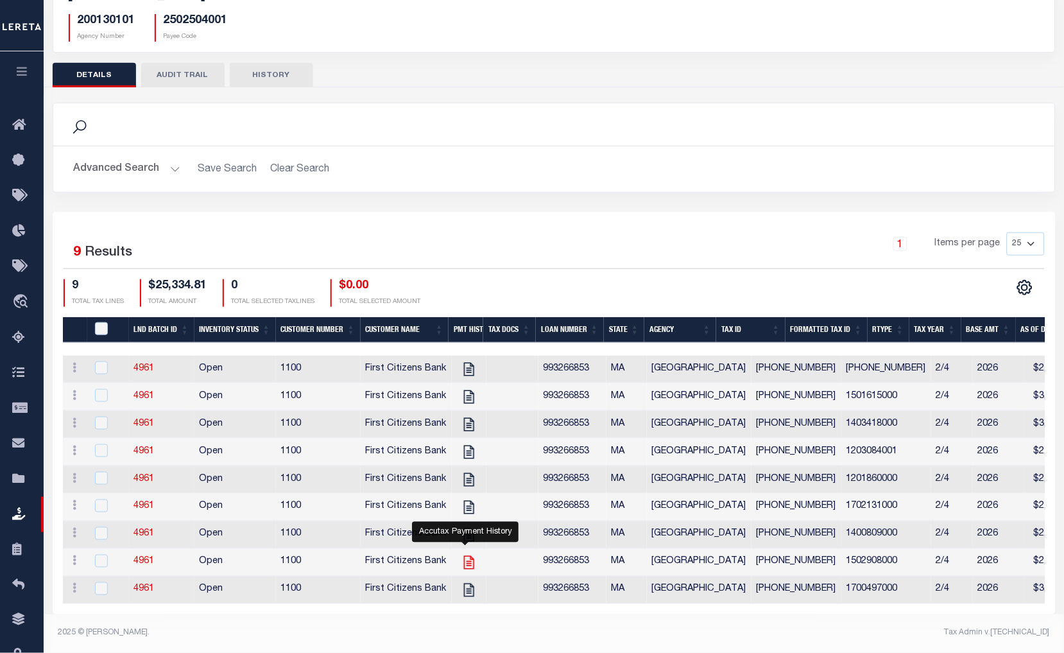
click at [464, 556] on icon "" at bounding box center [469, 562] width 17 height 17
checkbox input "true"
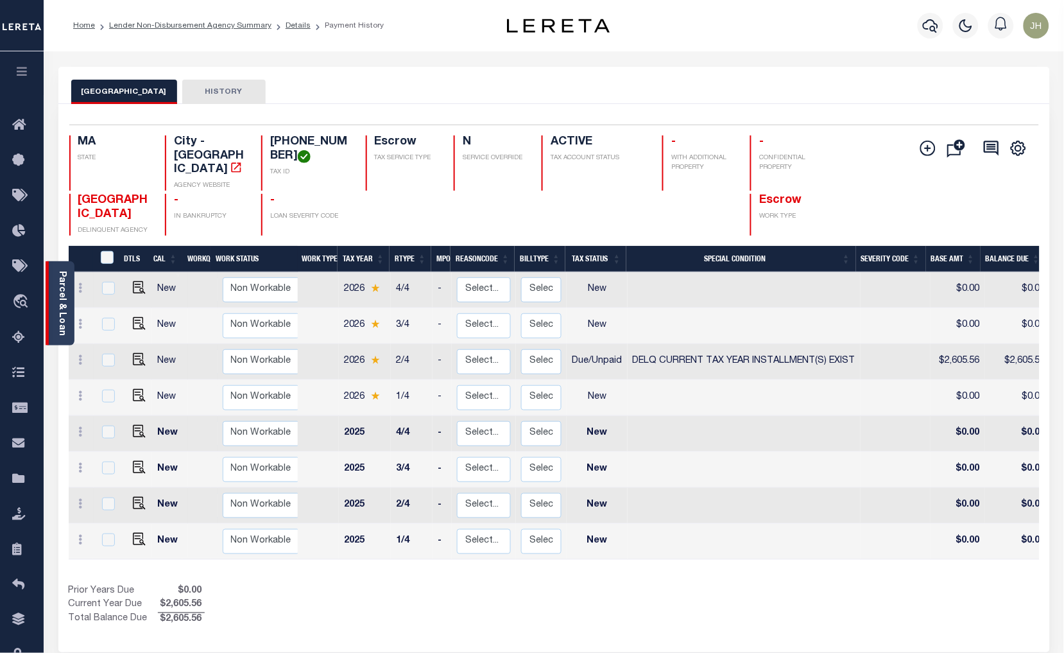
click at [58, 293] on link "Parcel & Loan" at bounding box center [61, 303] width 9 height 65
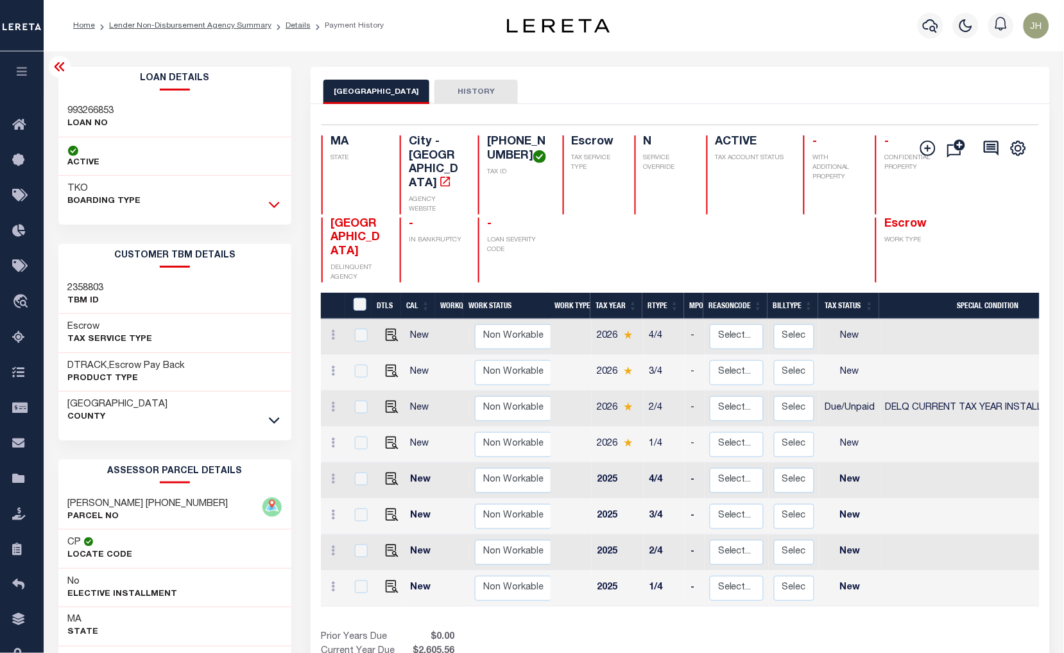
click at [277, 207] on icon at bounding box center [274, 204] width 11 height 13
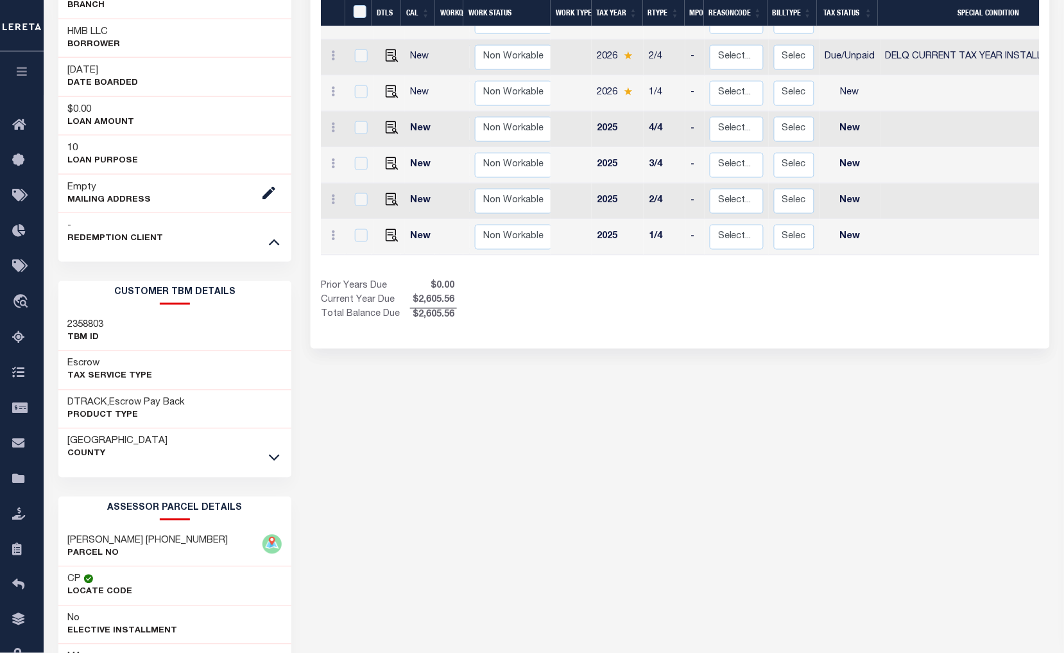
scroll to position [356, 0]
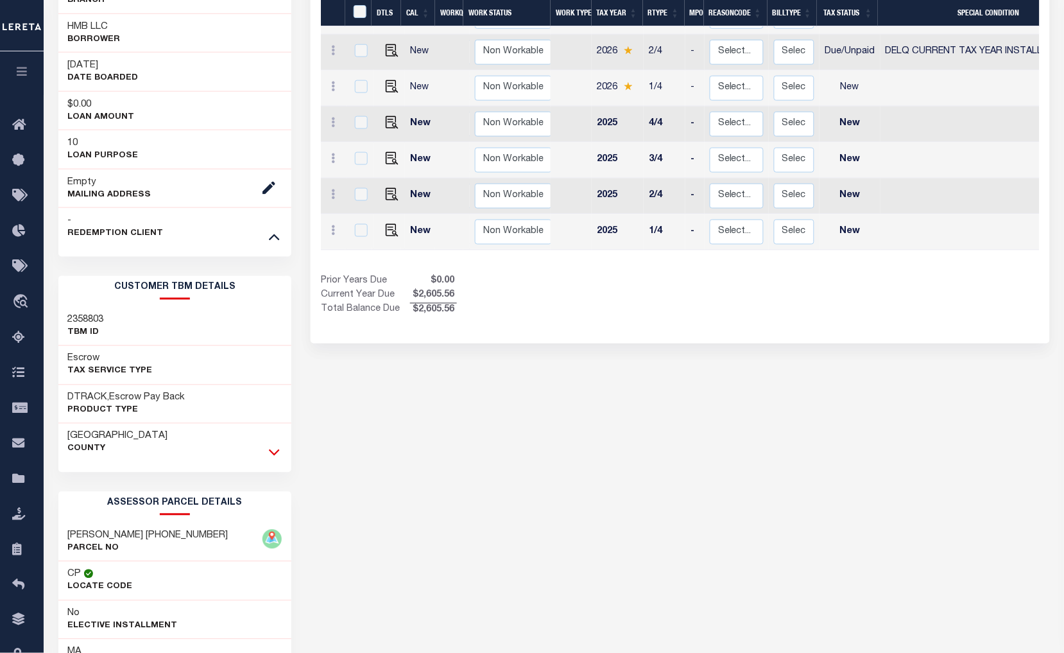
click at [277, 454] on icon at bounding box center [274, 452] width 11 height 13
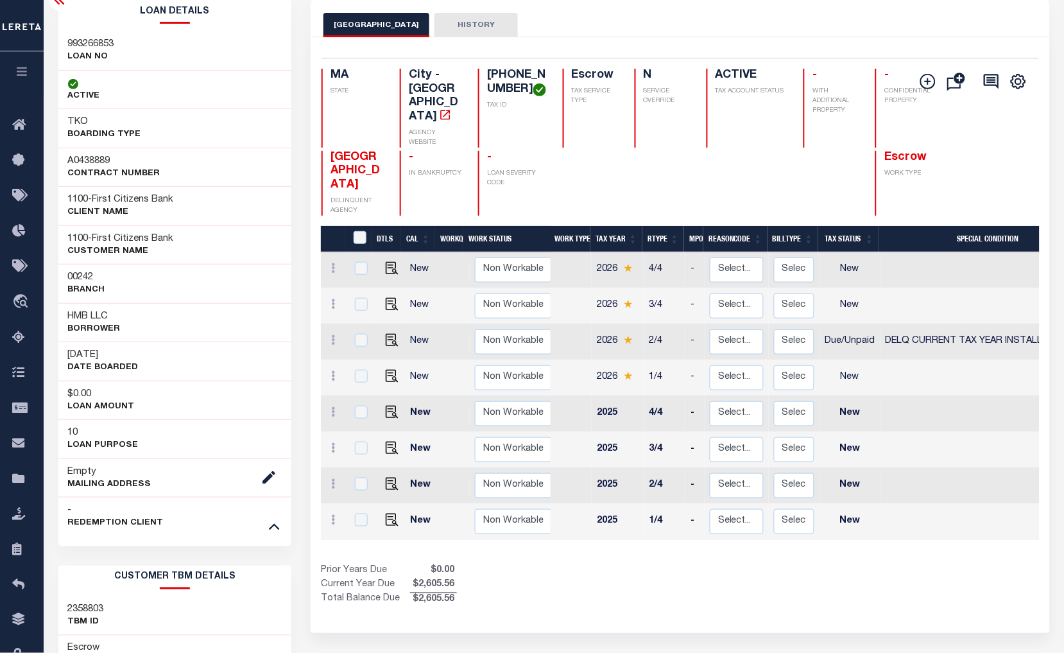
scroll to position [0, 0]
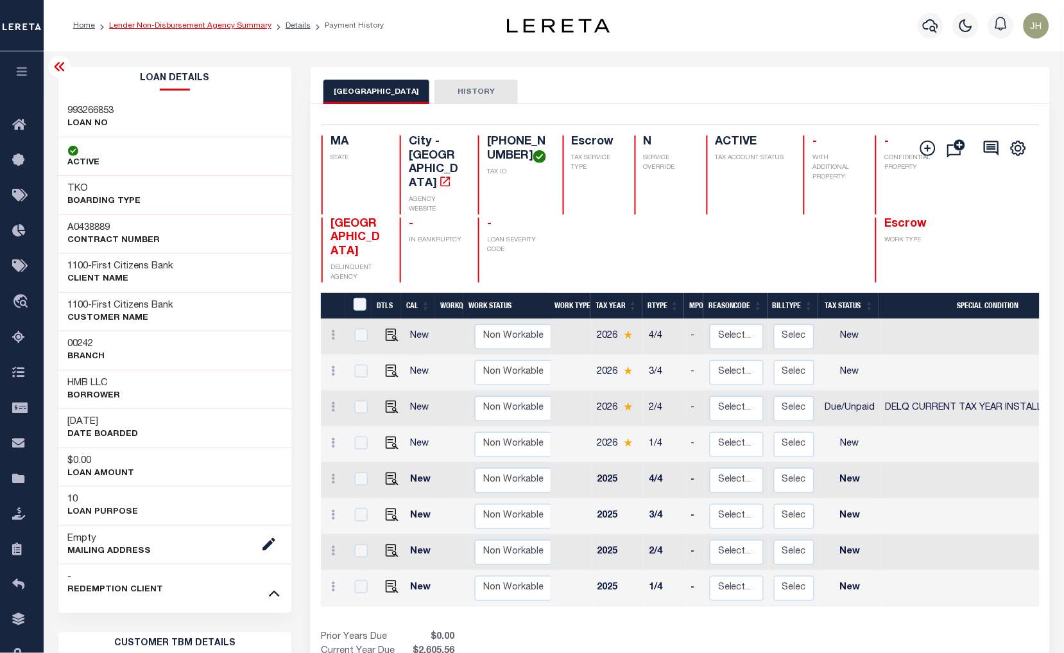
click at [169, 28] on link "Lender Non-Disbursement Agency Summary" at bounding box center [190, 26] width 162 height 8
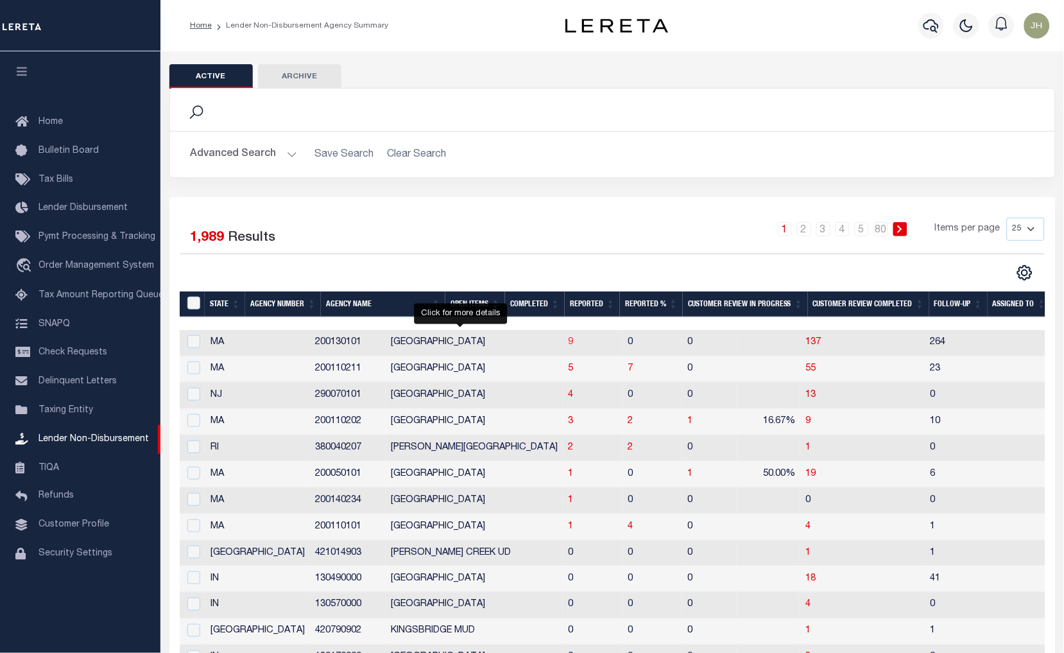
click at [568, 344] on span "9" at bounding box center [570, 342] width 5 height 9
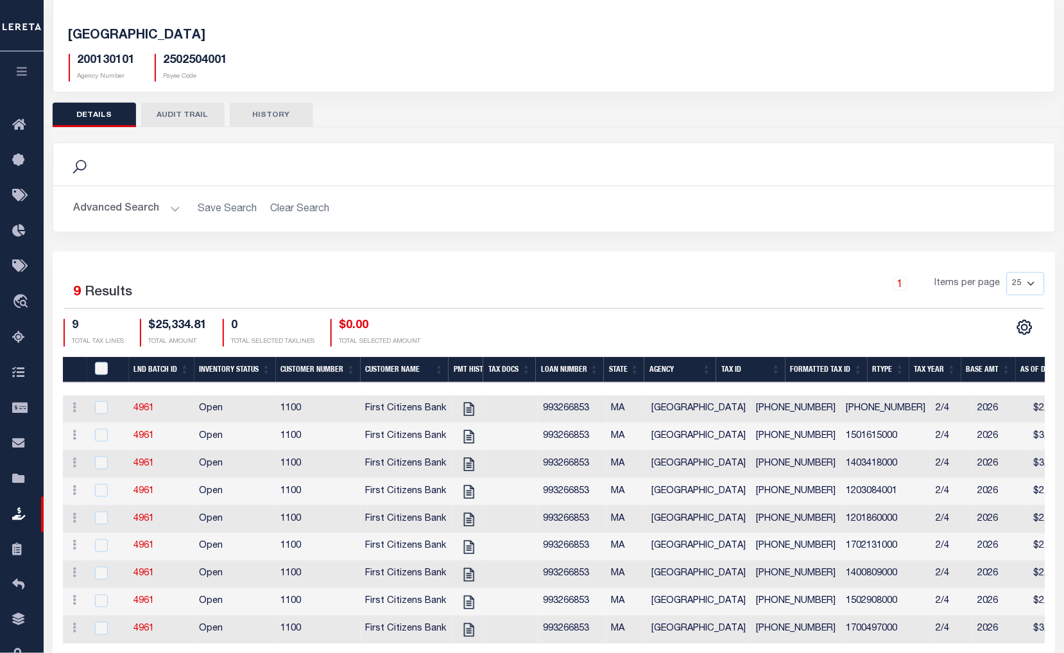
scroll to position [119, 0]
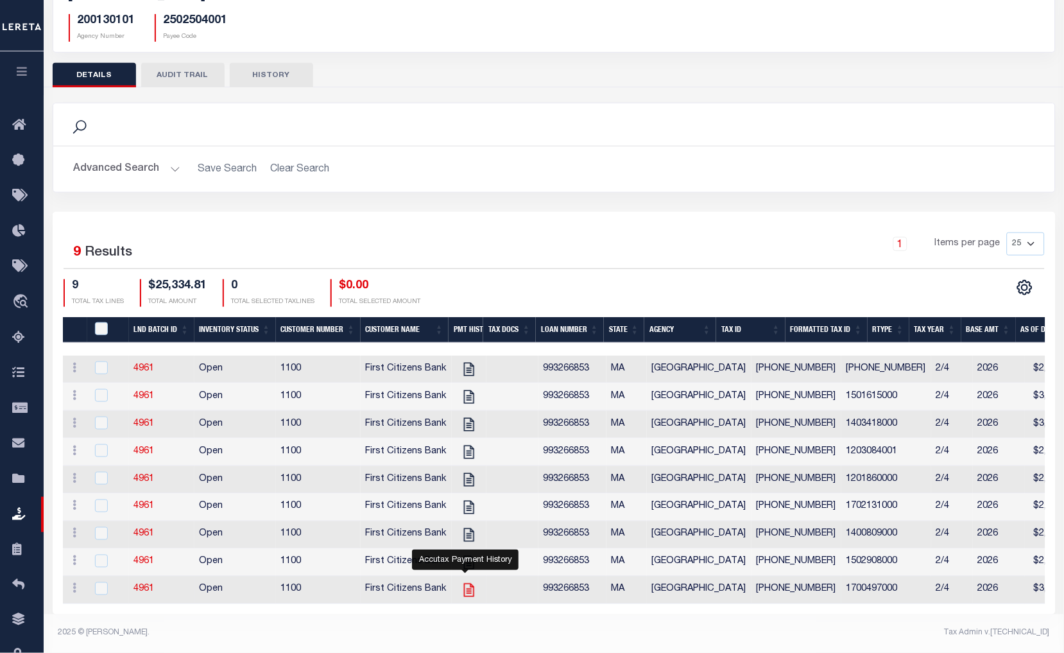
click at [464, 584] on icon "" at bounding box center [468, 590] width 10 height 13
checkbox input "true"
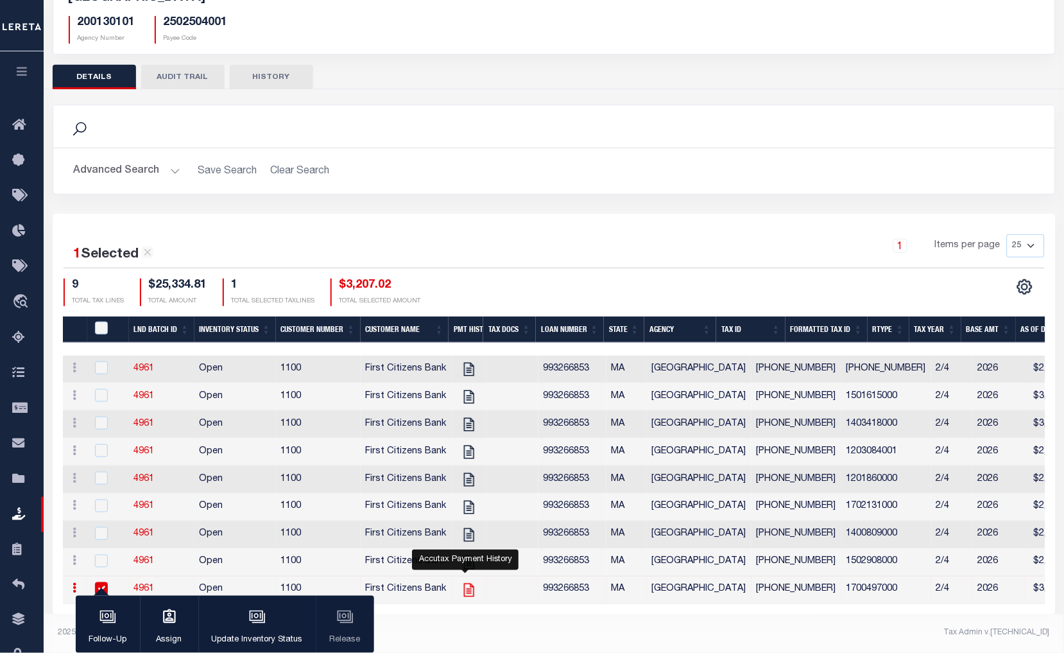
scroll to position [117, 0]
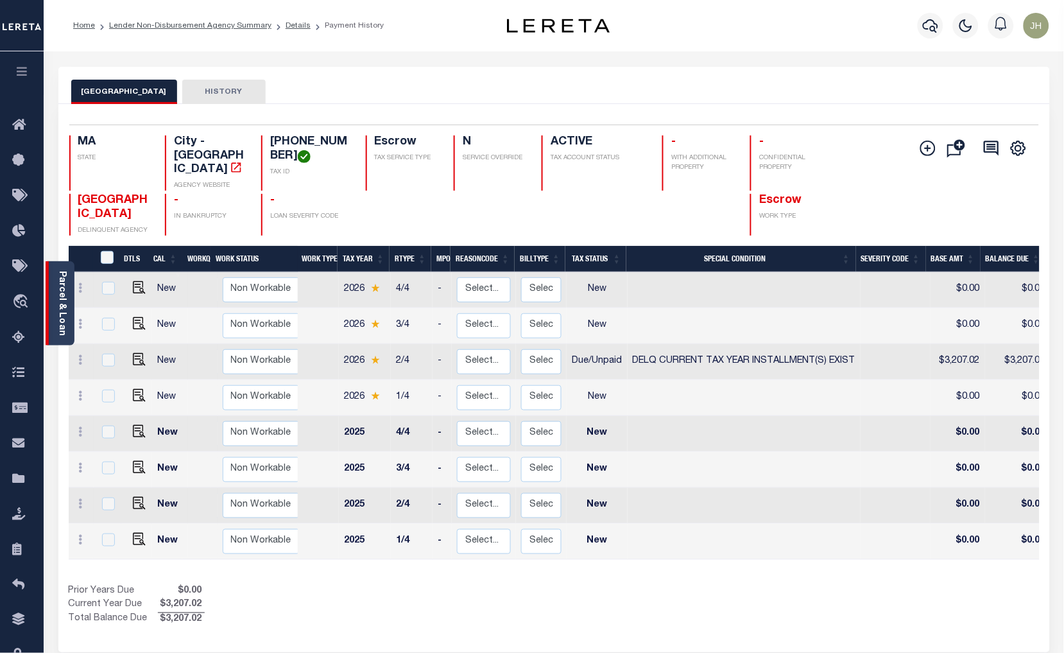
click at [62, 297] on link "Parcel & Loan" at bounding box center [61, 303] width 9 height 65
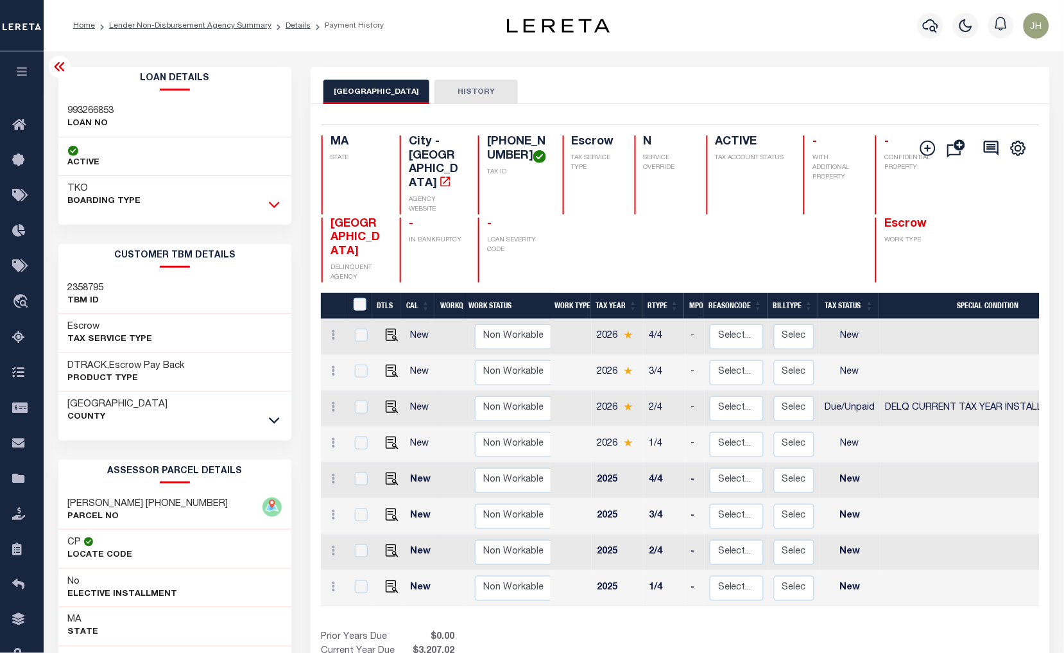
click at [270, 204] on icon at bounding box center [274, 204] width 11 height 13
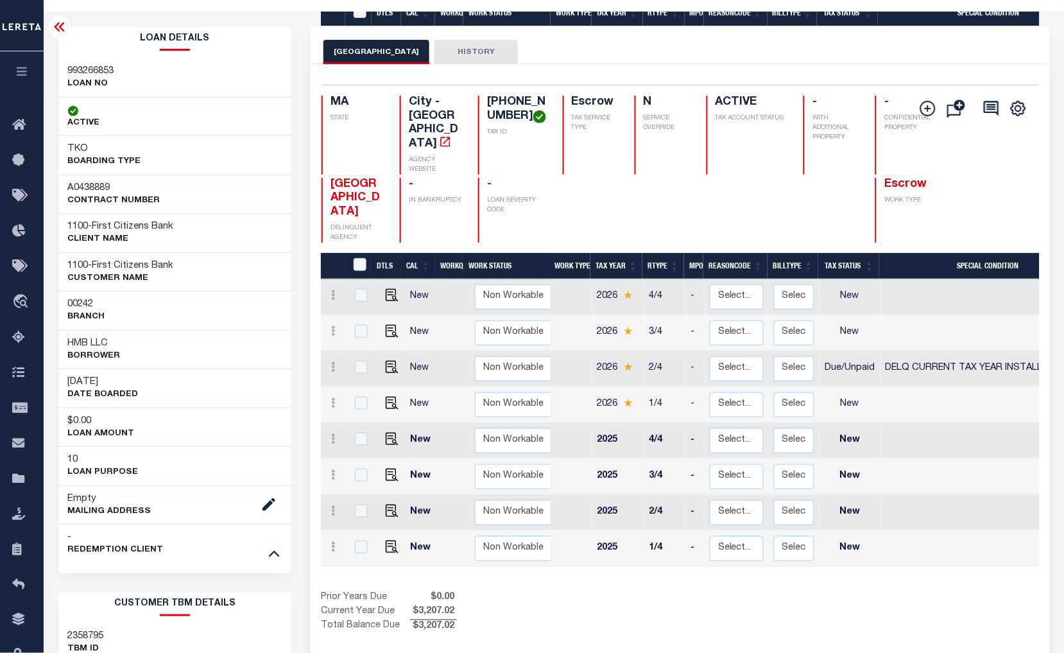
scroll to position [285, 0]
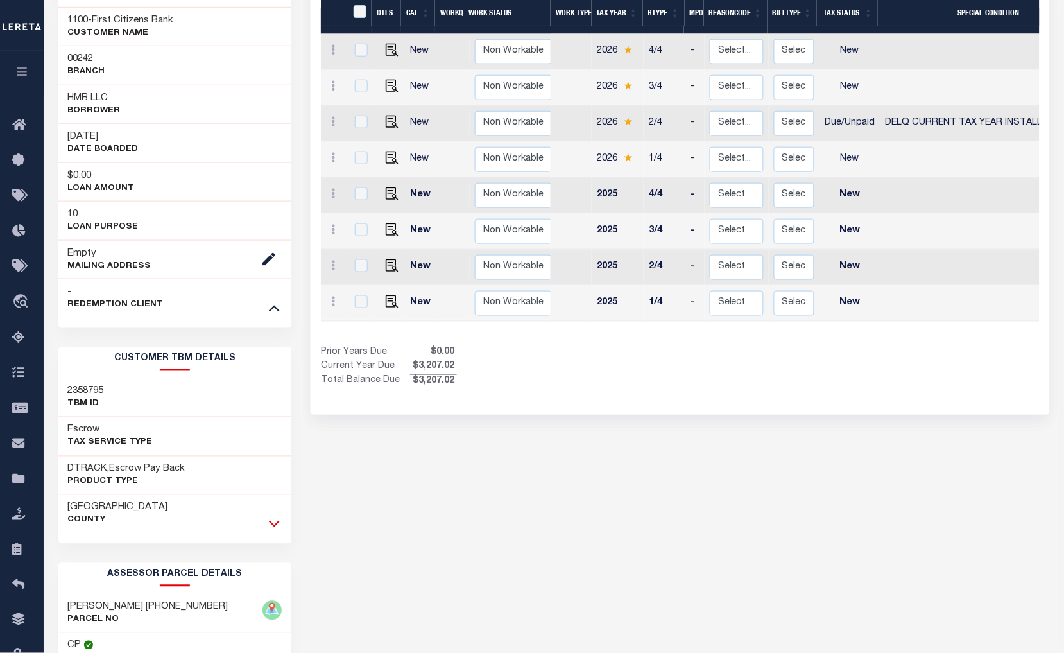
click at [277, 521] on icon at bounding box center [274, 523] width 11 height 13
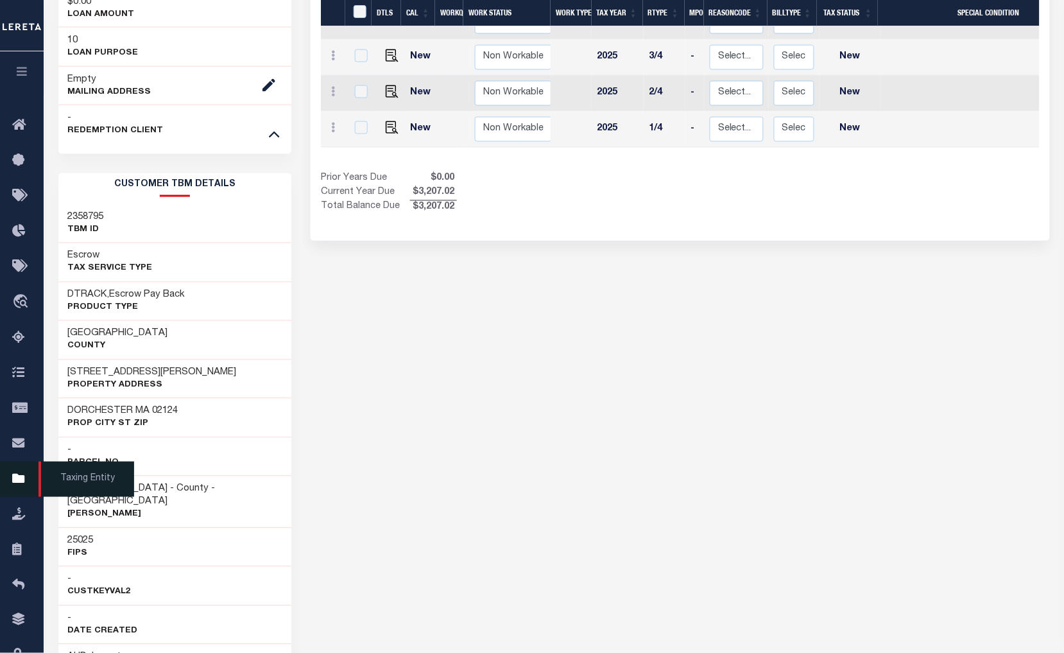
scroll to position [499, 0]
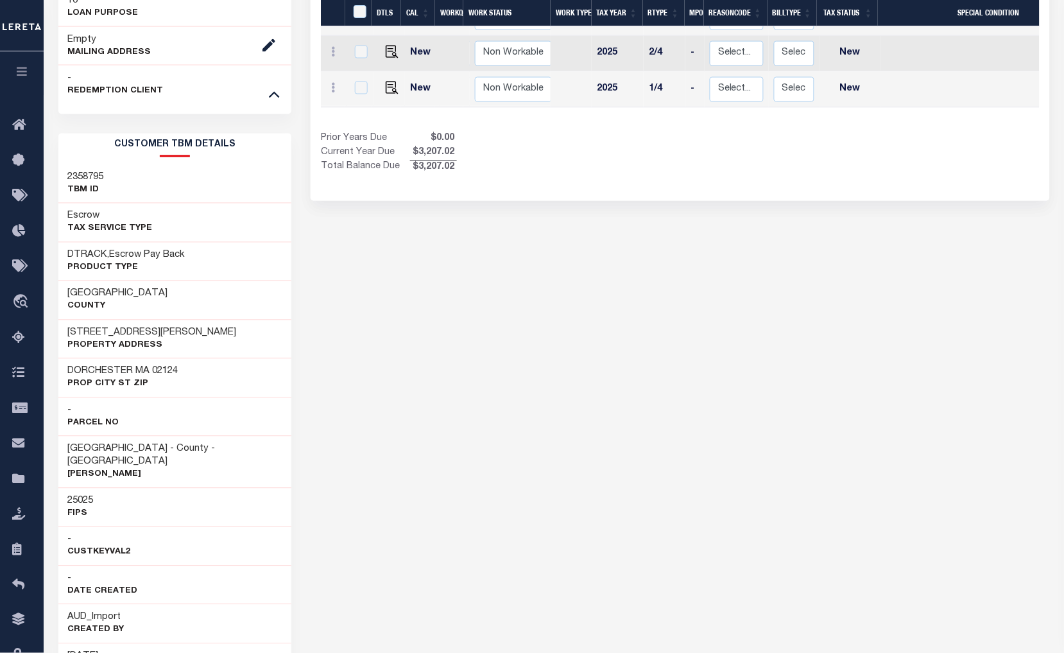
click at [335, 236] on div "BOSTON CITY HISTORY Selected 8 Results" at bounding box center [680, 351] width 758 height 1566
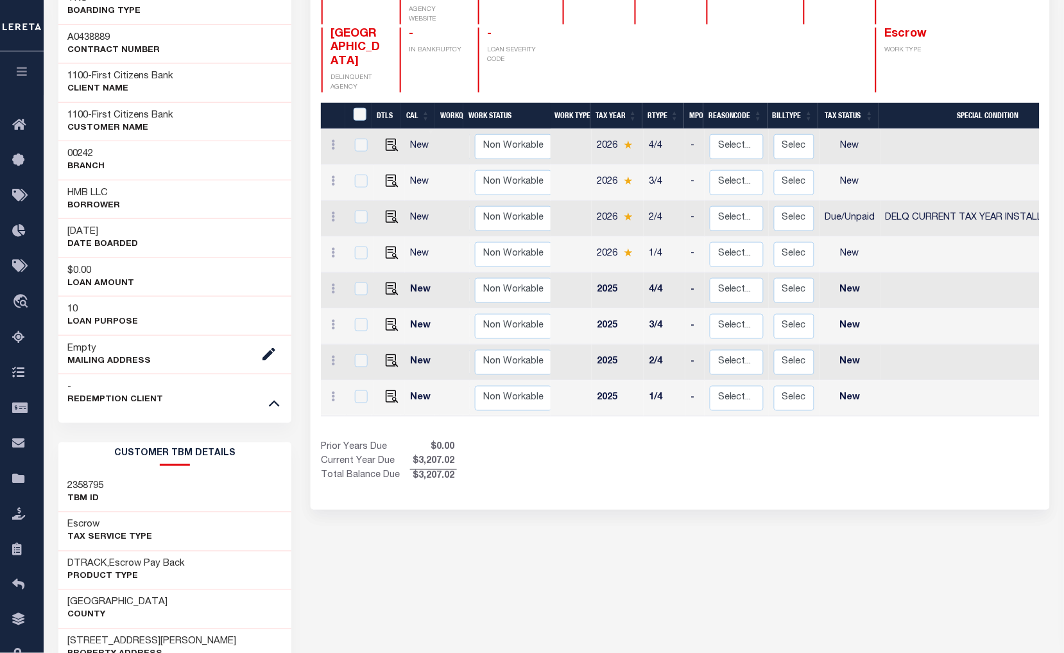
scroll to position [0, 0]
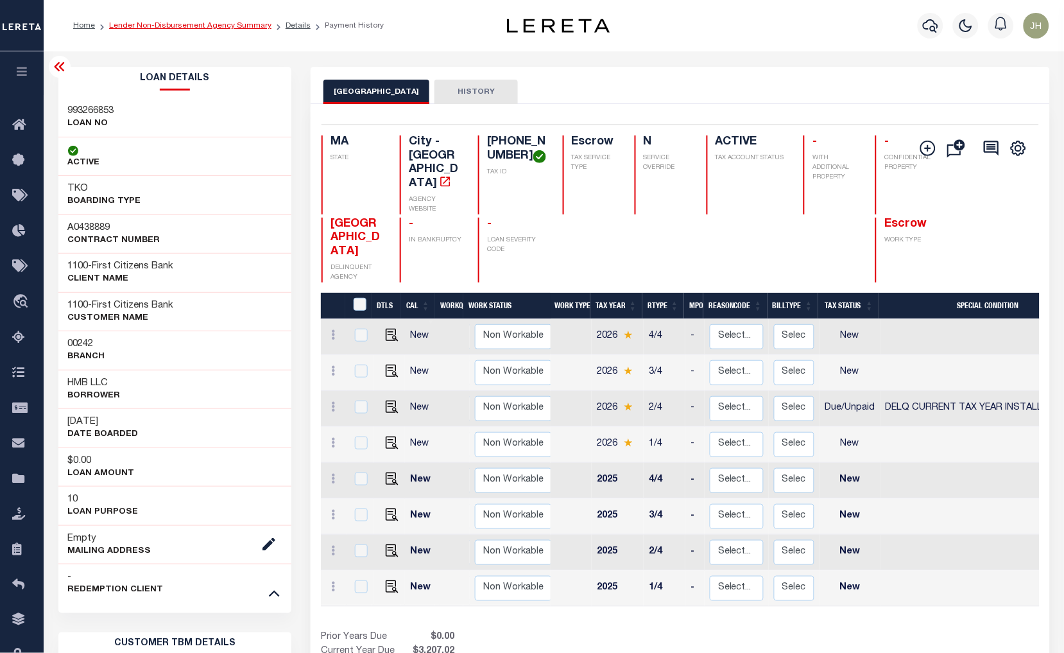
click at [184, 29] on link "Lender Non-Disbursement Agency Summary" at bounding box center [190, 26] width 162 height 8
